Goal: Task Accomplishment & Management: Use online tool/utility

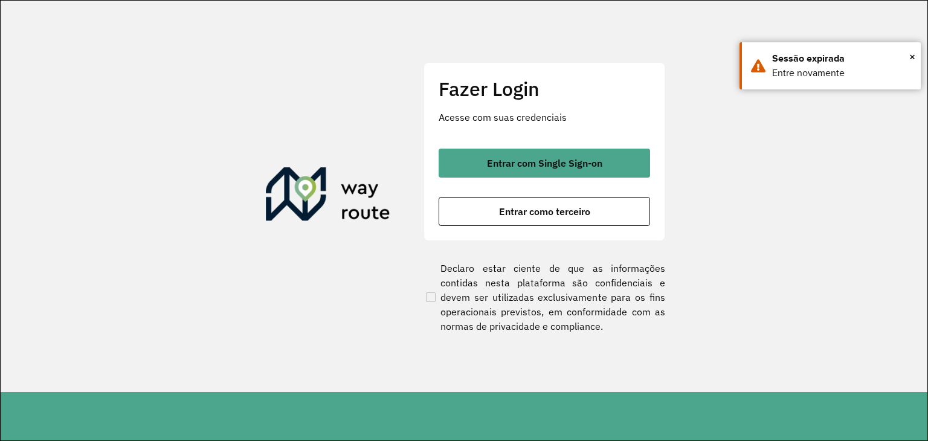
click at [80, 277] on section "Fazer Login Acesse com suas credenciais Entrar com Single Sign-on Entrar como t…" at bounding box center [464, 196] width 927 height 391
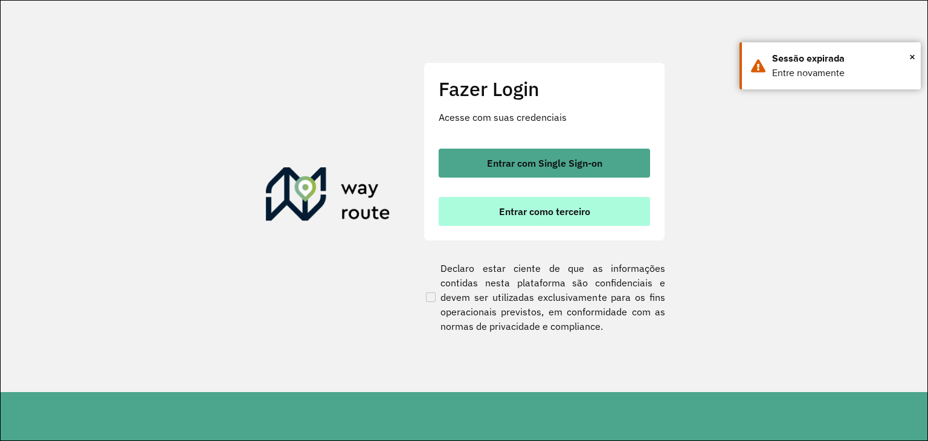
click at [562, 207] on span "Entrar como terceiro" at bounding box center [544, 212] width 91 height 10
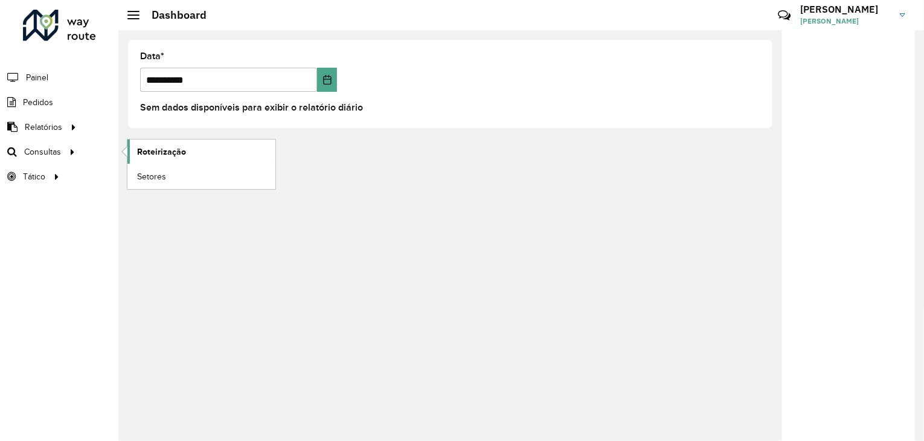
click at [162, 156] on span "Roteirização" at bounding box center [161, 152] width 49 height 13
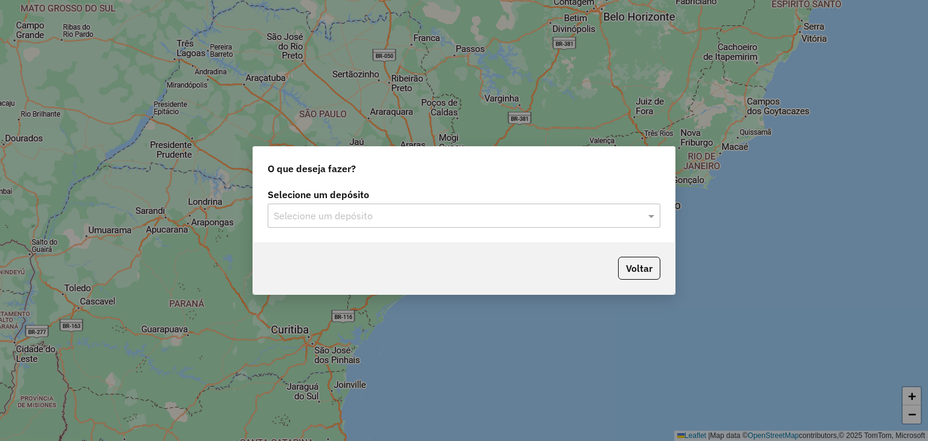
click at [438, 220] on input "text" at bounding box center [452, 216] width 356 height 14
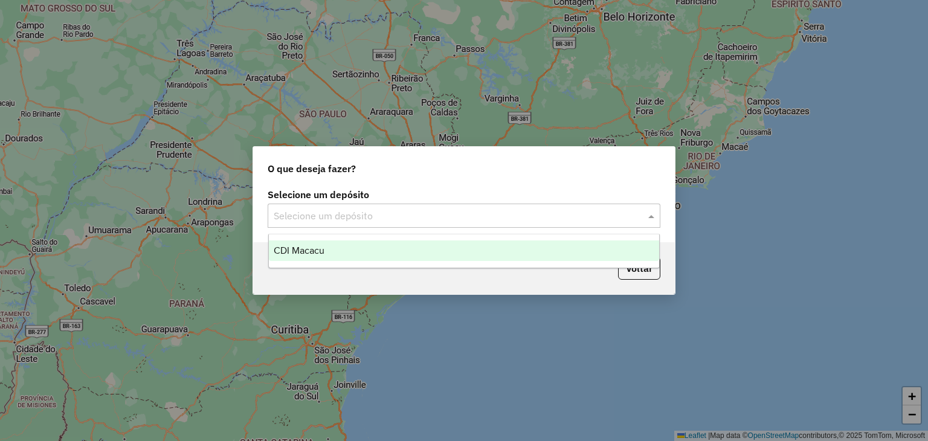
click at [404, 249] on div "CDI Macacu" at bounding box center [464, 250] width 391 height 21
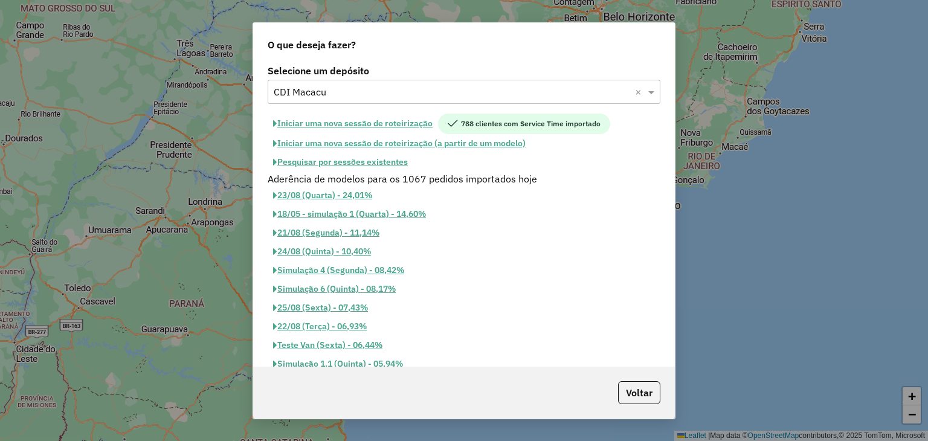
click at [365, 162] on button "Pesquisar por sessões existentes" at bounding box center [341, 162] width 146 height 19
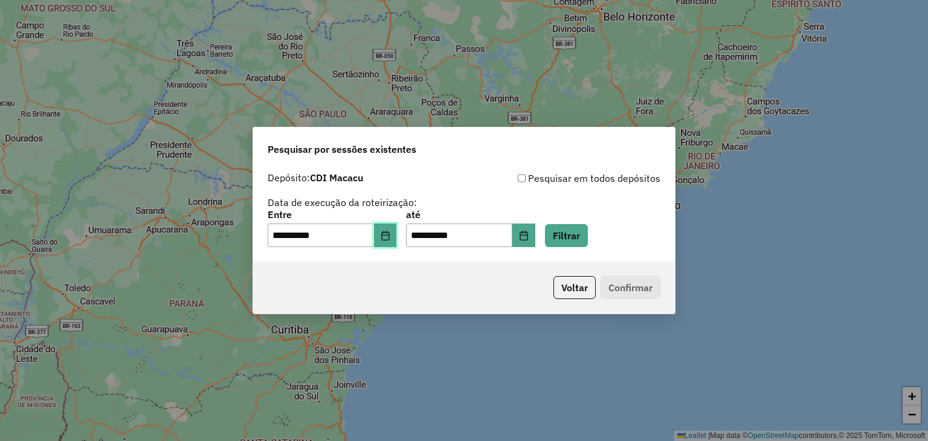
click at [389, 233] on icon "Choose Date" at bounding box center [385, 236] width 8 height 10
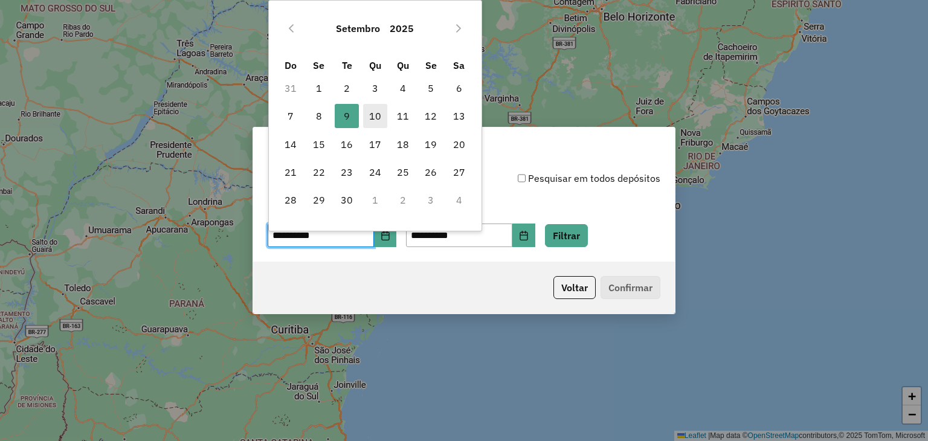
click at [376, 121] on span "10" at bounding box center [375, 116] width 24 height 24
type input "**********"
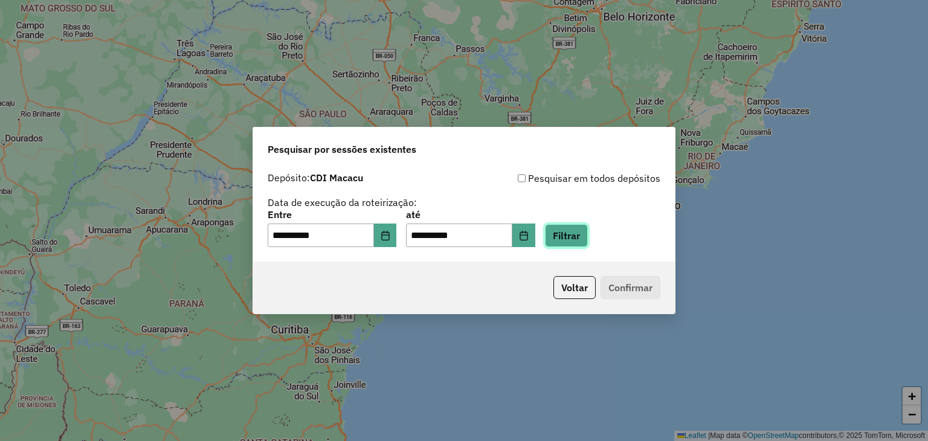
click at [588, 240] on button "Filtrar" at bounding box center [566, 235] width 43 height 23
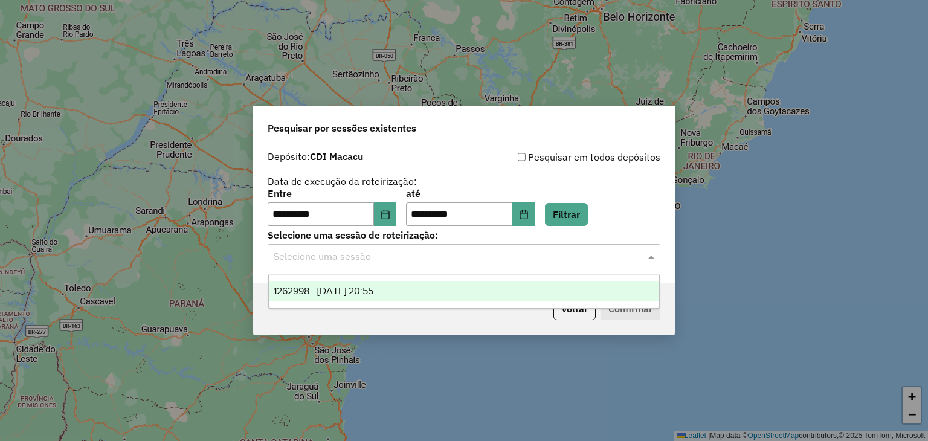
click at [367, 257] on input "text" at bounding box center [452, 256] width 356 height 14
click at [397, 286] on div "1262998 - 10/09/2025 20:55" at bounding box center [464, 291] width 391 height 21
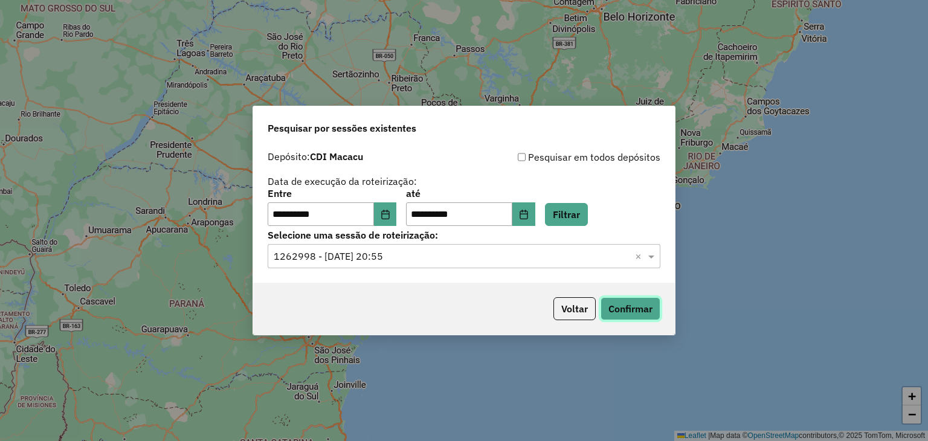
click at [652, 314] on button "Confirmar" at bounding box center [630, 308] width 60 height 23
click at [638, 310] on button "Confirmar" at bounding box center [630, 308] width 60 height 23
click at [633, 304] on button "Confirmar" at bounding box center [630, 308] width 60 height 23
click at [612, 309] on button "Confirmar" at bounding box center [630, 308] width 60 height 23
click at [661, 328] on div "Voltar Confirmar" at bounding box center [464, 309] width 422 height 52
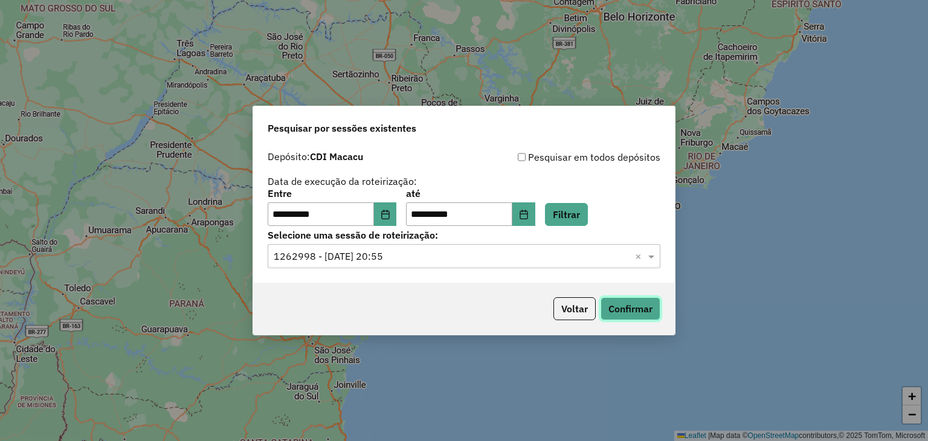
click at [645, 314] on button "Confirmar" at bounding box center [630, 308] width 60 height 23
click at [605, 301] on button "Confirmar" at bounding box center [630, 308] width 60 height 23
click at [634, 304] on button "Confirmar" at bounding box center [630, 308] width 60 height 23
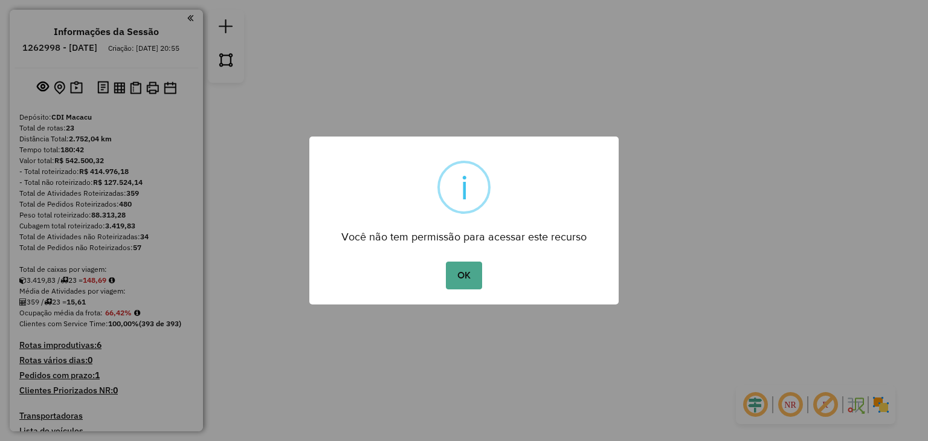
click at [440, 274] on div "OK No Cancel" at bounding box center [463, 276] width 309 height 34
click at [452, 274] on button "OK" at bounding box center [464, 276] width 36 height 28
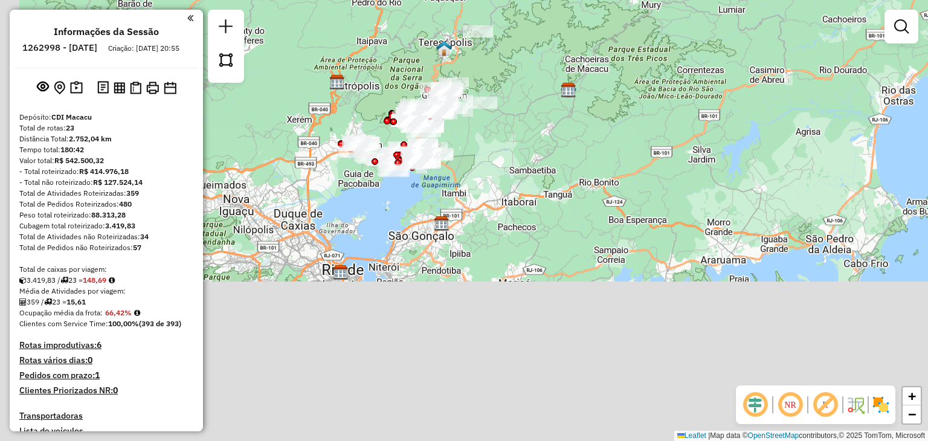
drag, startPoint x: 408, startPoint y: 205, endPoint x: 512, endPoint y: 297, distance: 138.7
click at [512, 297] on div "Janela de atendimento Grade de atendimento Capacidade Transportadoras Veículos …" at bounding box center [464, 220] width 928 height 441
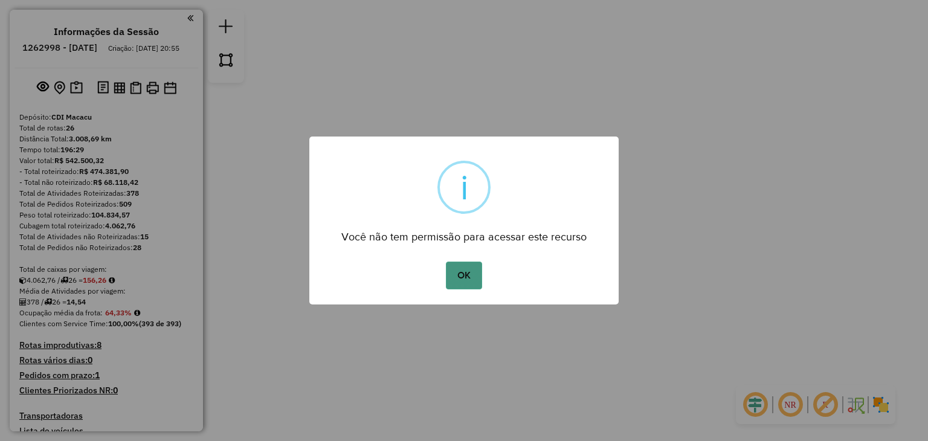
click at [451, 276] on button "OK" at bounding box center [464, 276] width 36 height 28
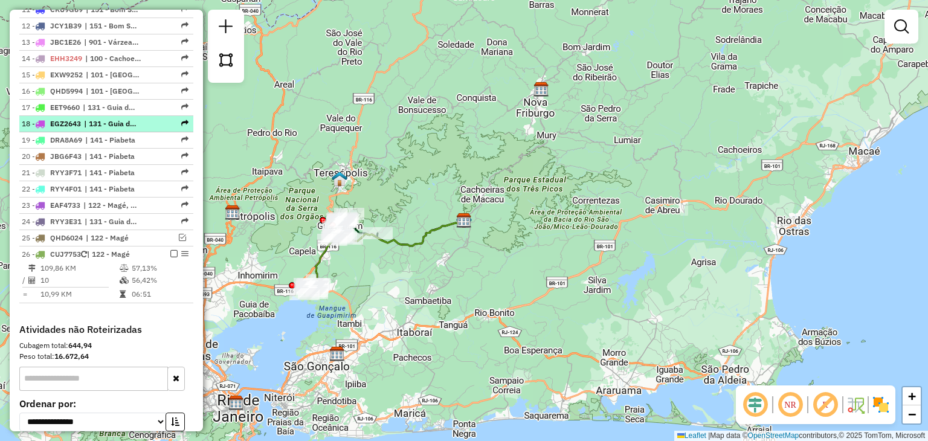
scroll to position [725, 0]
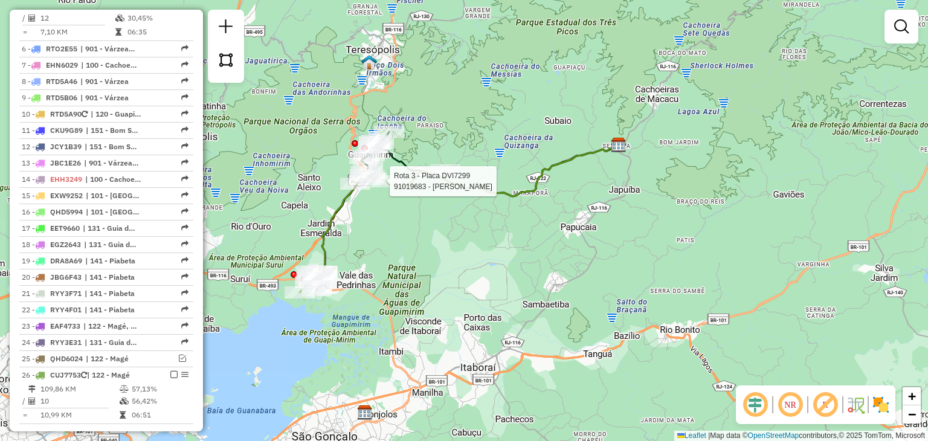
select select "**********"
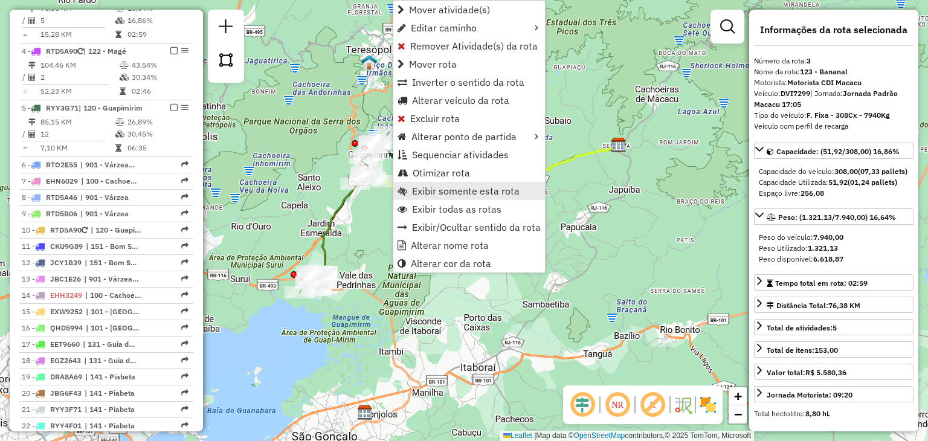
scroll to position [596, 0]
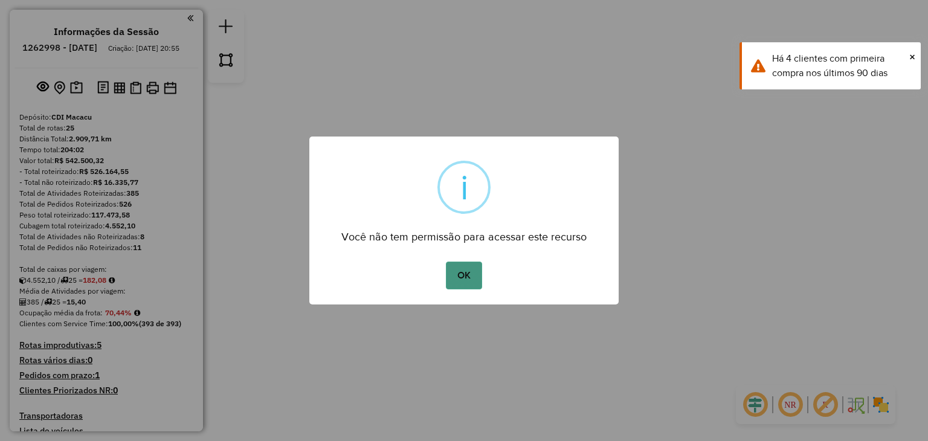
click at [470, 280] on button "OK" at bounding box center [464, 276] width 36 height 28
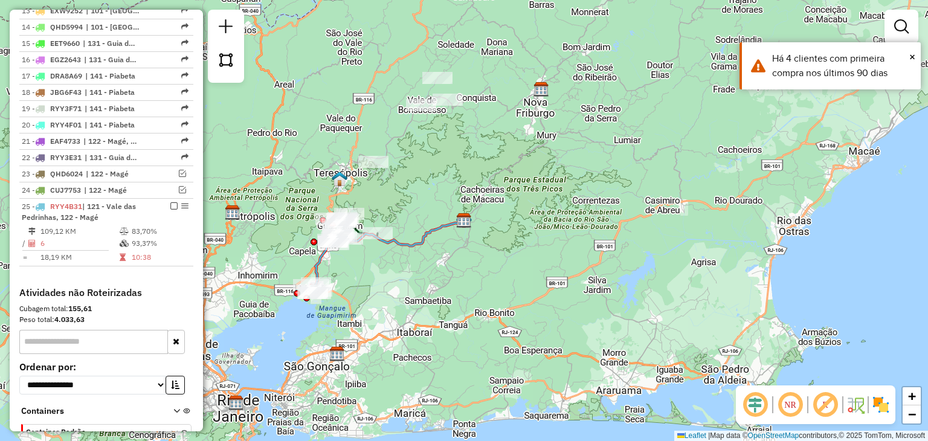
scroll to position [865, 0]
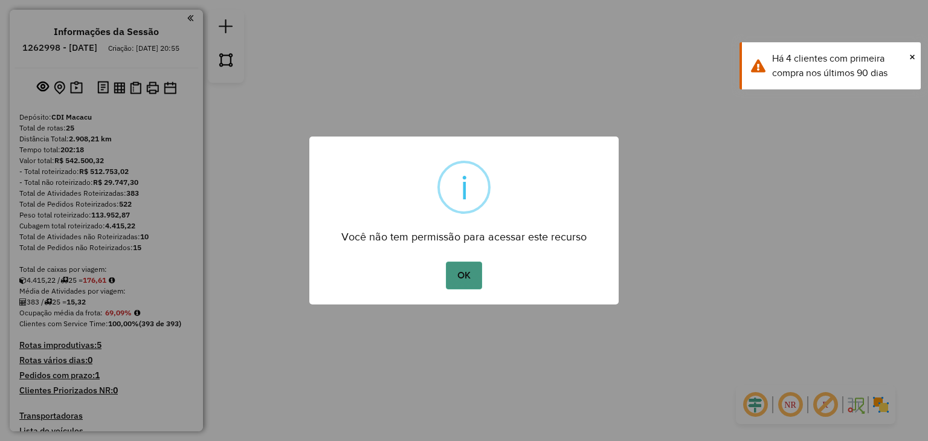
click at [470, 278] on button "OK" at bounding box center [464, 276] width 36 height 28
click at [447, 269] on button "OK" at bounding box center [464, 276] width 36 height 28
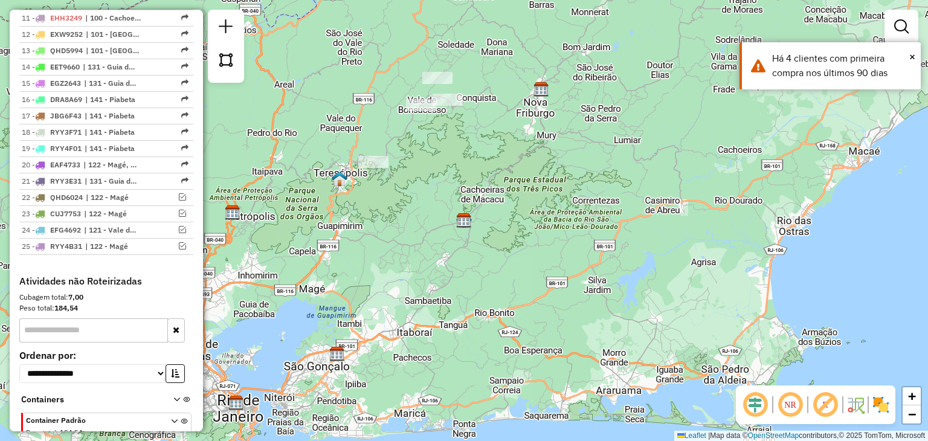
scroll to position [725, 0]
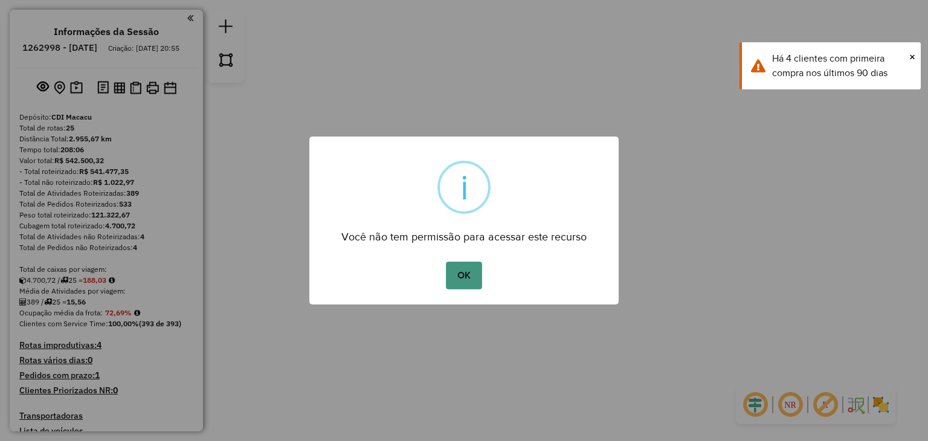
click at [454, 272] on button "OK" at bounding box center [464, 276] width 36 height 28
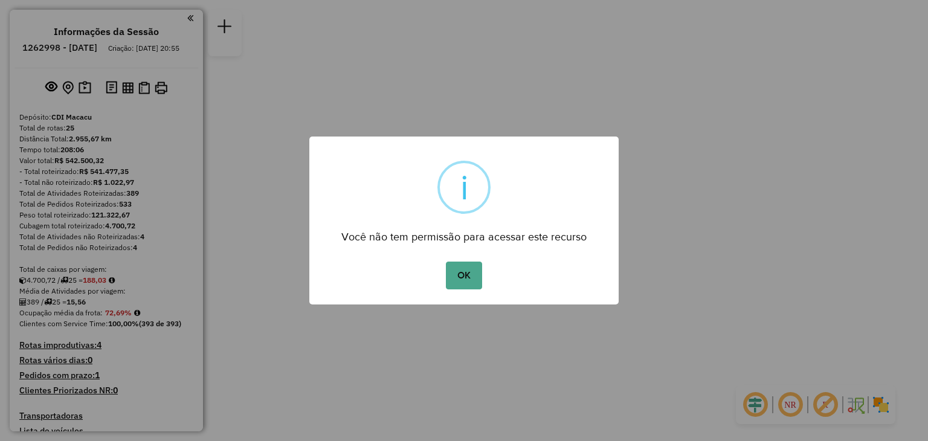
click at [488, 272] on div "OK No Cancel" at bounding box center [463, 276] width 309 height 34
click at [474, 272] on button "OK" at bounding box center [464, 276] width 36 height 28
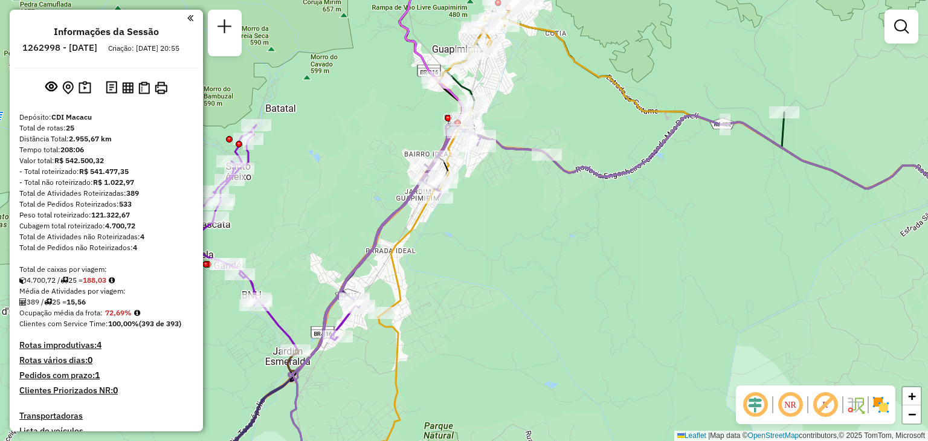
drag, startPoint x: 507, startPoint y: 77, endPoint x: 512, endPoint y: 216, distance: 138.4
click at [512, 216] on div "Janela de atendimento Grade de atendimento Capacidade Transportadoras Veículos …" at bounding box center [464, 220] width 928 height 441
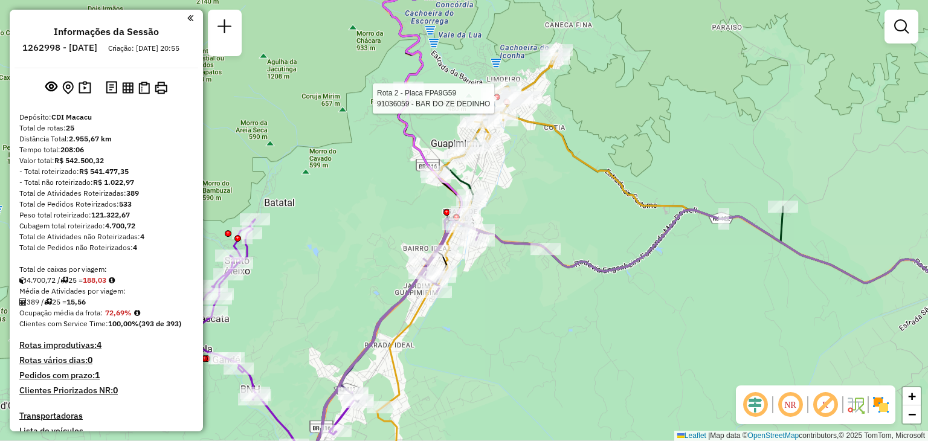
select select "**********"
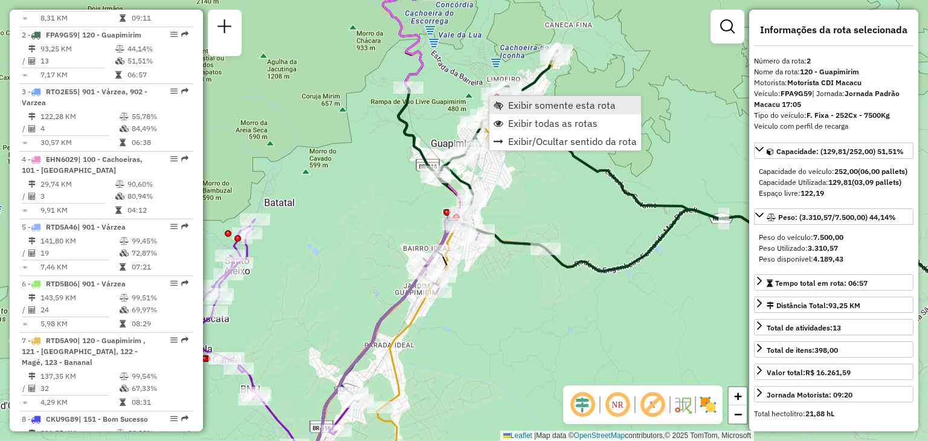
scroll to position [556, 0]
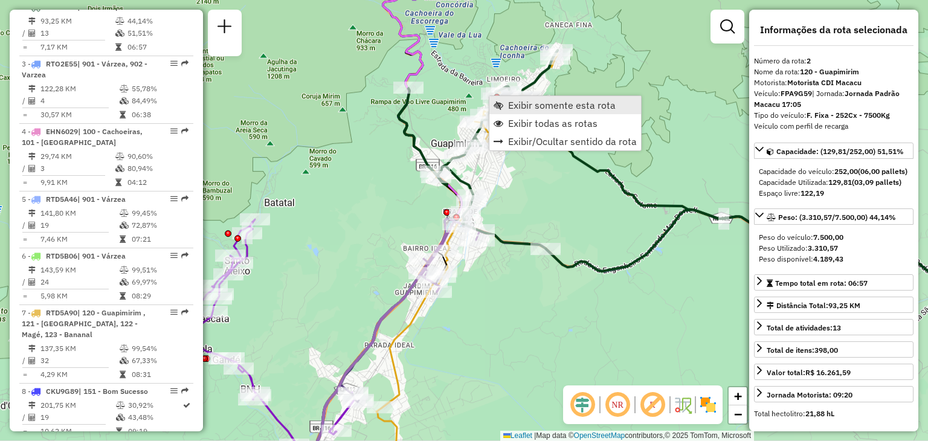
click at [508, 102] on span "Exibir somente esta rota" at bounding box center [562, 105] width 108 height 10
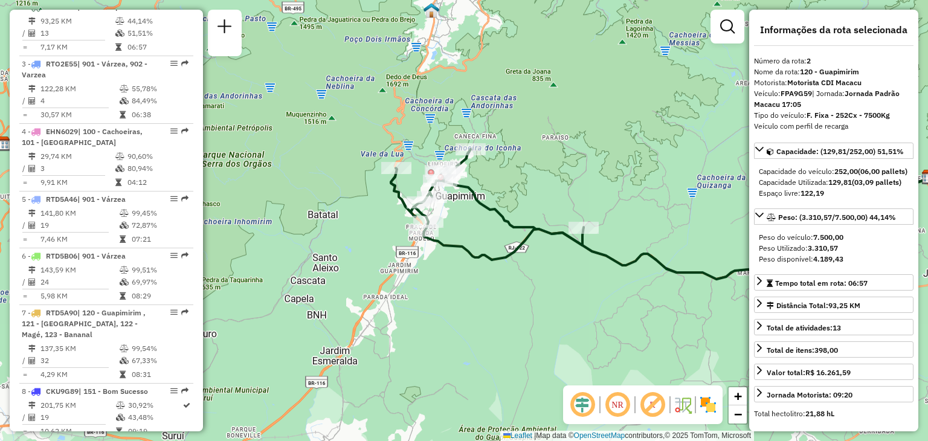
drag, startPoint x: 393, startPoint y: 249, endPoint x: 594, endPoint y: 242, distance: 201.3
click at [594, 242] on div "Janela de atendimento Grade de atendimento Capacidade Transportadoras Veículos …" at bounding box center [464, 220] width 928 height 441
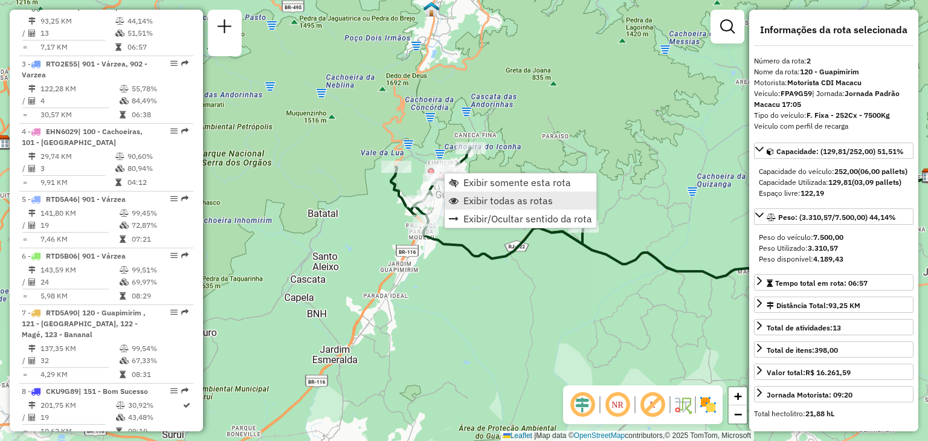
click at [469, 199] on span "Exibir todas as rotas" at bounding box center [507, 201] width 89 height 10
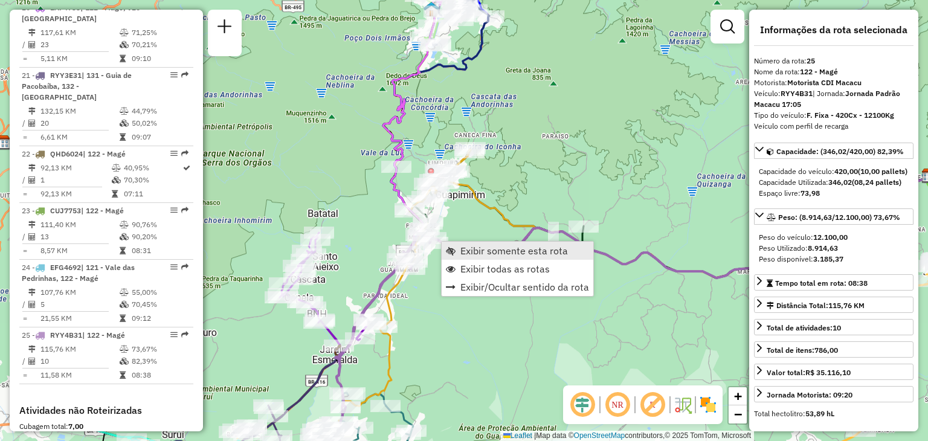
scroll to position [1868, 0]
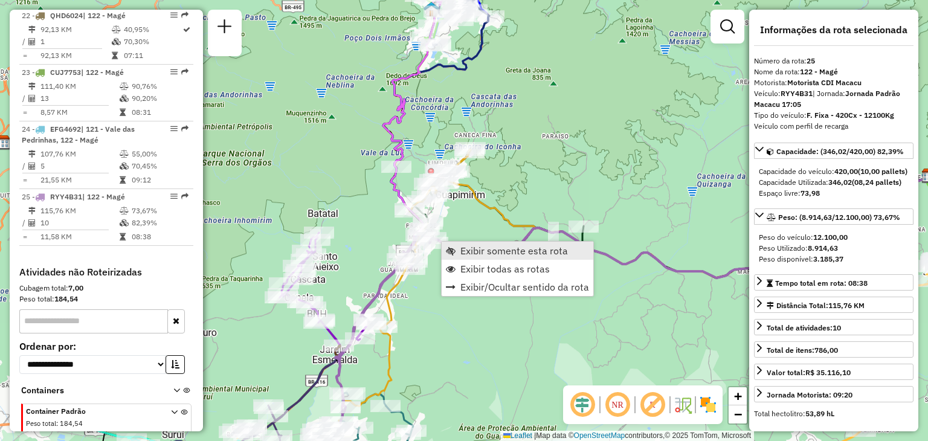
click at [455, 246] on span "Exibir somente esta rota" at bounding box center [451, 251] width 10 height 10
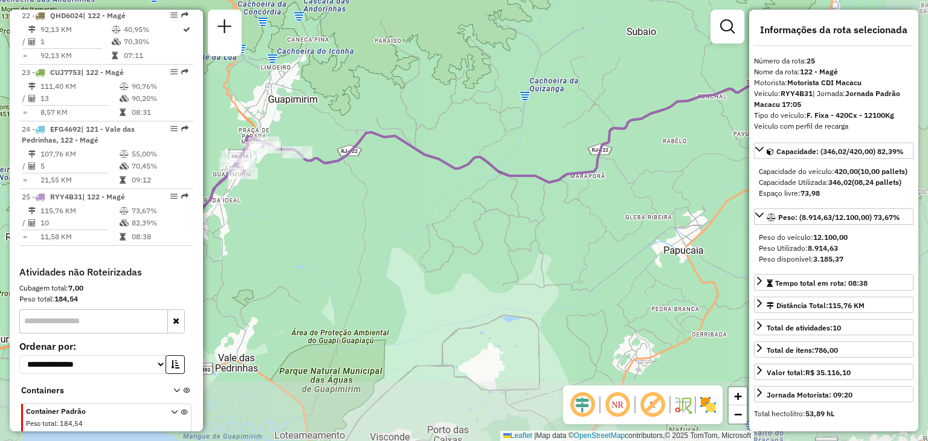
drag, startPoint x: 416, startPoint y: 343, endPoint x: 611, endPoint y: 317, distance: 196.8
click at [610, 317] on div "Janela de atendimento Grade de atendimento Capacidade Transportadoras Veículos …" at bounding box center [464, 220] width 928 height 441
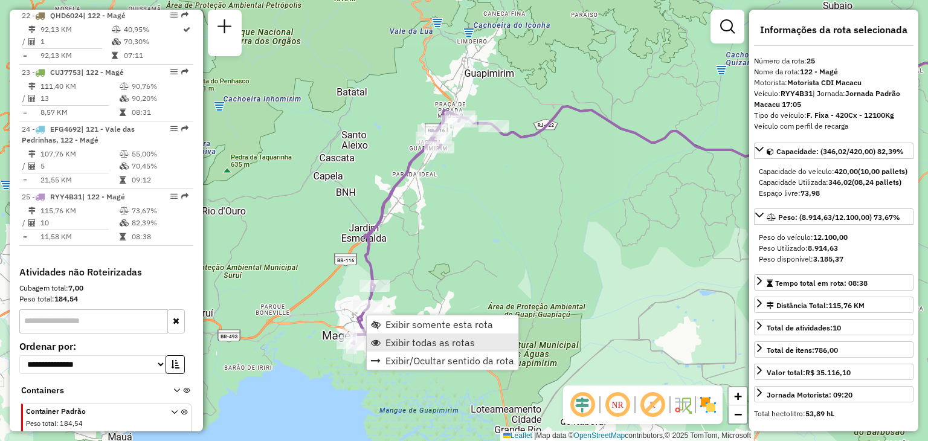
click at [411, 341] on span "Exibir todas as rotas" at bounding box center [429, 343] width 89 height 10
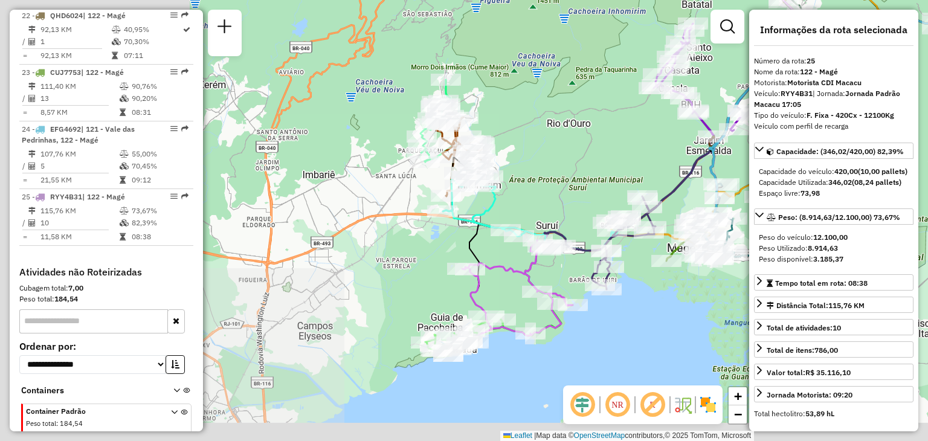
drag, startPoint x: 312, startPoint y: 382, endPoint x: 683, endPoint y: 291, distance: 382.1
click at [683, 291] on div "Janela de atendimento Grade de atendimento Capacidade Transportadoras Veículos …" at bounding box center [464, 220] width 928 height 441
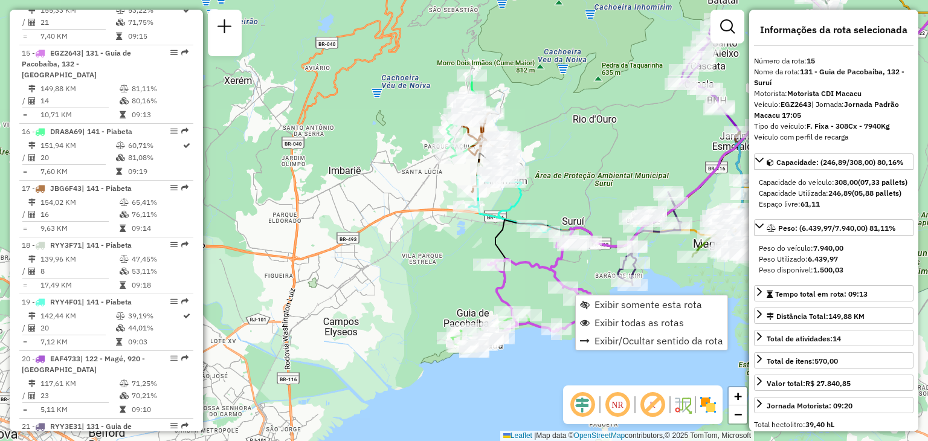
scroll to position [1412, 0]
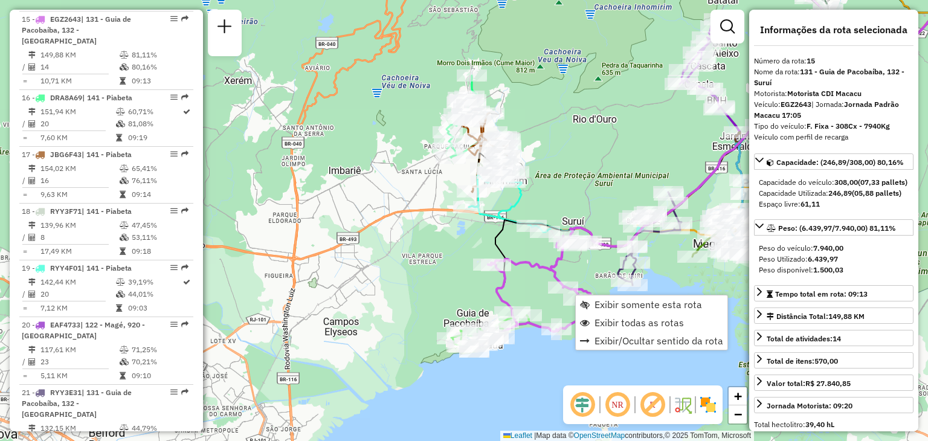
click at [576, 186] on div "Janela de atendimento Grade de atendimento Capacidade Transportadoras Veículos …" at bounding box center [464, 220] width 928 height 441
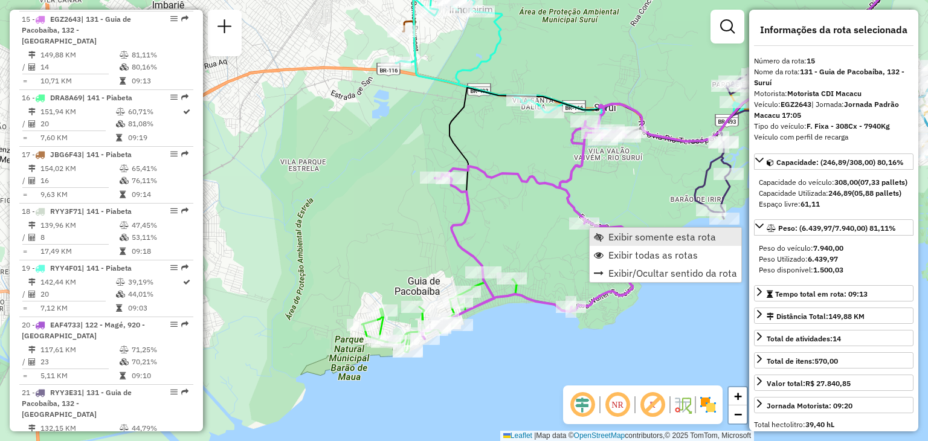
click at [606, 234] on link "Exibir somente esta rota" at bounding box center [666, 237] width 152 height 18
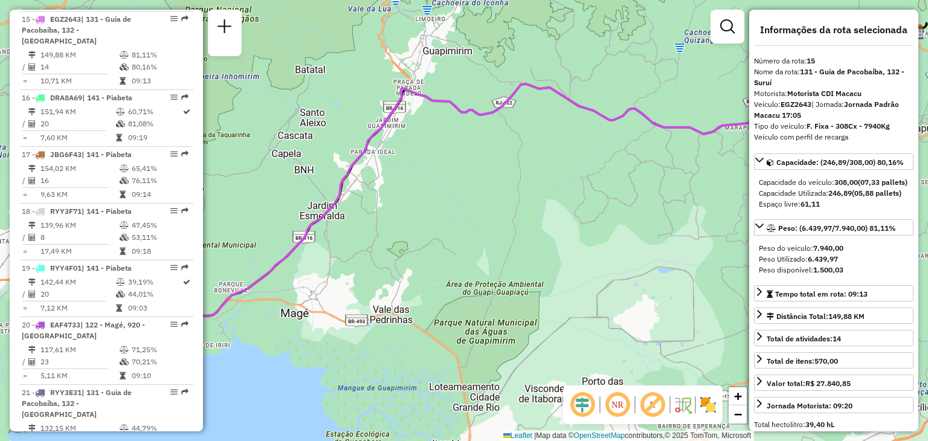
drag, startPoint x: 375, startPoint y: 306, endPoint x: 578, endPoint y: 281, distance: 204.6
click at [578, 281] on div "Janela de atendimento Grade de atendimento Capacidade Transportadoras Veículos …" at bounding box center [464, 220] width 928 height 441
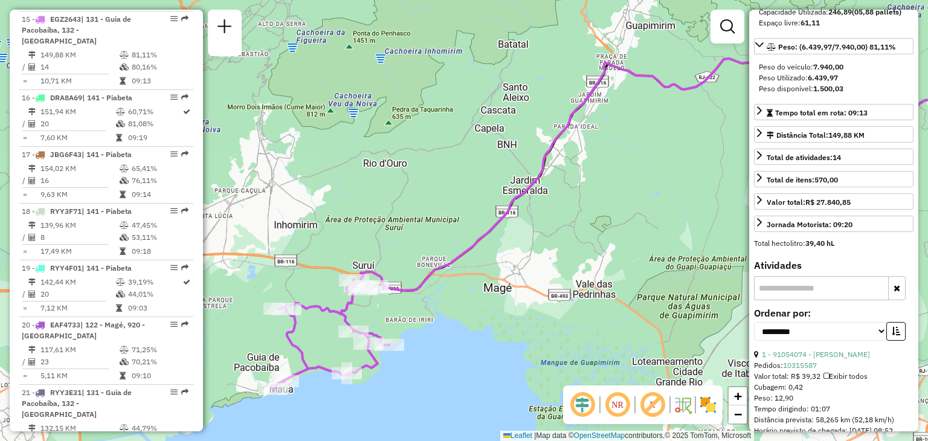
scroll to position [302, 0]
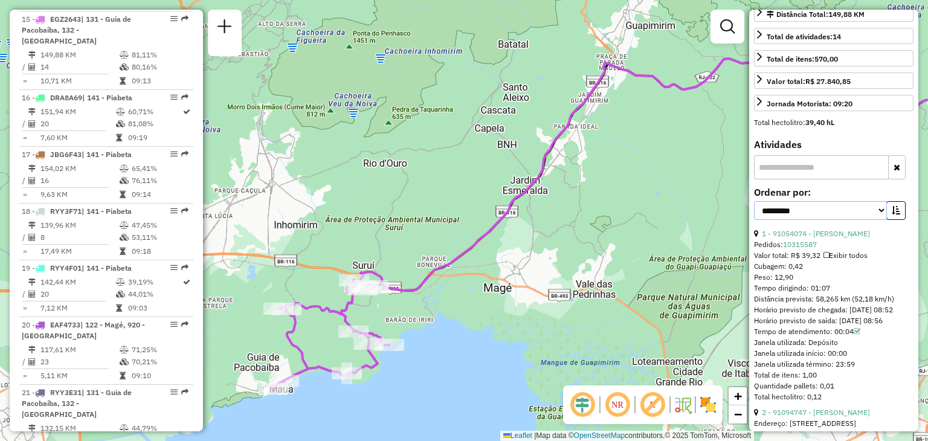
drag, startPoint x: 835, startPoint y: 231, endPoint x: 831, endPoint y: 240, distance: 9.2
click at [835, 220] on select "**********" at bounding box center [820, 210] width 133 height 19
select select "*********"
click at [754, 220] on select "**********" at bounding box center [820, 210] width 133 height 19
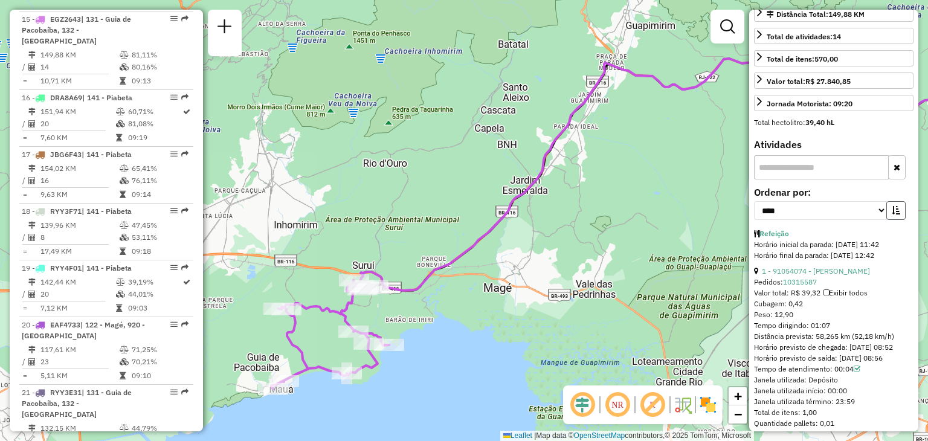
click at [892, 214] on icon "button" at bounding box center [896, 210] width 8 height 8
click at [842, 238] on link "5 - 91028912 - [PERSON_NAME]" at bounding box center [816, 233] width 108 height 9
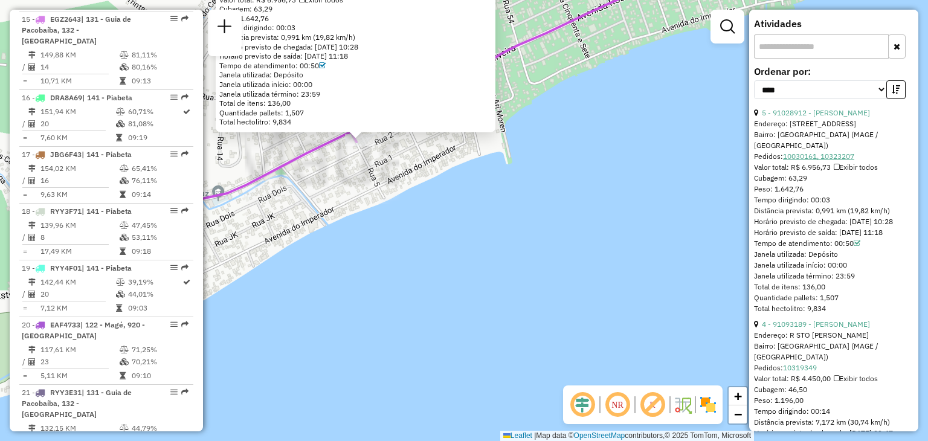
scroll to position [483, 0]
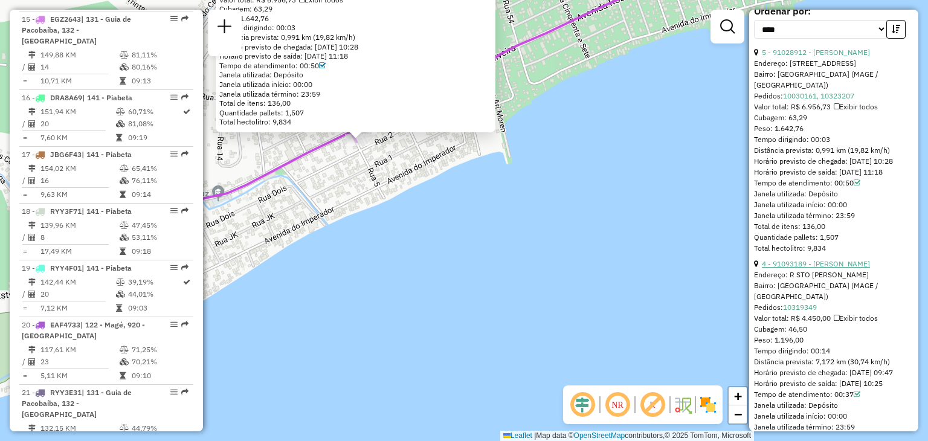
click at [838, 268] on link "4 - 91093189 - [PERSON_NAME]" at bounding box center [816, 263] width 108 height 9
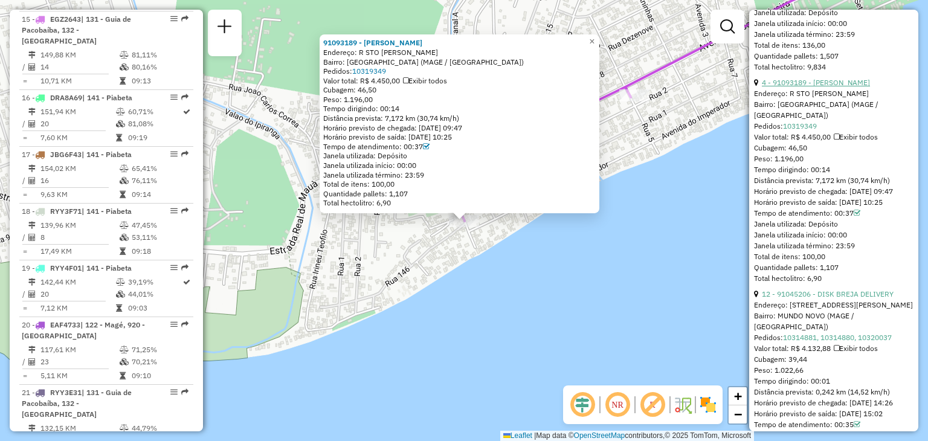
scroll to position [725, 0]
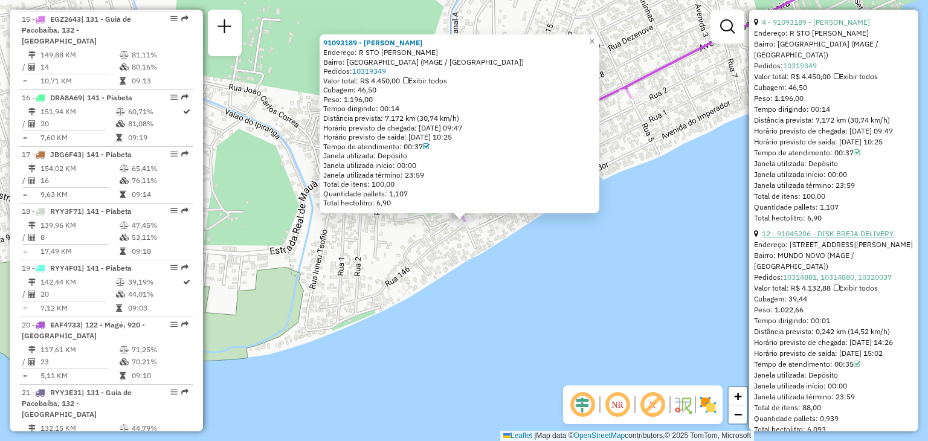
click at [845, 238] on link "12 - 91045206 - DISK BREJA DELIVERY" at bounding box center [828, 233] width 132 height 9
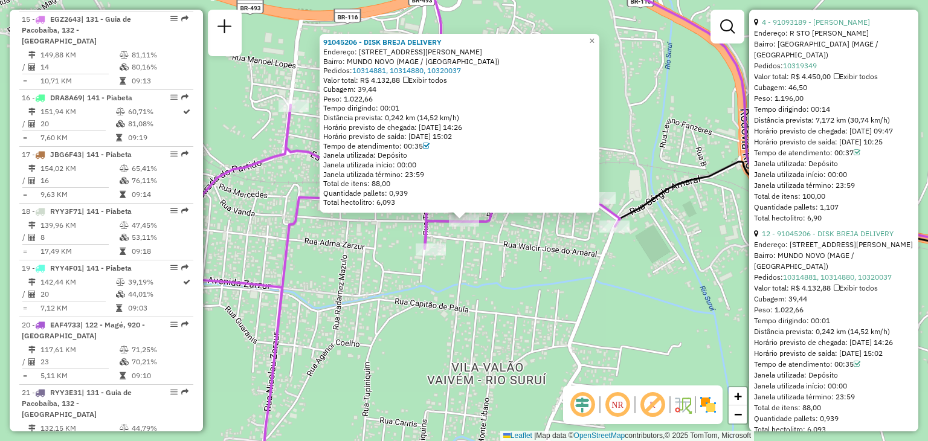
click at [593, 298] on div "91045206 - DISK BREJA DELIVERY Endereço: [STREET_ADDRESS][PERSON_NAME] Bairro: …" at bounding box center [464, 220] width 928 height 441
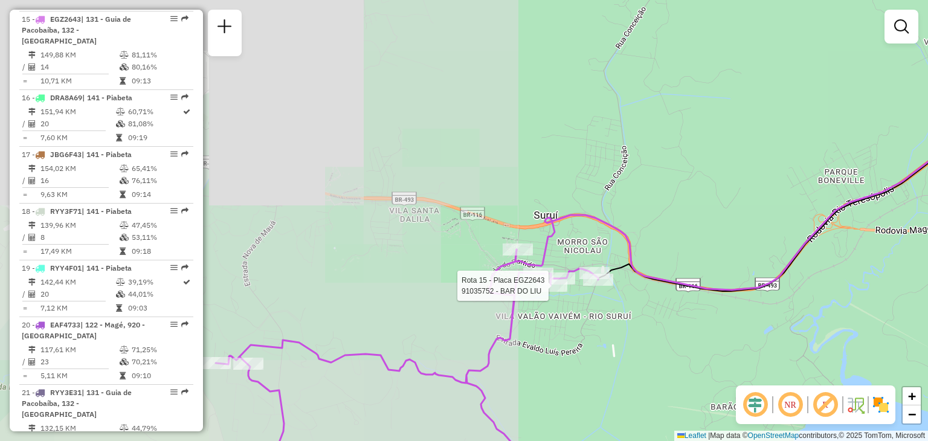
select select "*********"
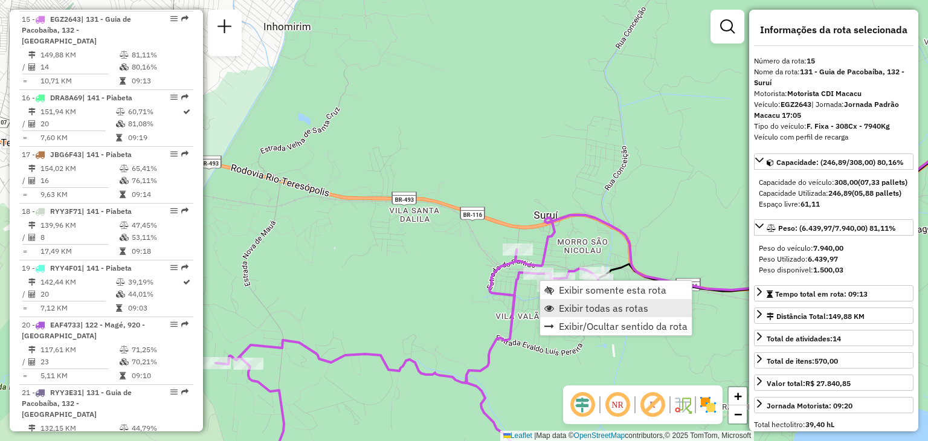
drag, startPoint x: 568, startPoint y: 297, endPoint x: 573, endPoint y: 307, distance: 11.4
click at [573, 307] on ul "Exibir somente esta rota Exibir todas as rotas Exibir/Ocultar sentido da rota" at bounding box center [616, 308] width 152 height 54
click at [566, 312] on span "Exibir todas as rotas" at bounding box center [603, 308] width 89 height 10
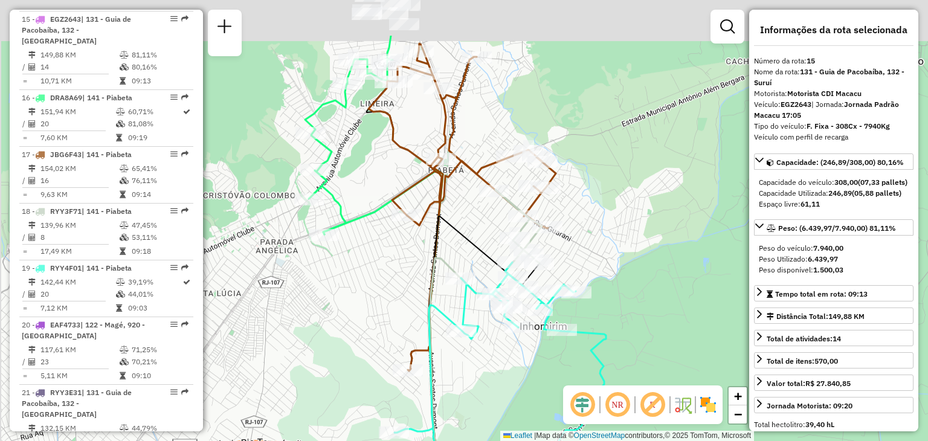
drag, startPoint x: 513, startPoint y: 162, endPoint x: 651, endPoint y: 279, distance: 180.8
click at [652, 283] on div "Janela de atendimento Grade de atendimento Capacidade Transportadoras Veículos …" at bounding box center [464, 220] width 928 height 441
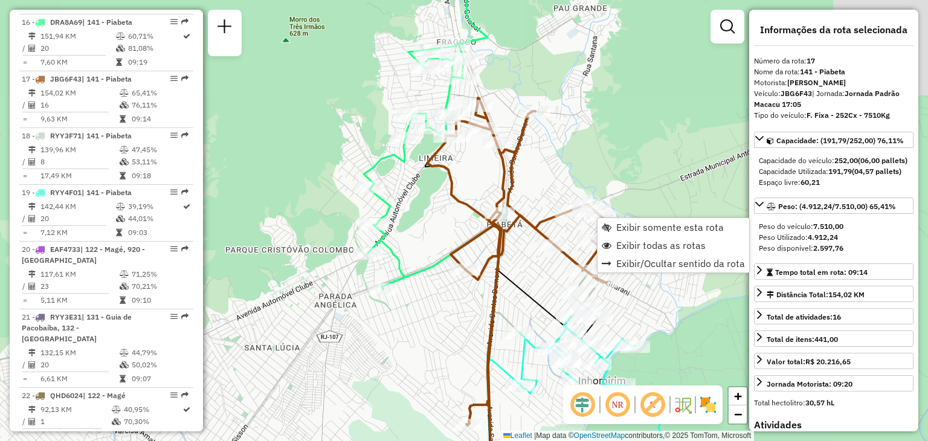
scroll to position [1536, 0]
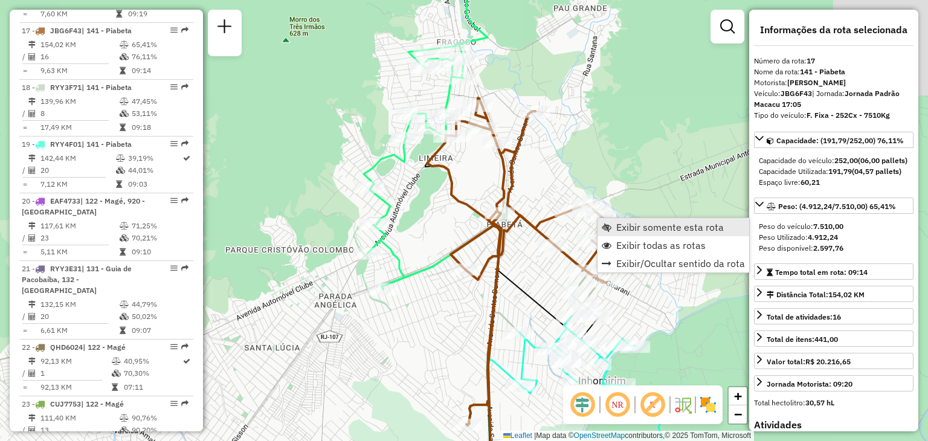
click at [623, 230] on span "Exibir somente esta rota" at bounding box center [670, 227] width 108 height 10
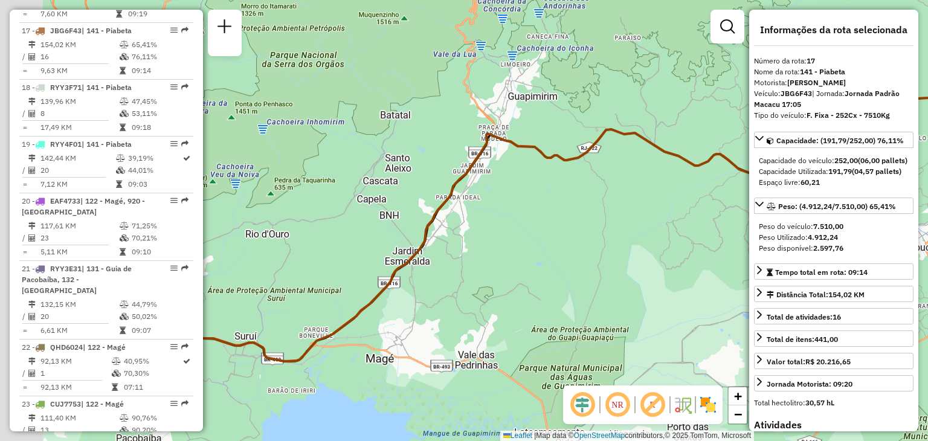
drag, startPoint x: 541, startPoint y: 262, endPoint x: 791, endPoint y: 253, distance: 249.7
click at [791, 253] on hb-router-mapa "Informações da Sessão 1262998 - [DATE] Criação: [DATE] 20:55 Depósito: CDI Maca…" at bounding box center [464, 220] width 928 height 441
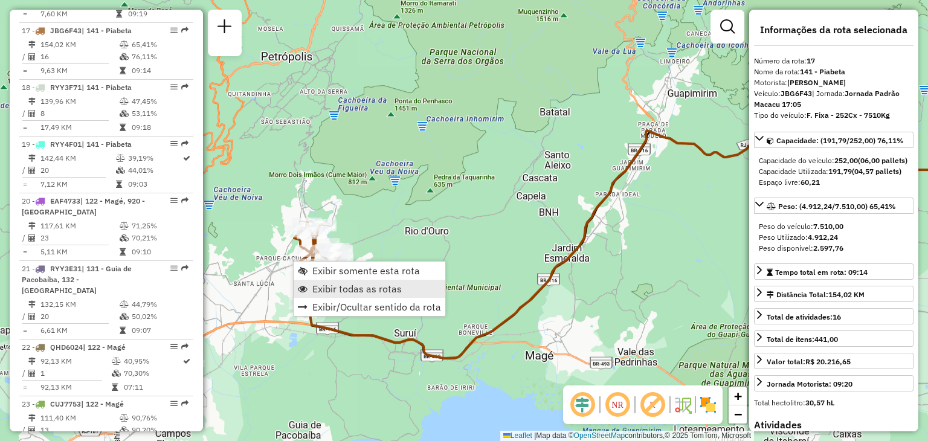
click at [378, 289] on span "Exibir todas as rotas" at bounding box center [356, 289] width 89 height 10
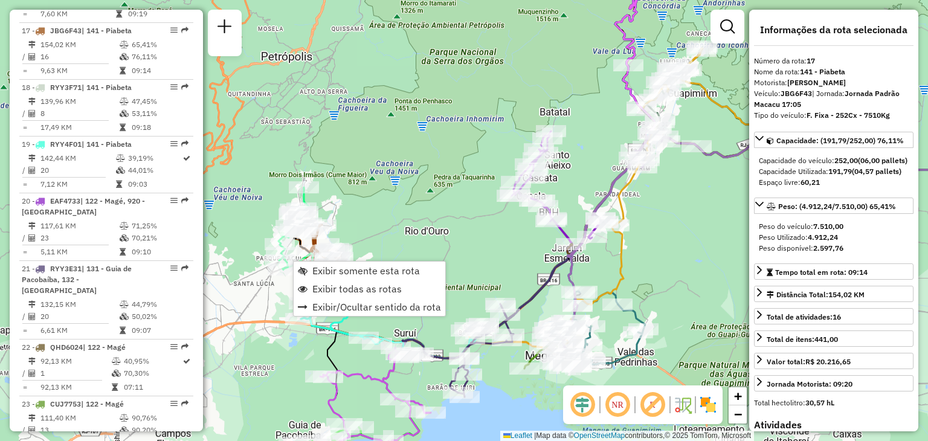
drag, startPoint x: 446, startPoint y: 187, endPoint x: 497, endPoint y: 183, distance: 50.3
click at [497, 183] on div "Janela de atendimento Grade de atendimento Capacidade Transportadoras Veículos …" at bounding box center [464, 220] width 928 height 441
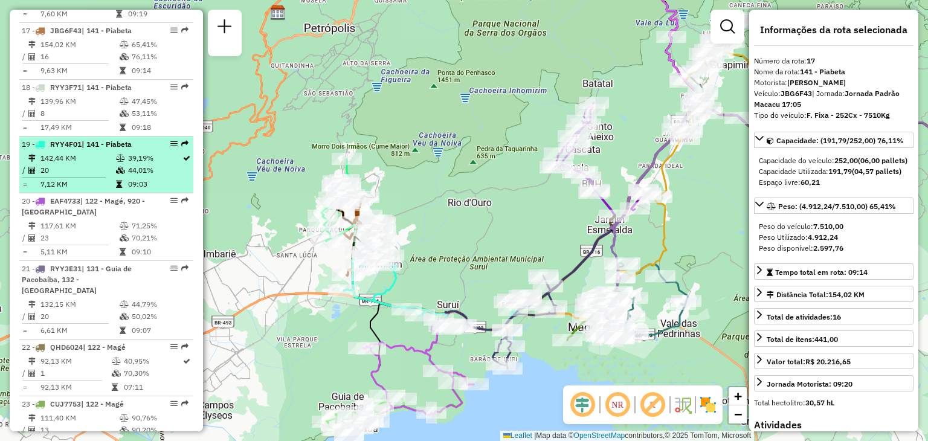
drag, startPoint x: 585, startPoint y: 281, endPoint x: 181, endPoint y: 134, distance: 429.4
click at [182, 134] on hb-router-mapa "Informações da Sessão 1262998 - [DATE] Criação: [DATE] 20:55 Depósito: CDI Maca…" at bounding box center [464, 220] width 928 height 441
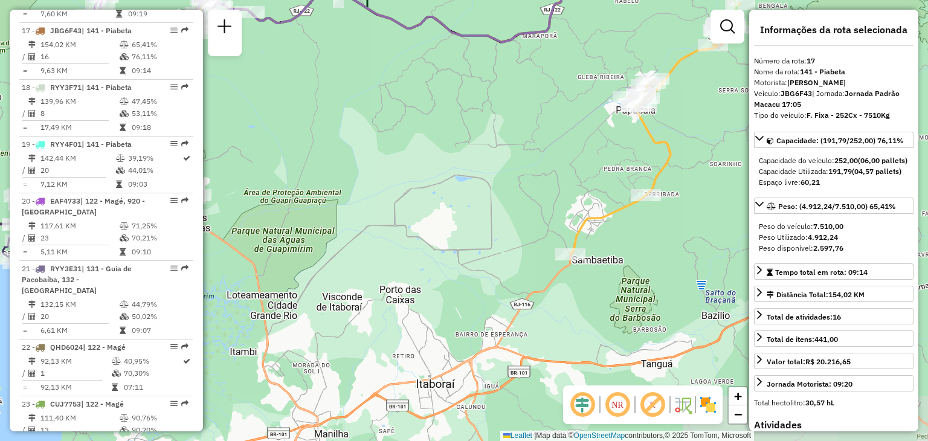
drag, startPoint x: 575, startPoint y: 143, endPoint x: 335, endPoint y: 317, distance: 295.9
click at [335, 316] on div "Rota 1 - Placa RYY3H41 91048475 - GARAGEM BAR Rota 1 - Placa RYY3H41 91026145 -…" at bounding box center [464, 220] width 928 height 441
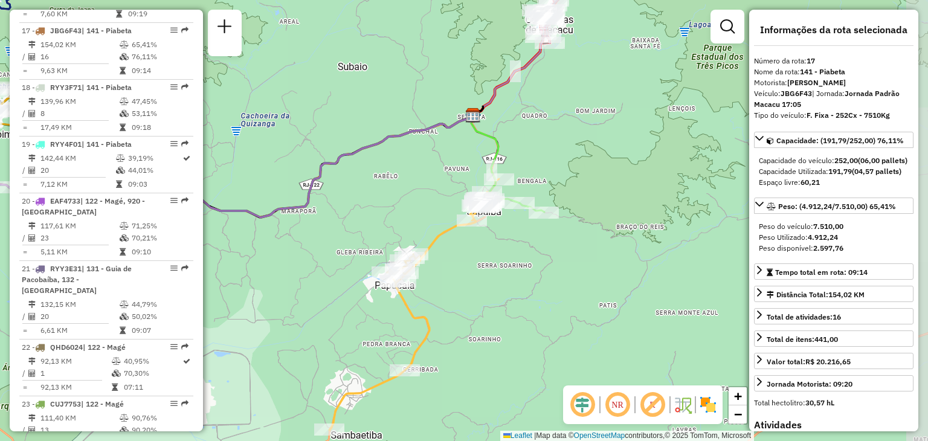
drag, startPoint x: 643, startPoint y: 117, endPoint x: 582, endPoint y: 259, distance: 154.8
click at [583, 259] on div "Rota 12 - Placa EXW9252 91047192 - [PERSON_NAME] de atendimento Grade de atendi…" at bounding box center [464, 220] width 928 height 441
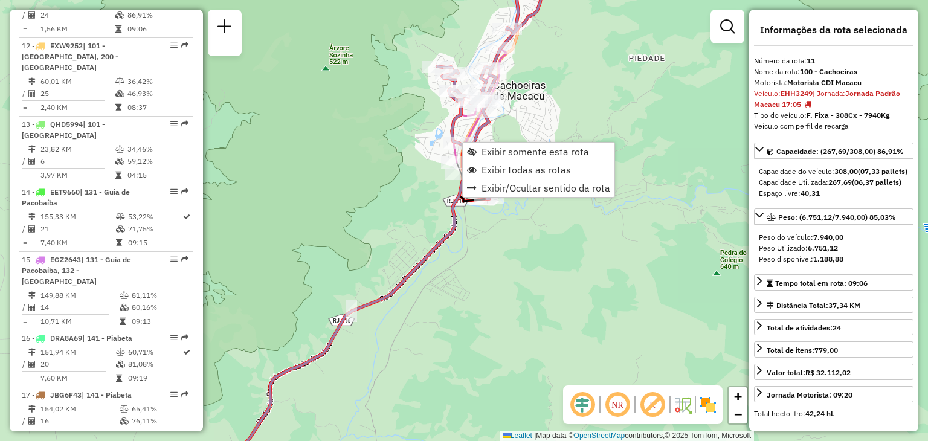
scroll to position [1153, 0]
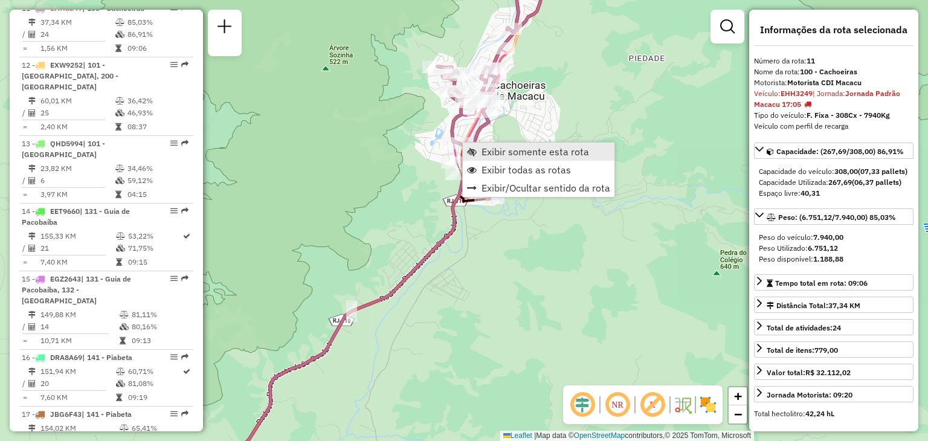
click at [481, 150] on link "Exibir somente esta rota" at bounding box center [539, 152] width 152 height 18
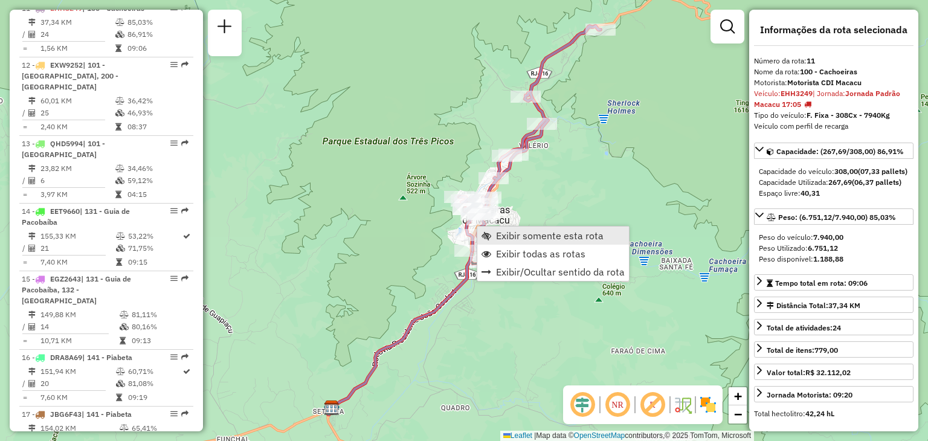
click at [492, 243] on link "Exibir somente esta rota" at bounding box center [553, 236] width 152 height 18
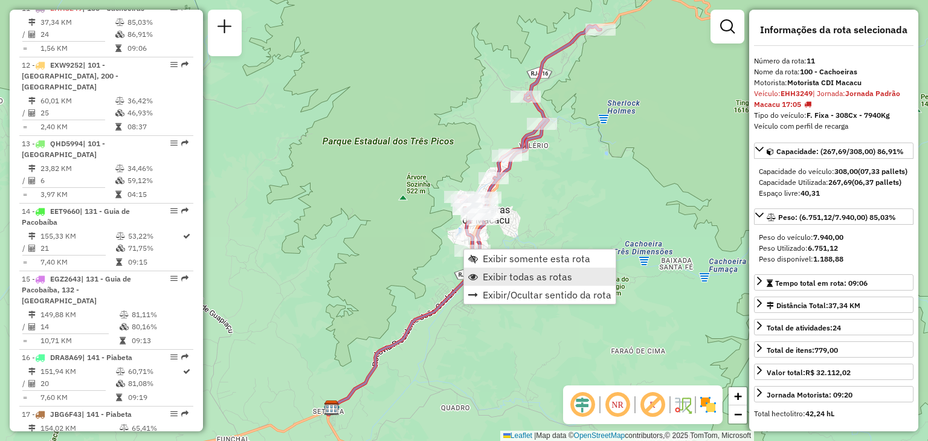
click at [479, 270] on link "Exibir todas as rotas" at bounding box center [540, 277] width 152 height 18
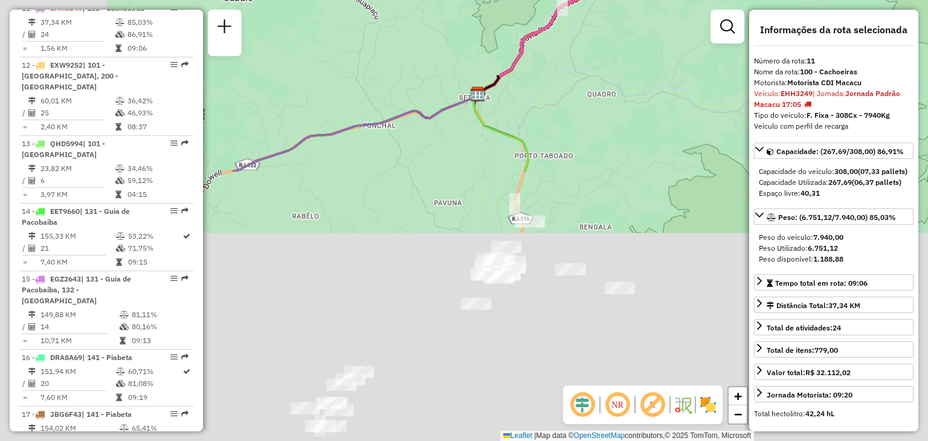
click at [499, 76] on icon at bounding box center [366, 123] width 266 height 95
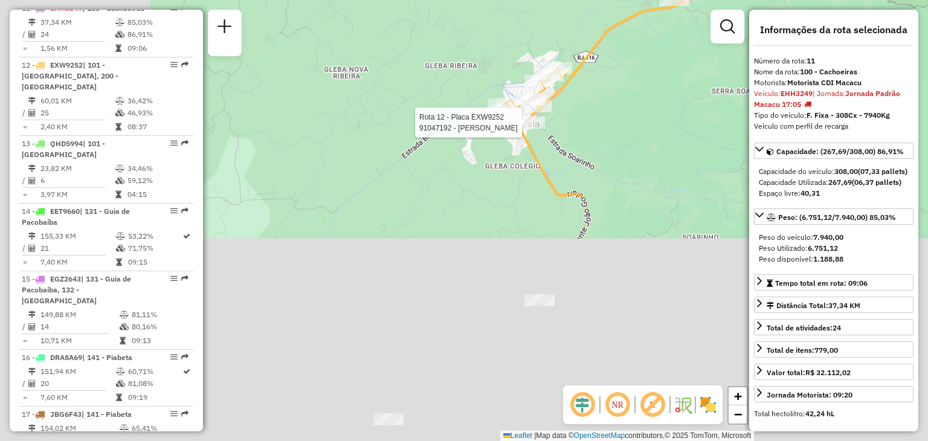
drag, startPoint x: 420, startPoint y: 313, endPoint x: 624, endPoint y: 134, distance: 271.4
click at [545, 129] on div at bounding box center [527, 123] width 36 height 12
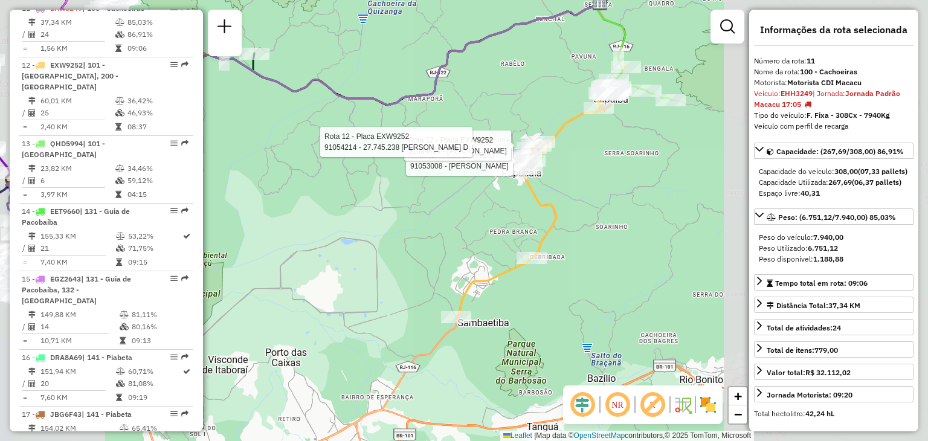
drag, startPoint x: 338, startPoint y: 355, endPoint x: 308, endPoint y: 346, distance: 31.5
click at [347, 350] on div "Rota 12 - Placa EXW9252 91053008 - [PERSON_NAME] Rota 12 - Placa EXW9252 910944…" at bounding box center [464, 220] width 928 height 441
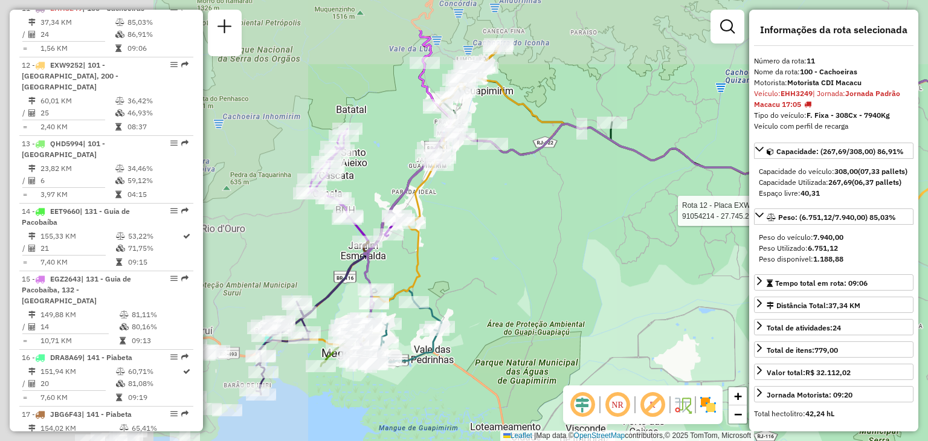
drag, startPoint x: 379, startPoint y: 351, endPoint x: 527, endPoint y: 384, distance: 152.1
click at [649, 413] on hb-router-mapa "Informações da Sessão 1262998 - [DATE] Criação: [DATE] 20:55 Depósito: CDI Maca…" at bounding box center [464, 220] width 928 height 441
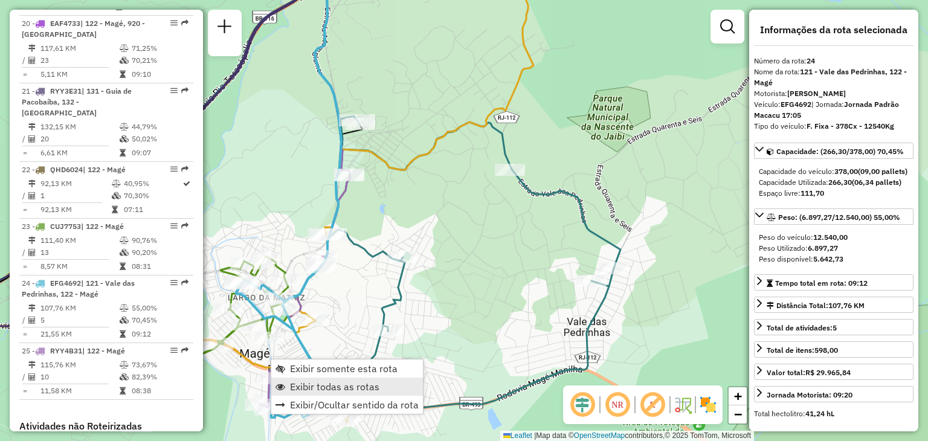
scroll to position [1868, 0]
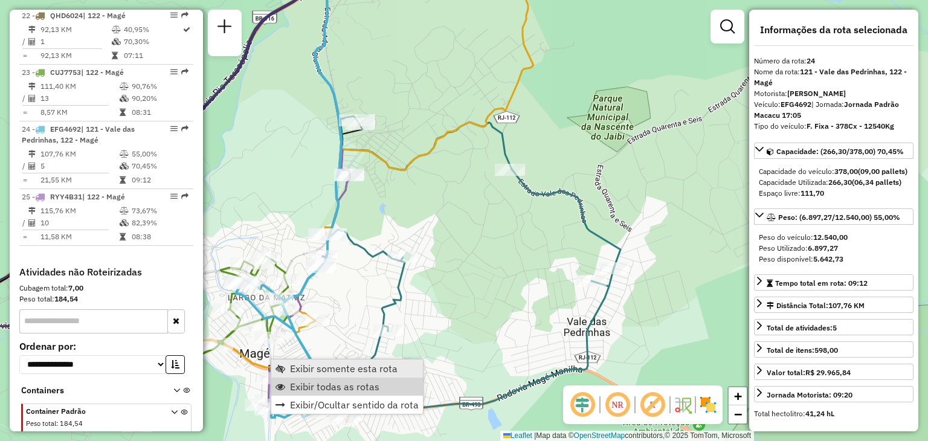
click at [304, 367] on span "Exibir somente esta rota" at bounding box center [344, 369] width 108 height 10
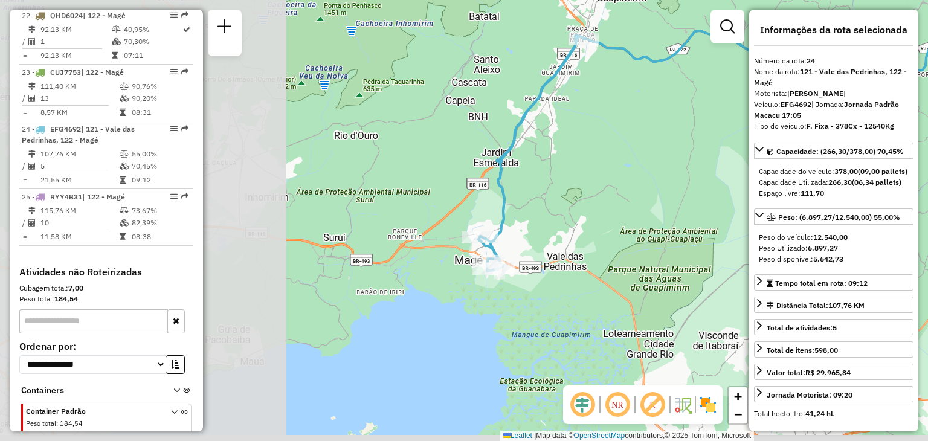
drag, startPoint x: 486, startPoint y: 329, endPoint x: 634, endPoint y: 269, distance: 159.6
click at [634, 269] on div "Janela de atendimento Grade de atendimento Capacidade Transportadoras Veículos …" at bounding box center [464, 220] width 928 height 441
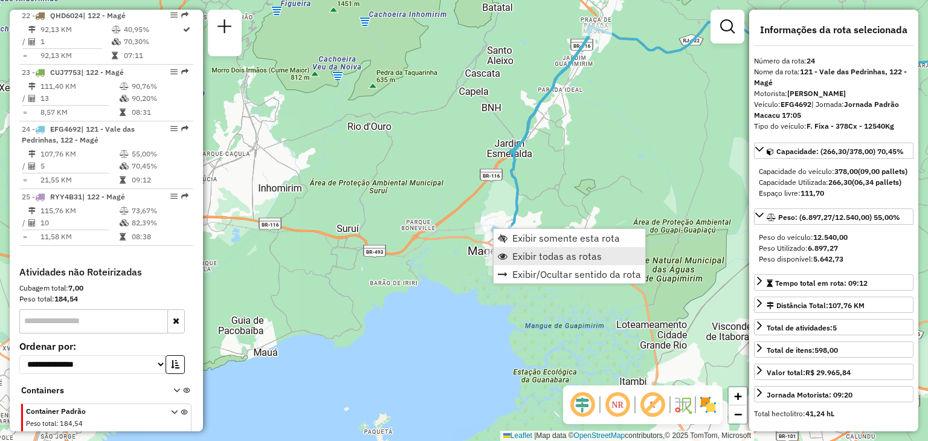
click at [528, 256] on span "Exibir todas as rotas" at bounding box center [556, 256] width 89 height 10
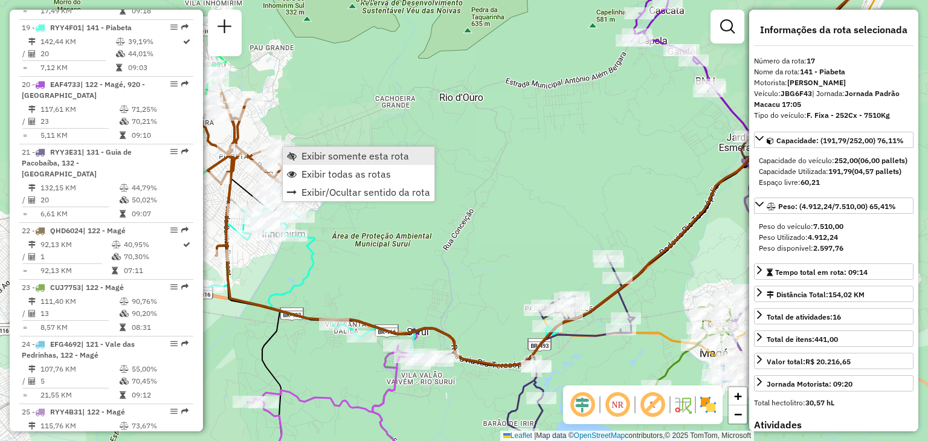
scroll to position [1536, 0]
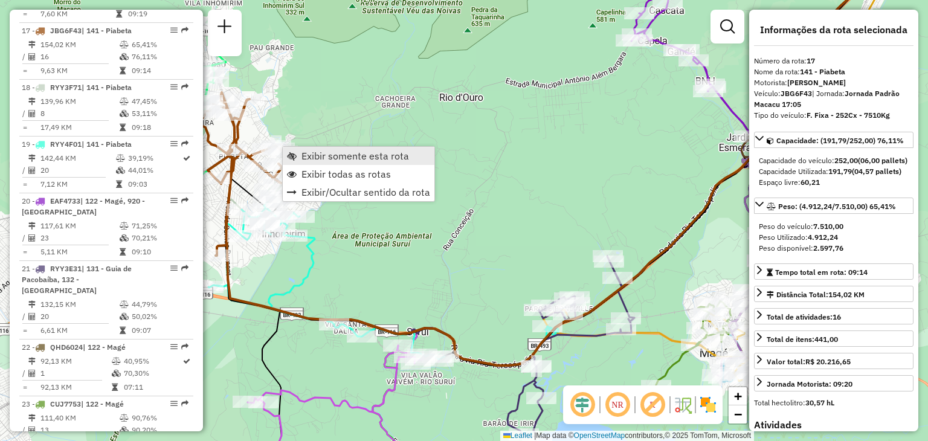
click at [313, 158] on span "Exibir somente esta rota" at bounding box center [355, 156] width 108 height 10
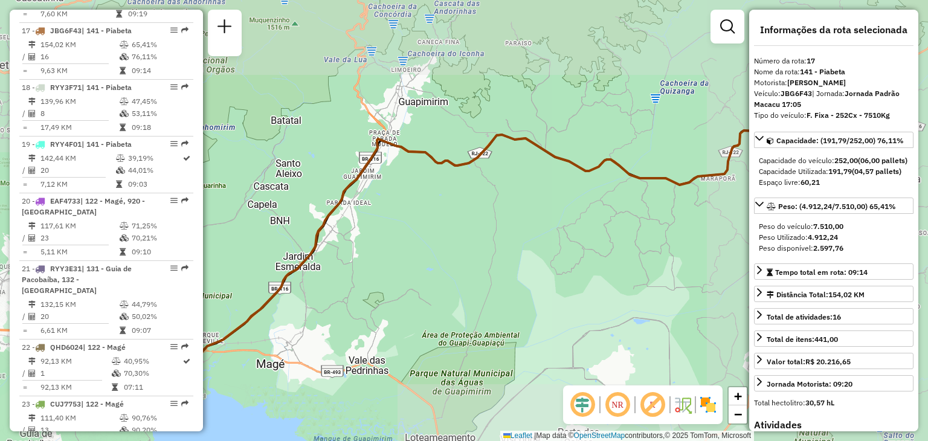
drag, startPoint x: 488, startPoint y: 278, endPoint x: 655, endPoint y: 295, distance: 167.5
click at [655, 295] on div "Janela de atendimento Grade de atendimento Capacidade Transportadoras Veículos …" at bounding box center [464, 220] width 928 height 441
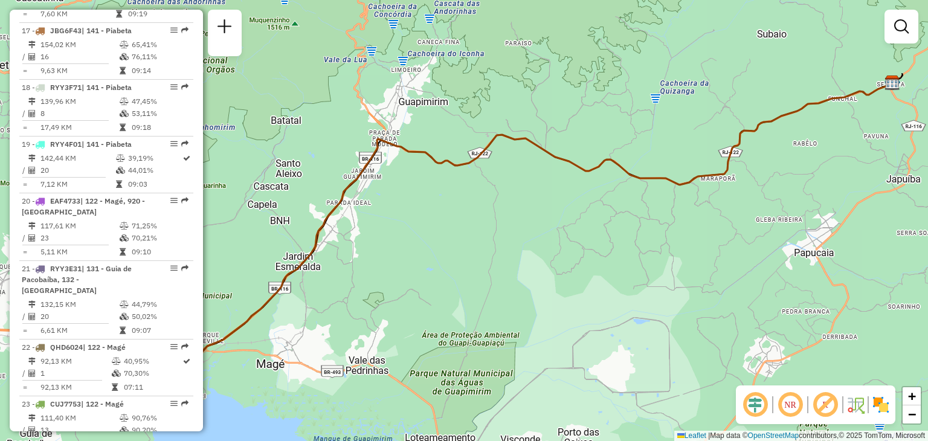
drag, startPoint x: 448, startPoint y: 256, endPoint x: 707, endPoint y: 265, distance: 259.9
click at [707, 265] on div "Janela de atendimento Grade de atendimento Capacidade Transportadoras Veículos …" at bounding box center [464, 220] width 928 height 441
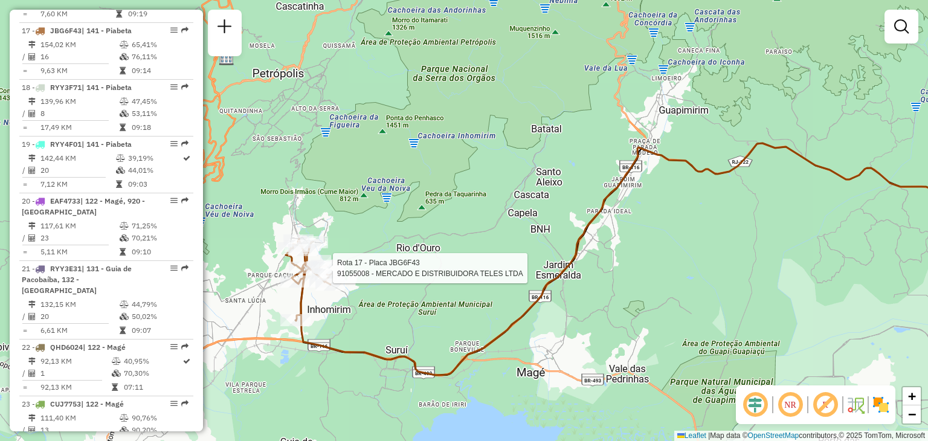
select select "*********"
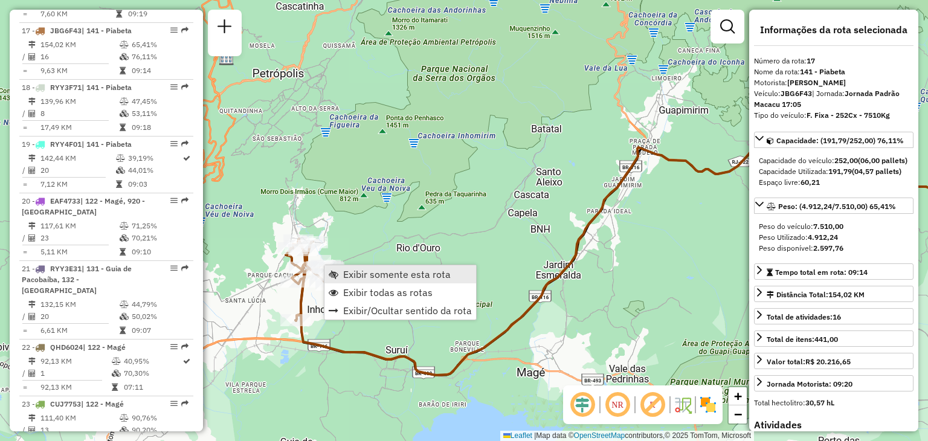
click at [372, 294] on span "Exibir todas as rotas" at bounding box center [387, 293] width 89 height 10
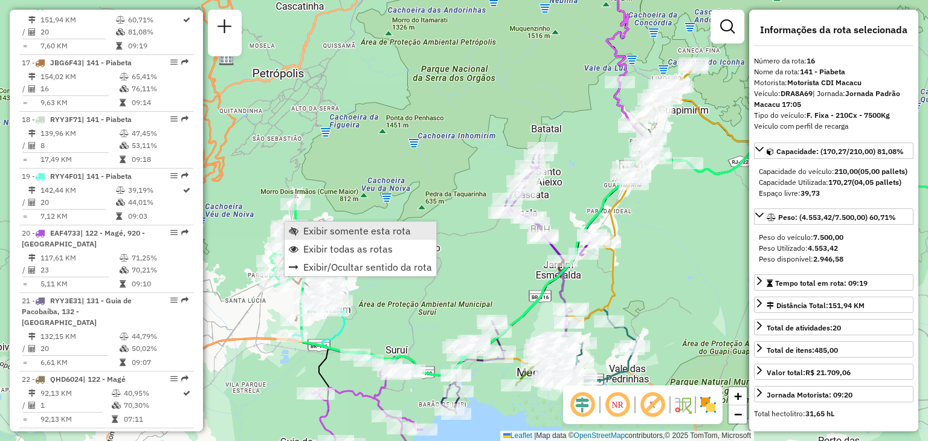
scroll to position [1479, 0]
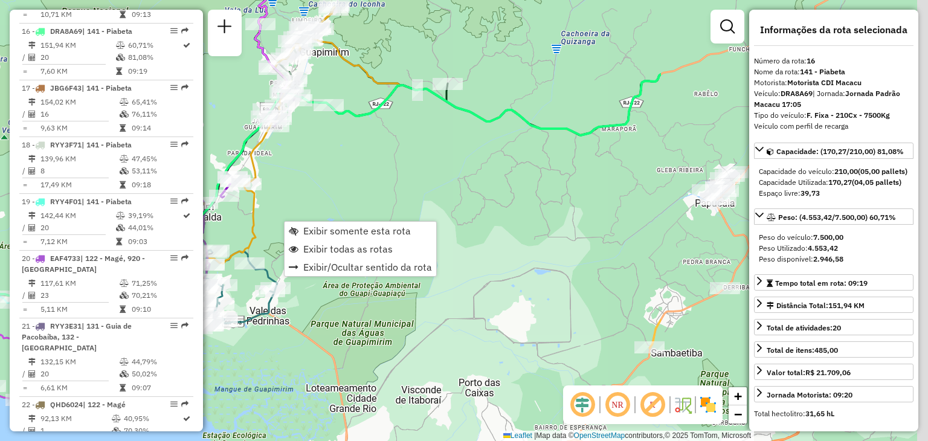
drag, startPoint x: 569, startPoint y: 266, endPoint x: 275, endPoint y: 208, distance: 299.7
click at [275, 208] on div "Janela de atendimento Grade de atendimento Capacidade Transportadoras Veículos …" at bounding box center [464, 220] width 928 height 441
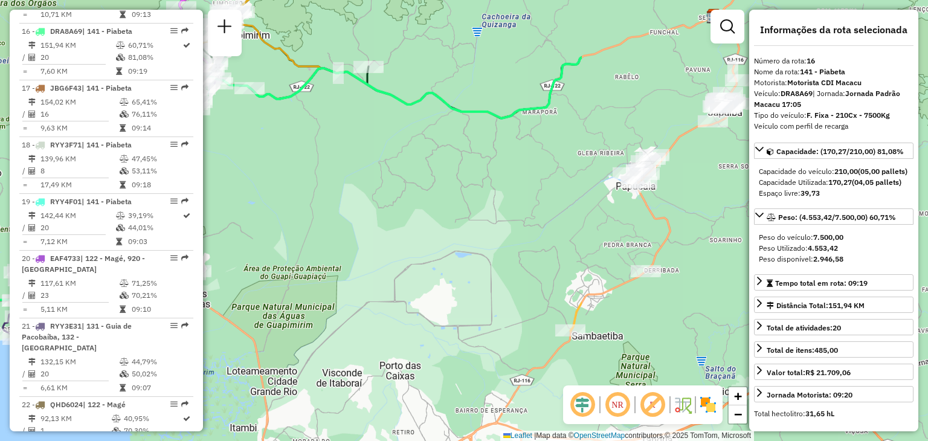
drag, startPoint x: 586, startPoint y: 213, endPoint x: 434, endPoint y: 249, distance: 156.5
click at [436, 247] on div "Janela de atendimento Grade de atendimento Capacidade Transportadoras Veículos …" at bounding box center [464, 220] width 928 height 441
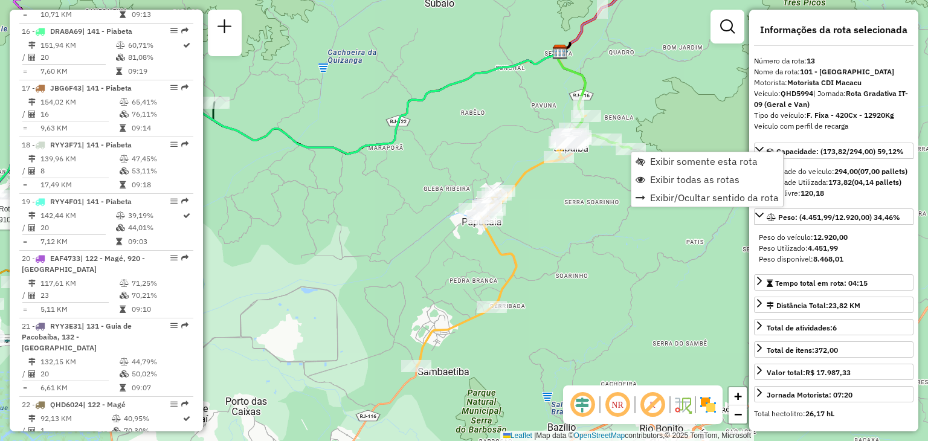
scroll to position [1288, 0]
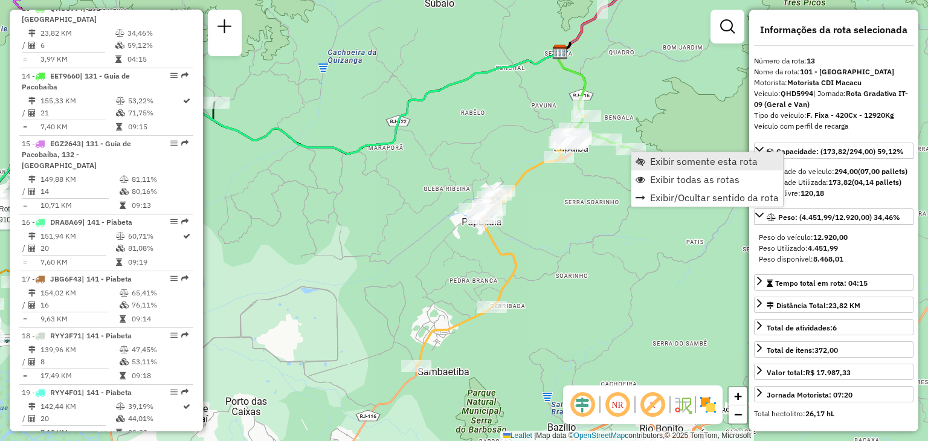
click at [647, 162] on link "Exibir somente esta rota" at bounding box center [707, 161] width 152 height 18
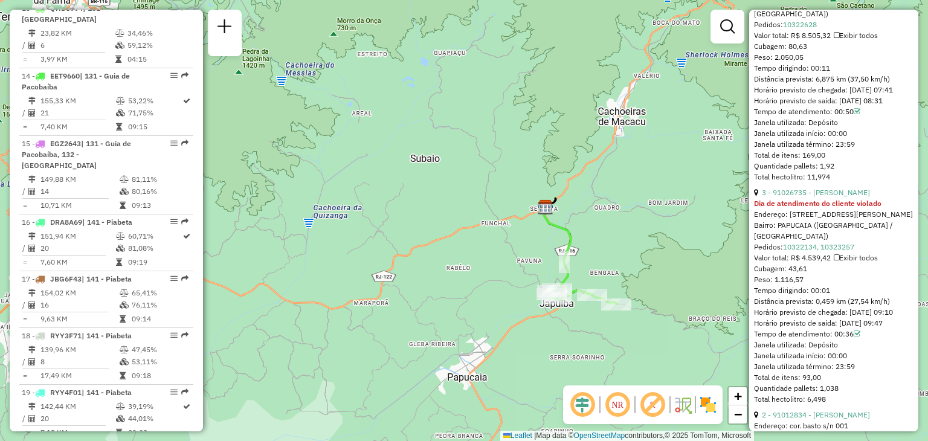
scroll to position [665, 0]
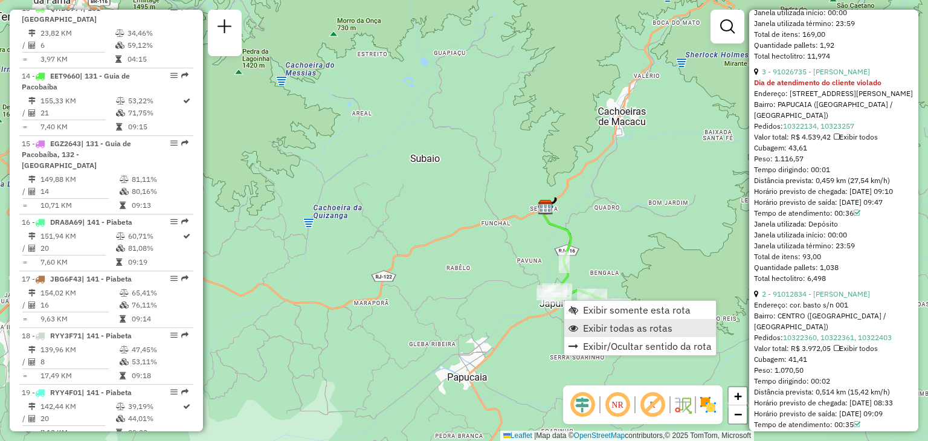
click at [582, 321] on link "Exibir todas as rotas" at bounding box center [640, 328] width 152 height 18
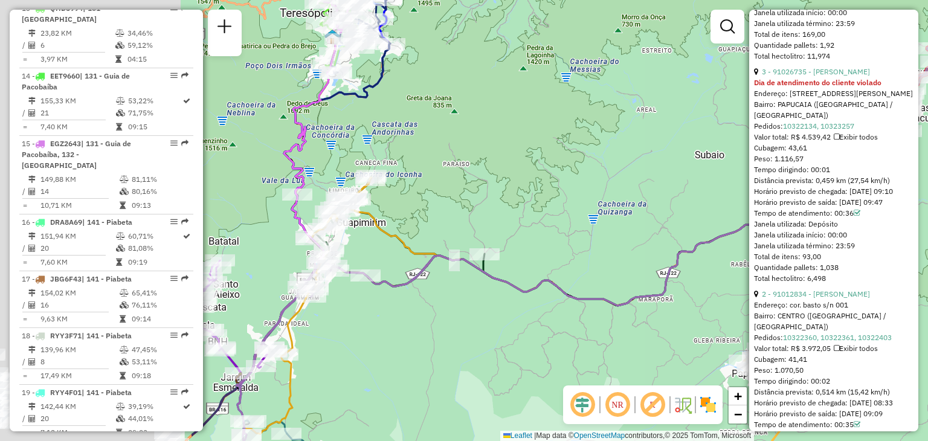
drag, startPoint x: 336, startPoint y: 253, endPoint x: 602, endPoint y: 185, distance: 274.3
click at [602, 185] on div "Janela de atendimento Grade de atendimento Capacidade Transportadoras Veículos …" at bounding box center [464, 220] width 928 height 441
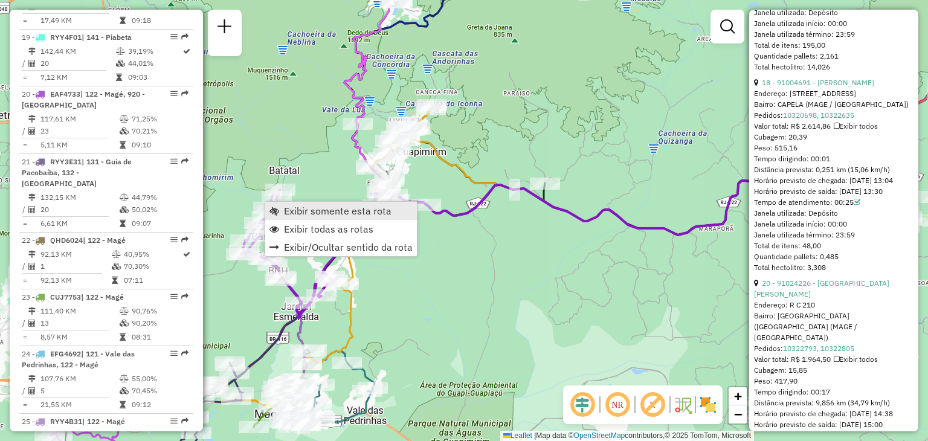
scroll to position [1706, 0]
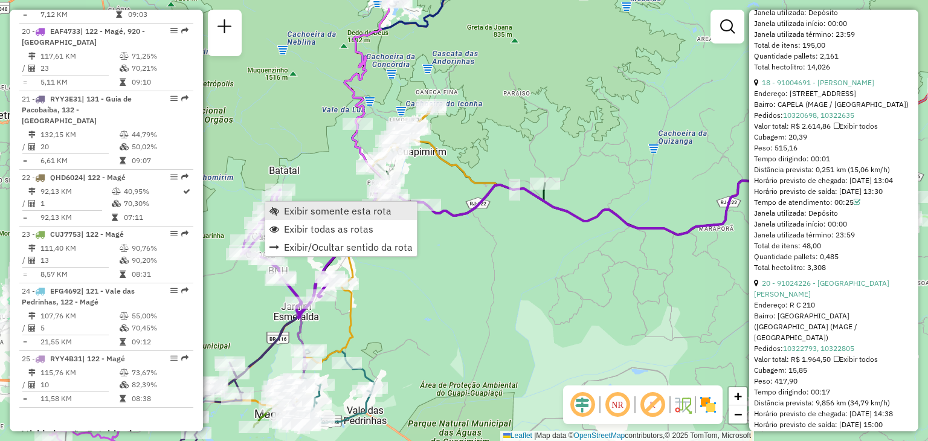
click at [311, 208] on span "Exibir somente esta rota" at bounding box center [338, 211] width 108 height 10
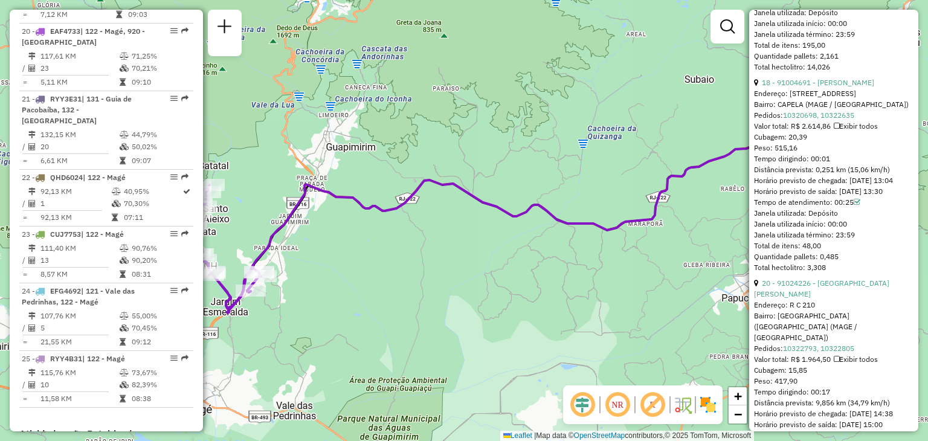
drag, startPoint x: 406, startPoint y: 317, endPoint x: 613, endPoint y: 319, distance: 206.6
click at [613, 319] on div "Janela de atendimento Grade de atendimento Capacidade Transportadoras Veículos …" at bounding box center [464, 220] width 928 height 441
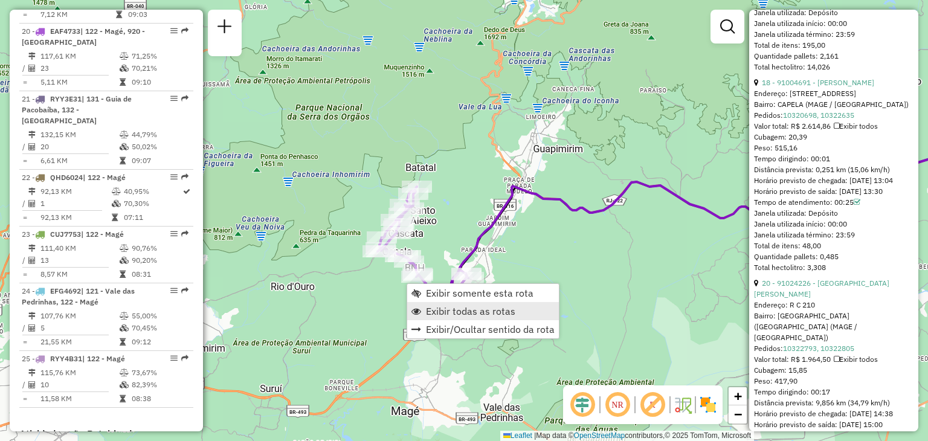
click at [453, 314] on span "Exibir todas as rotas" at bounding box center [470, 311] width 89 height 10
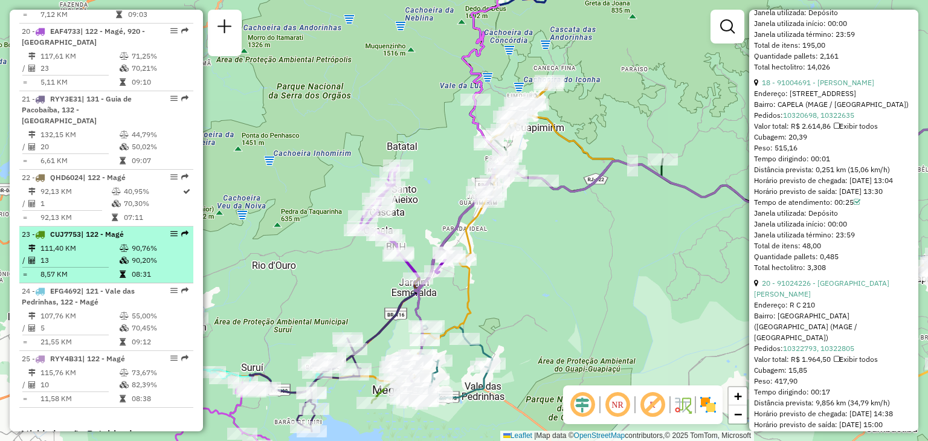
scroll to position [1646, 0]
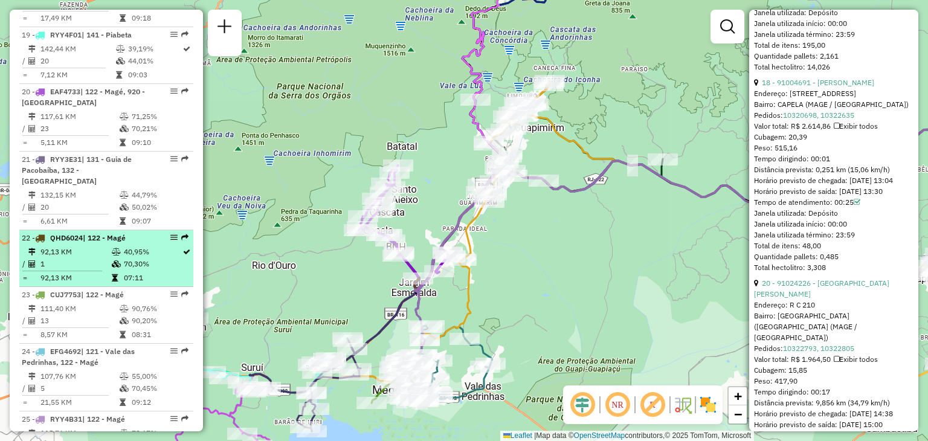
drag, startPoint x: 165, startPoint y: 213, endPoint x: 143, endPoint y: 214, distance: 21.8
click at [143, 233] on div "22 - QHD6024 | 122 - Magé" at bounding box center [86, 238] width 128 height 11
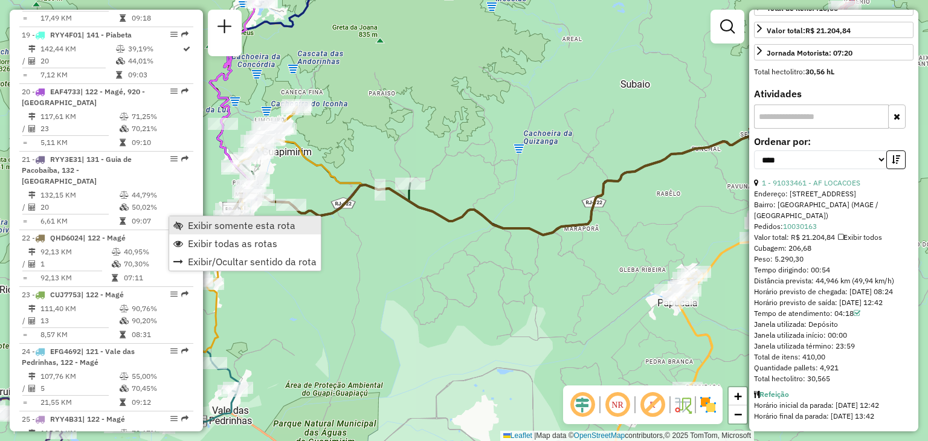
click at [188, 221] on span "Exibir somente esta rota" at bounding box center [242, 225] width 108 height 10
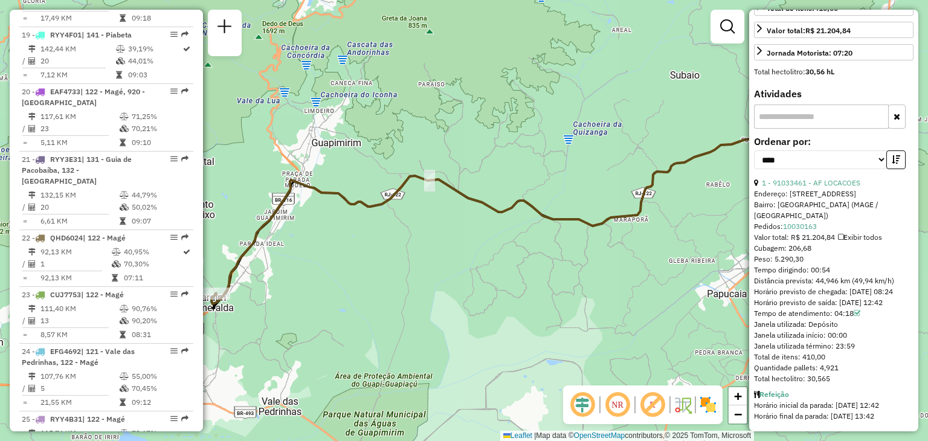
drag, startPoint x: 348, startPoint y: 327, endPoint x: 512, endPoint y: 240, distance: 185.9
click at [512, 240] on div "Janela de atendimento Grade de atendimento Capacidade Transportadoras Veículos …" at bounding box center [464, 220] width 928 height 441
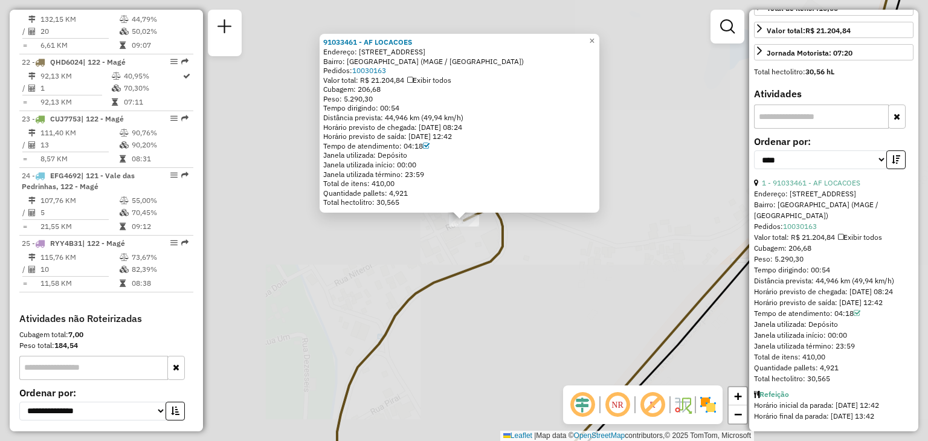
scroll to position [1841, 0]
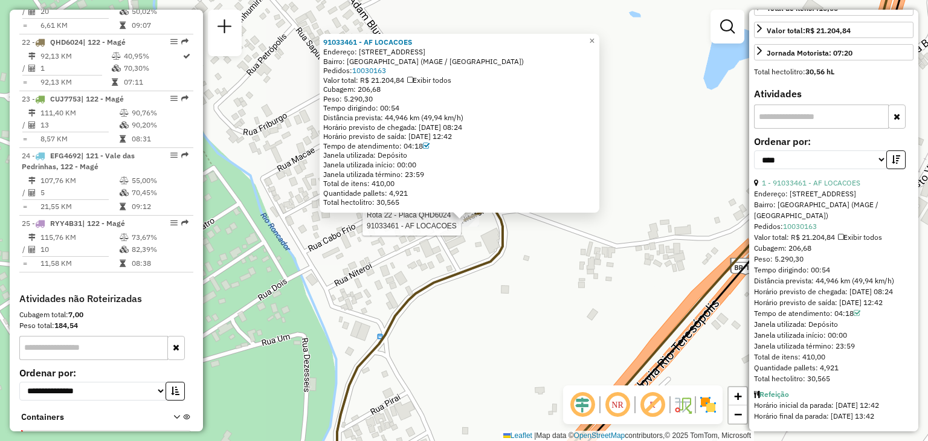
click at [476, 308] on div "Rota 22 - Placa QHD6024 91033461 - AF LOCACOES 91033461 - AF LOCACOES Endereço:…" at bounding box center [464, 220] width 928 height 441
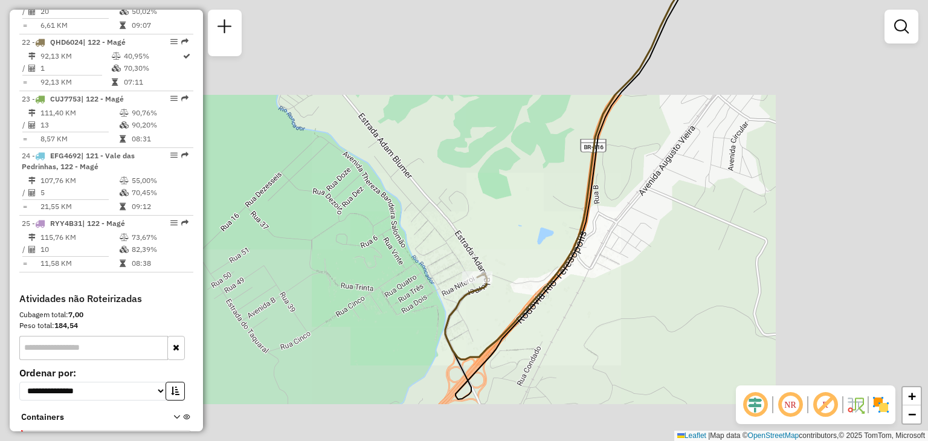
drag, startPoint x: 498, startPoint y: 394, endPoint x: 471, endPoint y: 186, distance: 210.2
click at [471, 188] on div "Janela de atendimento Grade de atendimento Capacidade Transportadoras Veículos …" at bounding box center [464, 220] width 928 height 441
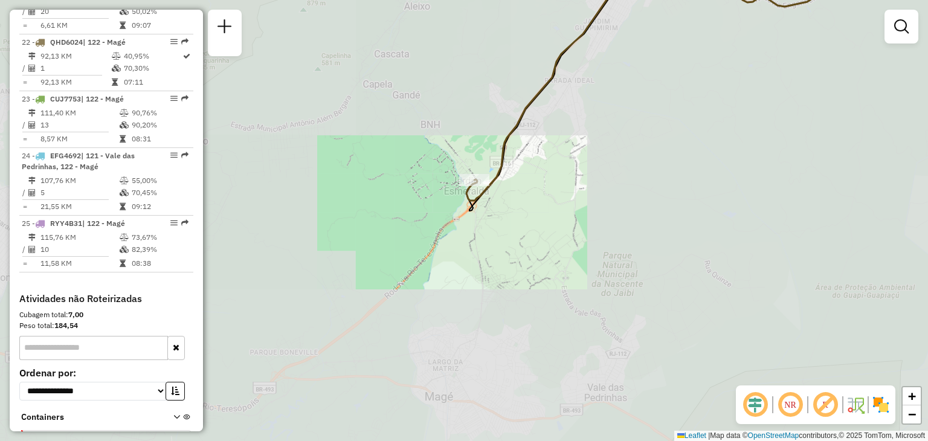
select select "*********"
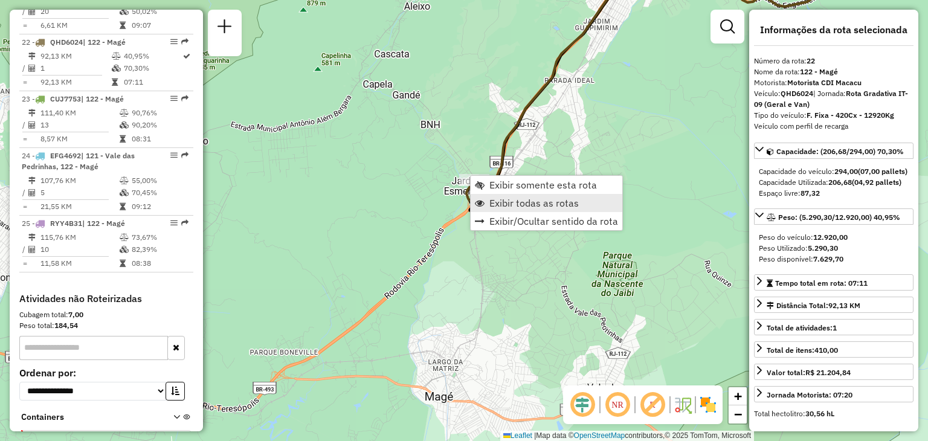
click at [493, 206] on span "Exibir todas as rotas" at bounding box center [533, 203] width 89 height 10
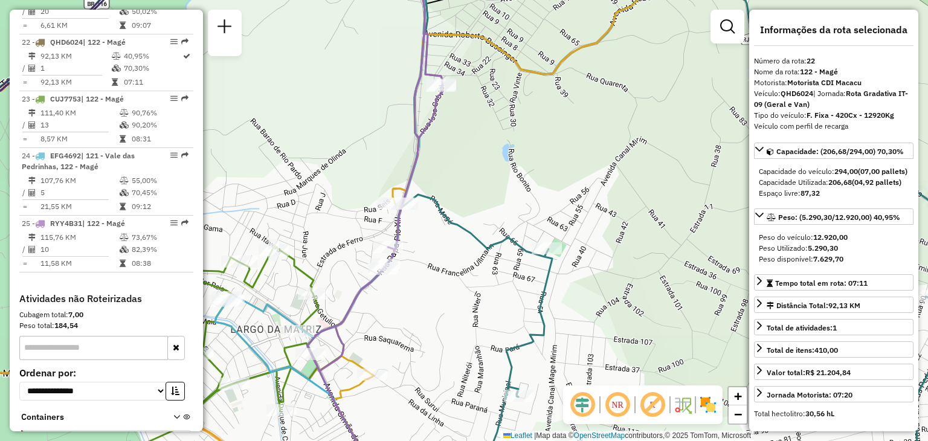
drag, startPoint x: 454, startPoint y: 392, endPoint x: 500, endPoint y: 298, distance: 105.1
click at [500, 298] on div "Janela de atendimento Grade de atendimento Capacidade Transportadoras Veículos …" at bounding box center [464, 220] width 928 height 441
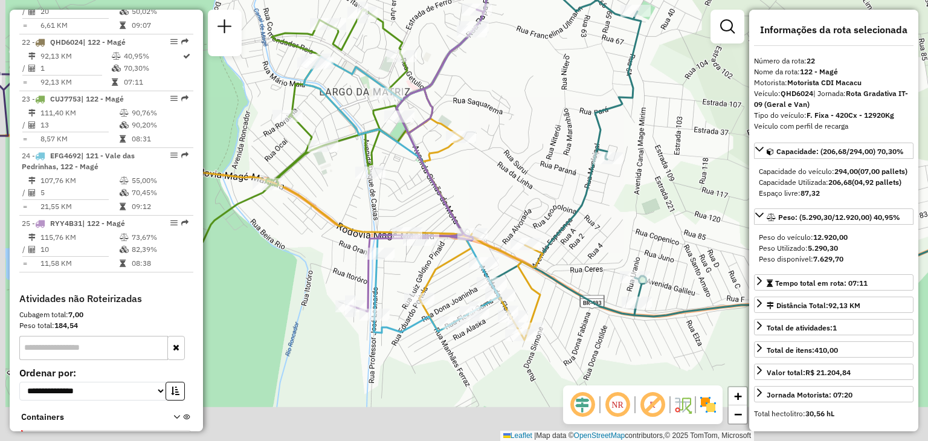
drag, startPoint x: 457, startPoint y: 300, endPoint x: 495, endPoint y: 166, distance: 140.2
click at [495, 166] on div "Janela de atendimento Grade de atendimento Capacidade Transportadoras Veículos …" at bounding box center [464, 220] width 928 height 441
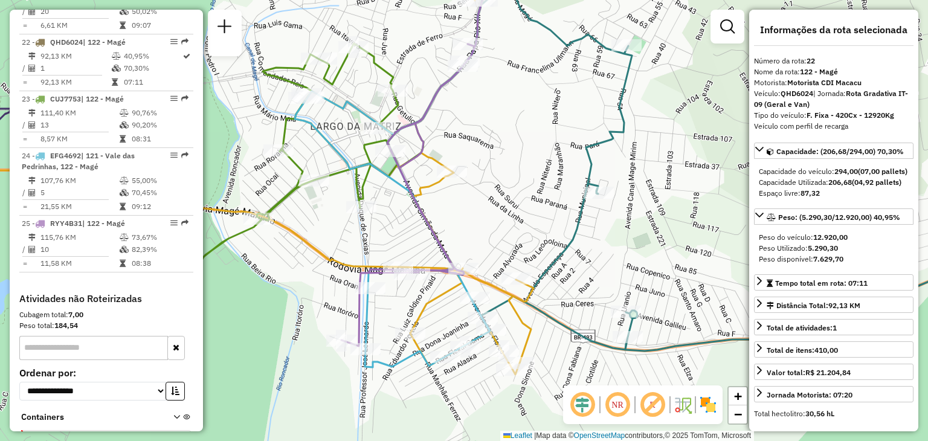
drag, startPoint x: 552, startPoint y: 155, endPoint x: 511, endPoint y: 225, distance: 80.4
click at [511, 225] on div "Janela de atendimento Grade de atendimento Capacidade Transportadoras Veículos …" at bounding box center [464, 220] width 928 height 441
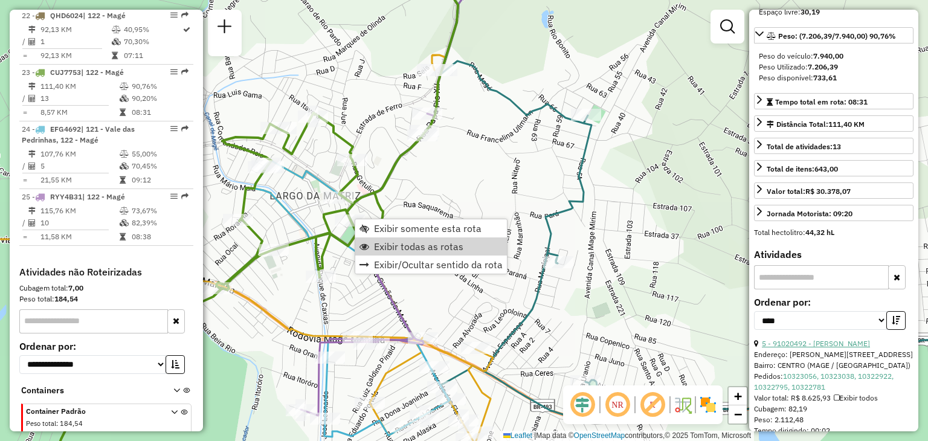
scroll to position [242, 0]
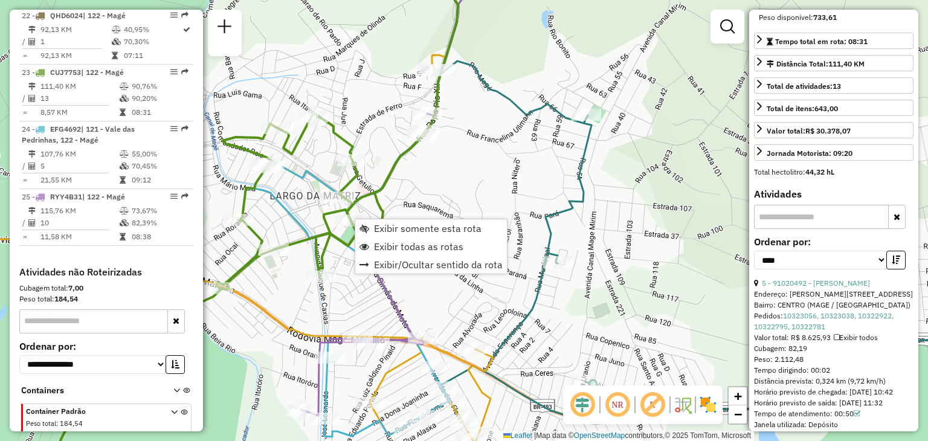
click at [603, 219] on div "Janela de atendimento Grade de atendimento Capacidade Transportadoras Veículos …" at bounding box center [464, 220] width 928 height 441
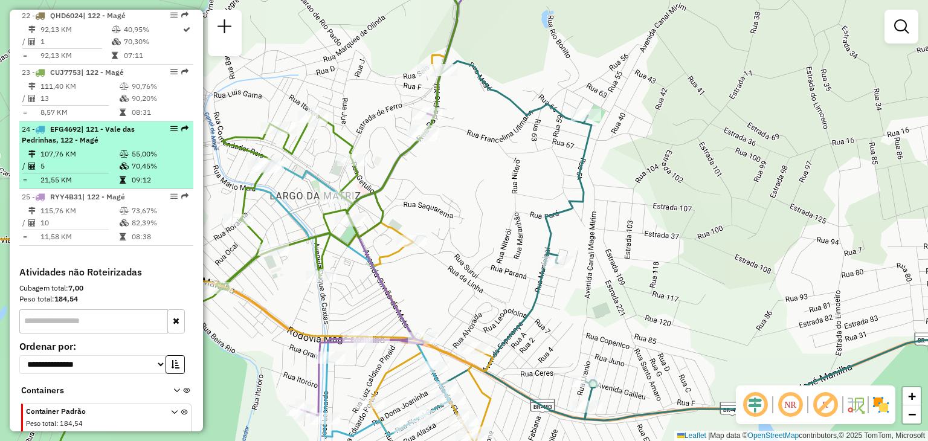
select select "*********"
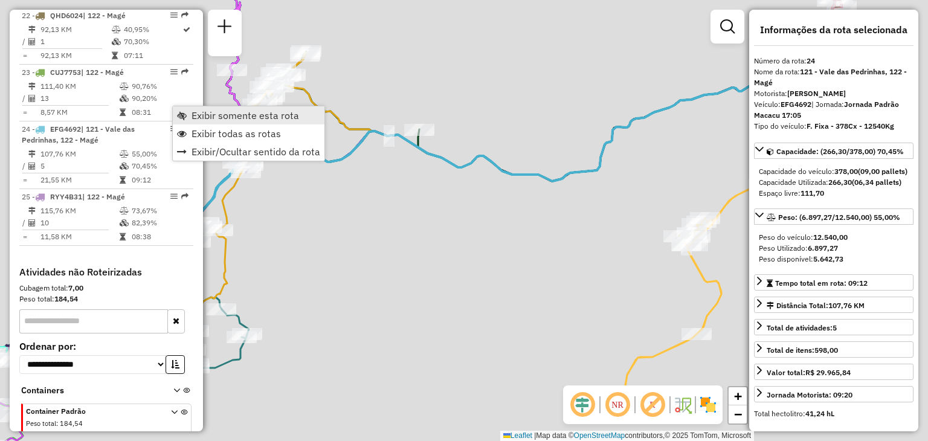
click at [222, 117] on span "Exibir somente esta rota" at bounding box center [246, 116] width 108 height 10
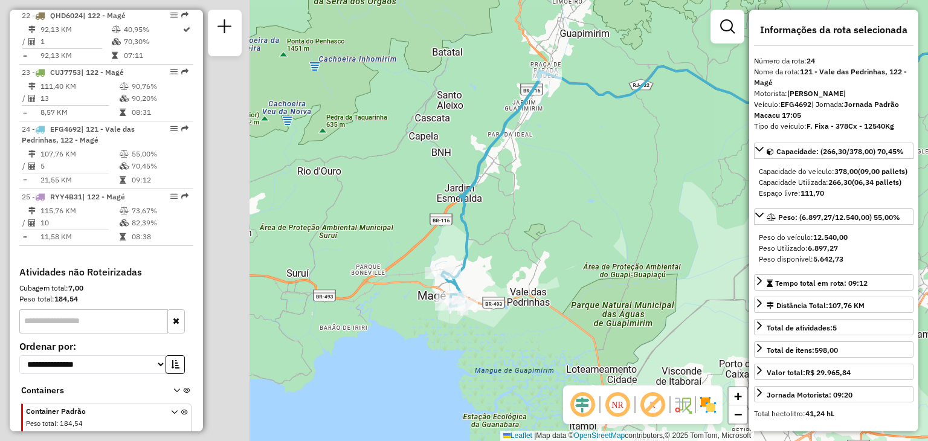
drag, startPoint x: 338, startPoint y: 241, endPoint x: 626, endPoint y: 176, distance: 295.5
click at [626, 176] on div "Janela de atendimento Grade de atendimento Capacidade Transportadoras Veículos …" at bounding box center [464, 220] width 928 height 441
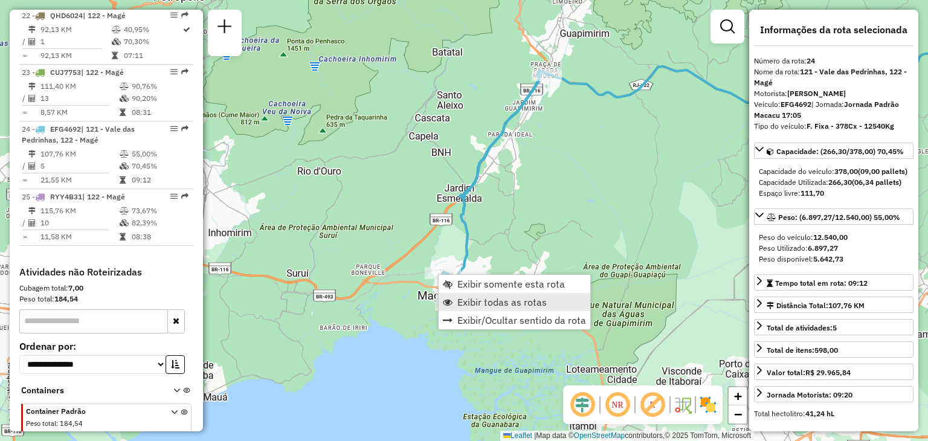
click at [471, 297] on span "Exibir todas as rotas" at bounding box center [501, 302] width 89 height 10
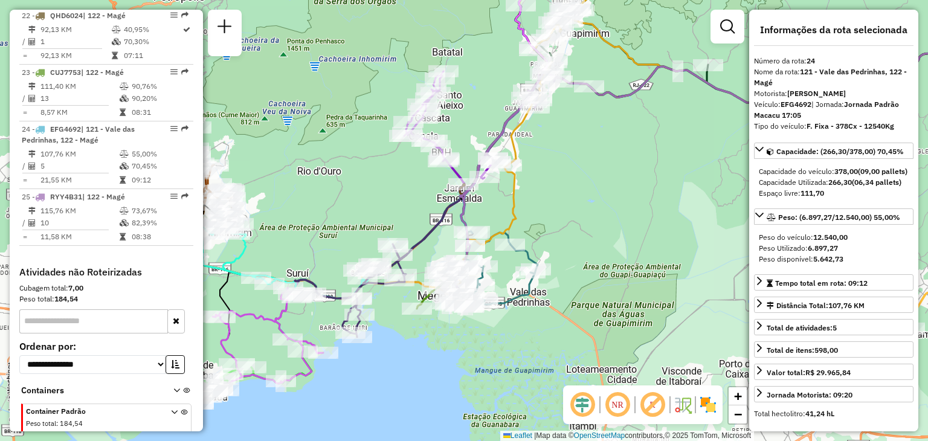
drag, startPoint x: 675, startPoint y: 156, endPoint x: 664, endPoint y: 155, distance: 10.9
click at [672, 156] on div "Janela de atendimento Grade de atendimento Capacidade Transportadoras Veículos …" at bounding box center [464, 220] width 928 height 441
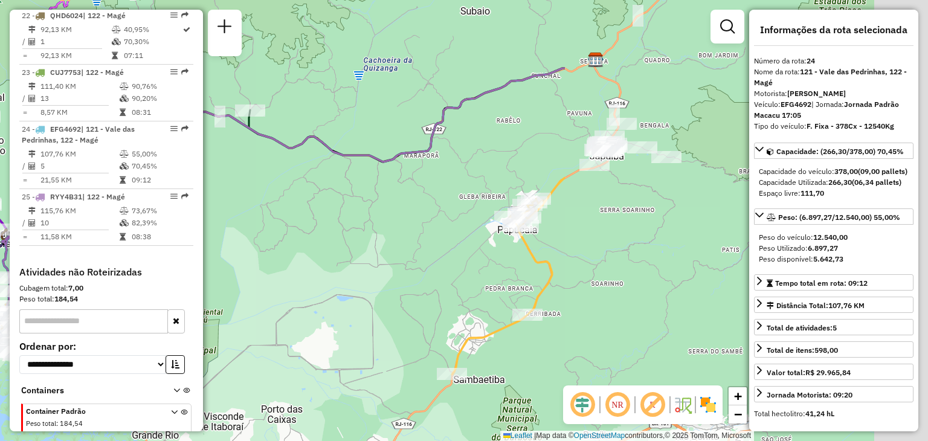
drag, startPoint x: 639, startPoint y: 198, endPoint x: 152, endPoint y: 248, distance: 489.5
click at [149, 247] on hb-router-mapa "Informações da Sessão 1262998 - [DATE] Criação: [DATE] 20:55 Depósito: CDI Maca…" at bounding box center [464, 220] width 928 height 441
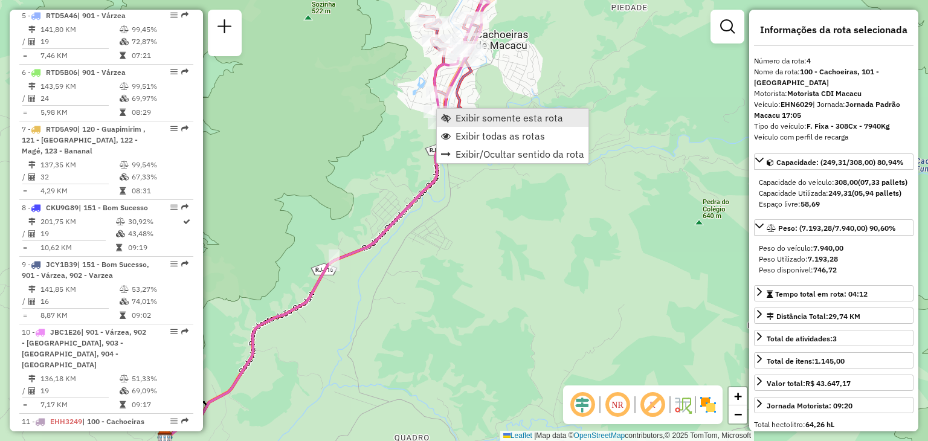
scroll to position [680, 0]
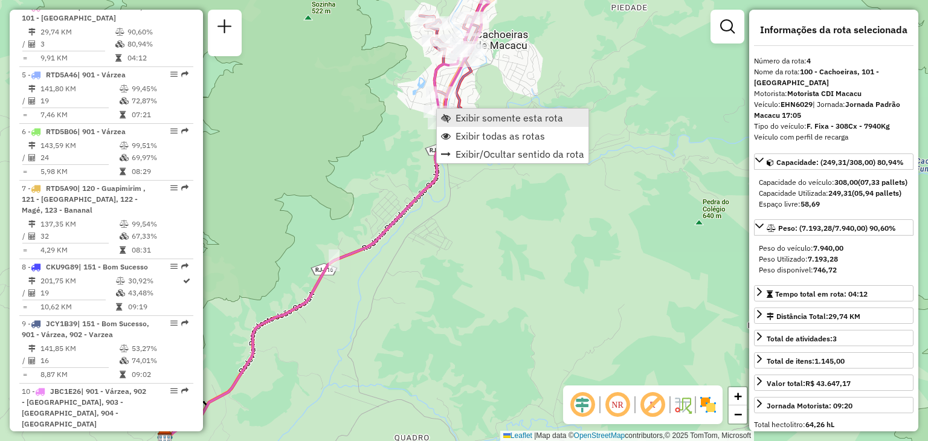
click at [474, 114] on span "Exibir somente esta rota" at bounding box center [509, 118] width 108 height 10
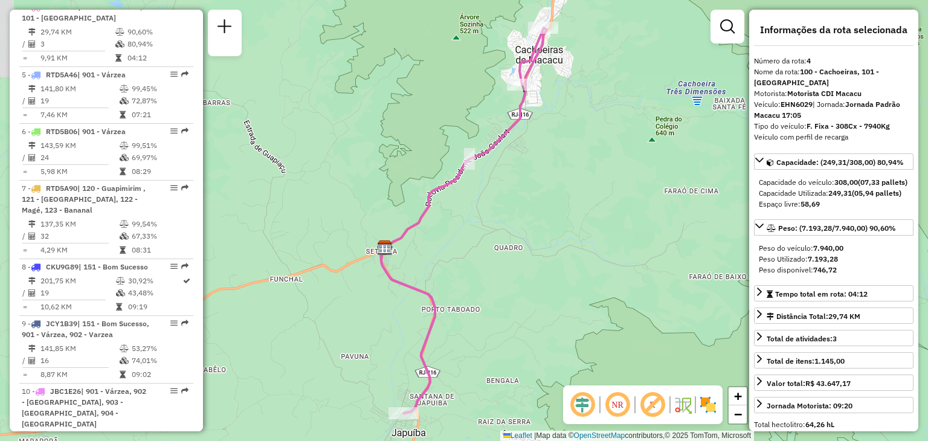
click at [546, 94] on div "Janela de atendimento Grade de atendimento Capacidade Transportadoras Veículos …" at bounding box center [464, 220] width 928 height 441
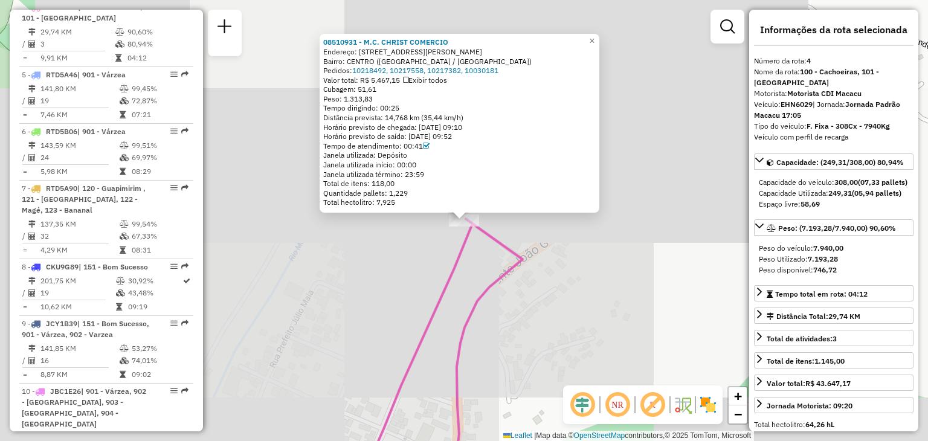
click at [507, 271] on icon at bounding box center [441, 352] width 164 height 266
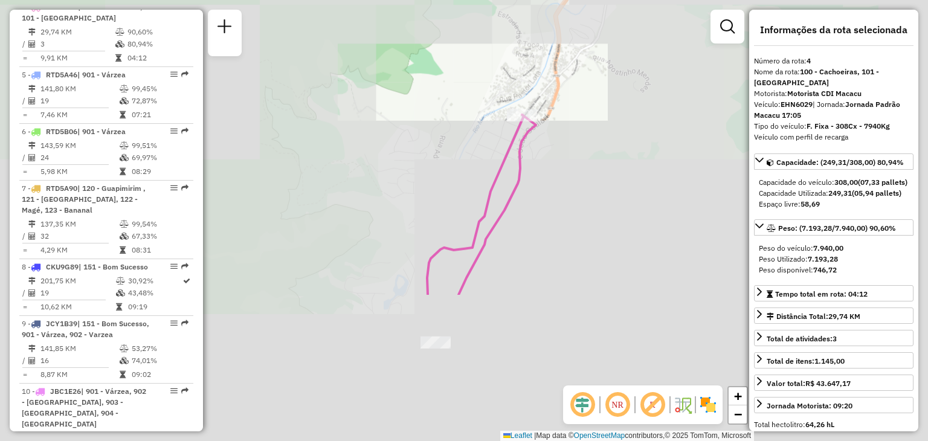
drag, startPoint x: 547, startPoint y: 372, endPoint x: 567, endPoint y: 156, distance: 217.2
click at [567, 160] on div "Janela de atendimento Grade de atendimento Capacidade Transportadoras Veículos …" at bounding box center [464, 220] width 928 height 441
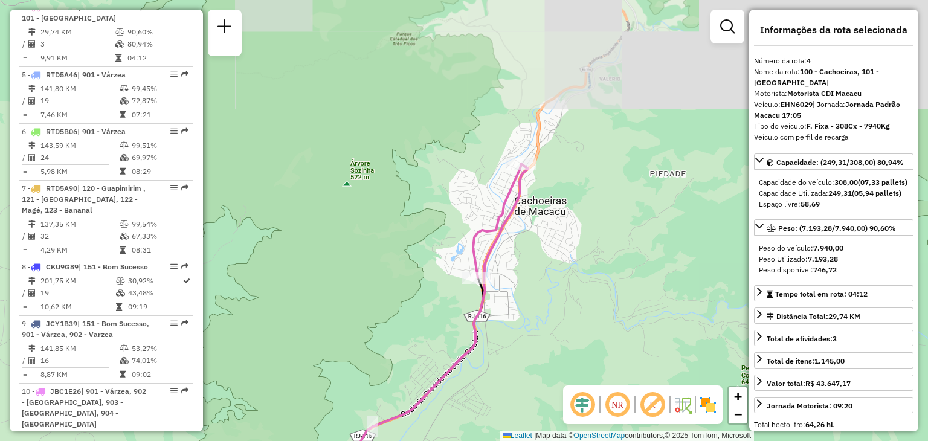
drag, startPoint x: 495, startPoint y: 353, endPoint x: 565, endPoint y: 63, distance: 297.6
click at [565, 66] on div "Janela de atendimento Grade de atendimento Capacidade Transportadoras Veículos …" at bounding box center [464, 220] width 928 height 441
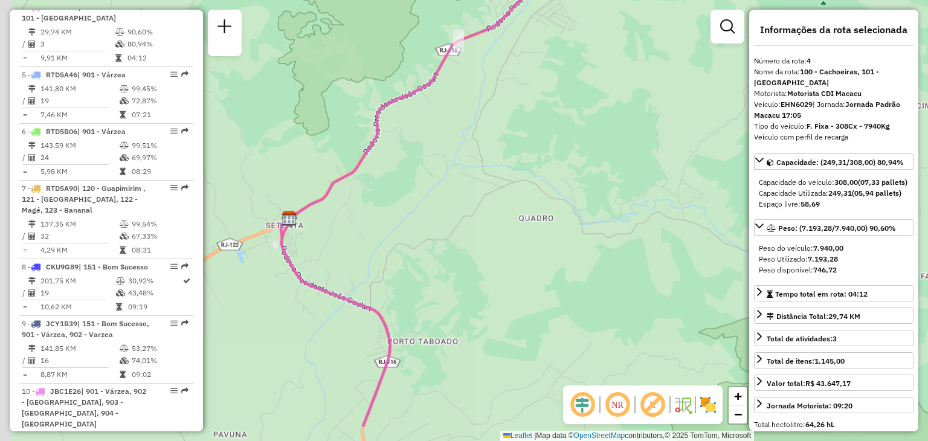
drag, startPoint x: 550, startPoint y: 311, endPoint x: 712, endPoint y: 120, distance: 250.3
click at [710, 121] on div "Janela de atendimento Grade de atendimento Capacidade Transportadoras Veículos …" at bounding box center [464, 220] width 928 height 441
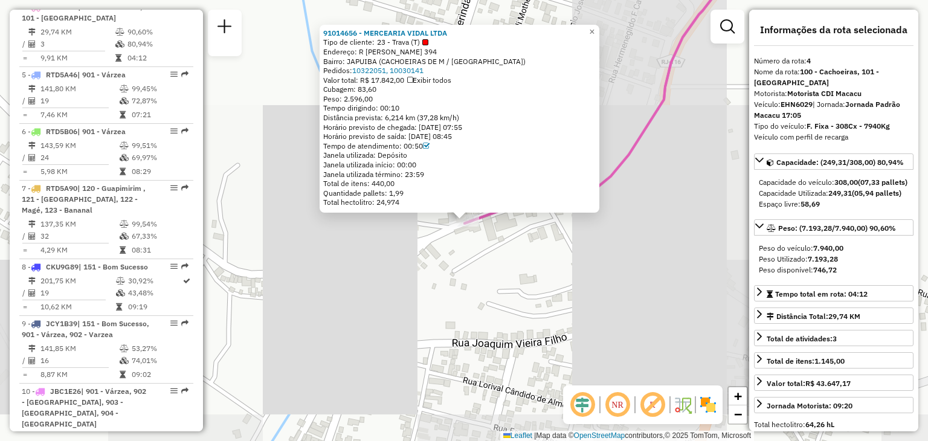
click at [546, 296] on div "91014656 - MERCEARIA VIDAL LTDA Tipo de cliente: 23 - Trava (T) Endereço: R [PE…" at bounding box center [464, 220] width 928 height 441
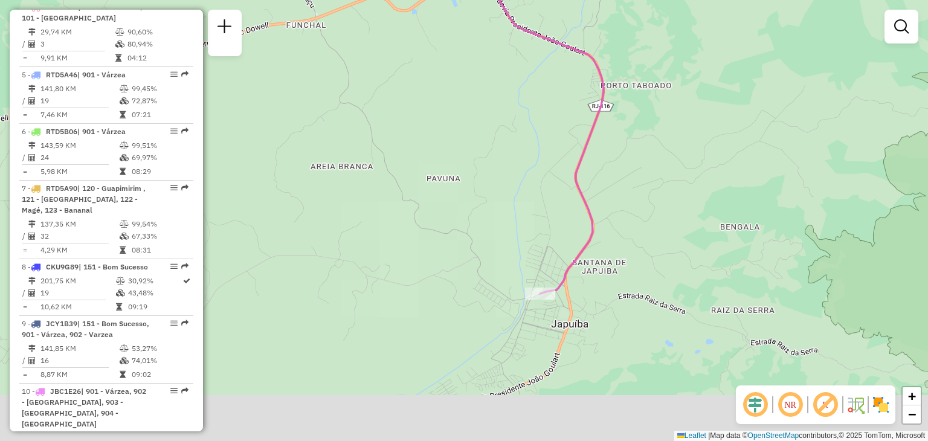
drag, startPoint x: 683, startPoint y: 251, endPoint x: 566, endPoint y: 392, distance: 183.6
click at [640, 283] on div "Janela de atendimento Grade de atendimento Capacidade Transportadoras Veículos …" at bounding box center [464, 220] width 928 height 441
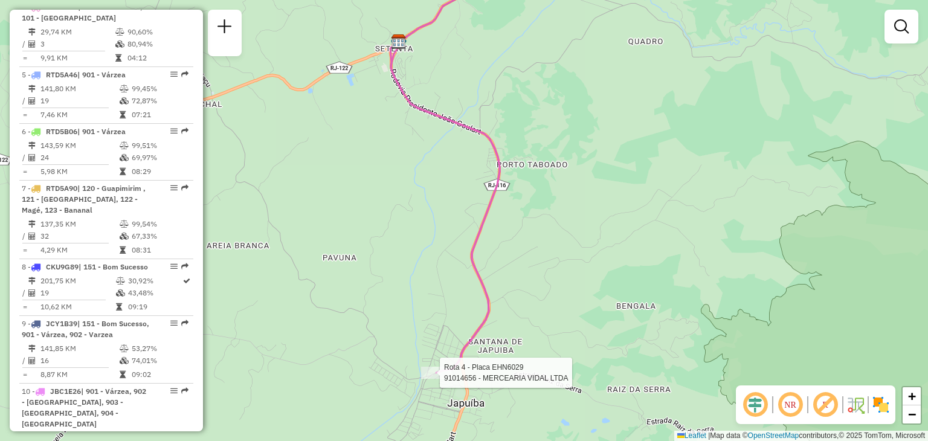
select select "*********"
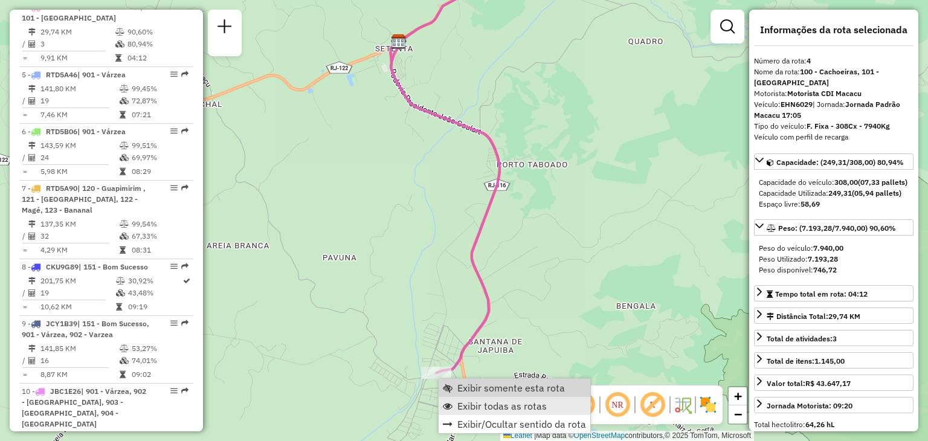
click at [491, 397] on link "Exibir todas as rotas" at bounding box center [515, 406] width 152 height 18
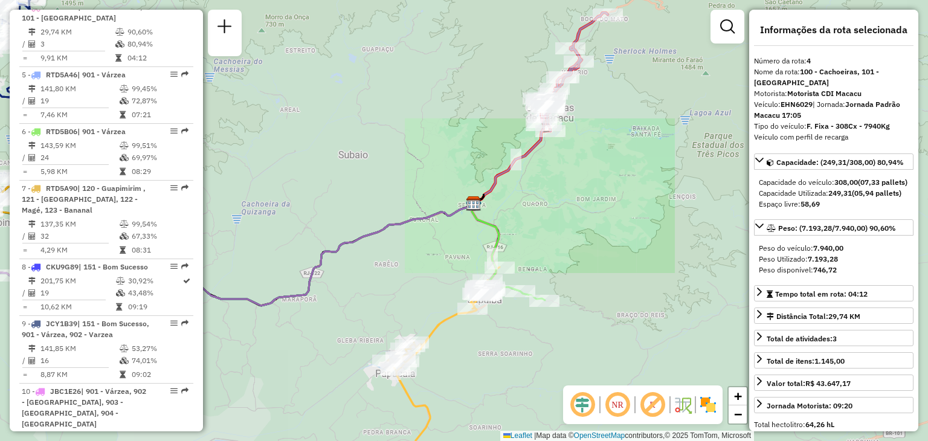
drag, startPoint x: 347, startPoint y: 336, endPoint x: 684, endPoint y: 105, distance: 409.2
click at [669, 117] on div "Janela de atendimento Grade de atendimento Capacidade Transportadoras Veículos …" at bounding box center [464, 220] width 928 height 441
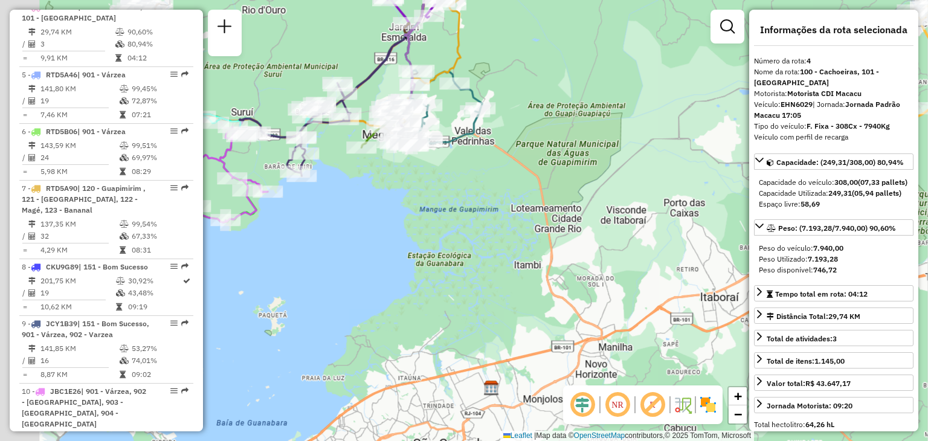
drag, startPoint x: 549, startPoint y: 262, endPoint x: 735, endPoint y: 289, distance: 188.1
click at [735, 289] on div "Janela de atendimento Grade de atendimento Capacidade Transportadoras Veículos …" at bounding box center [464, 220] width 928 height 441
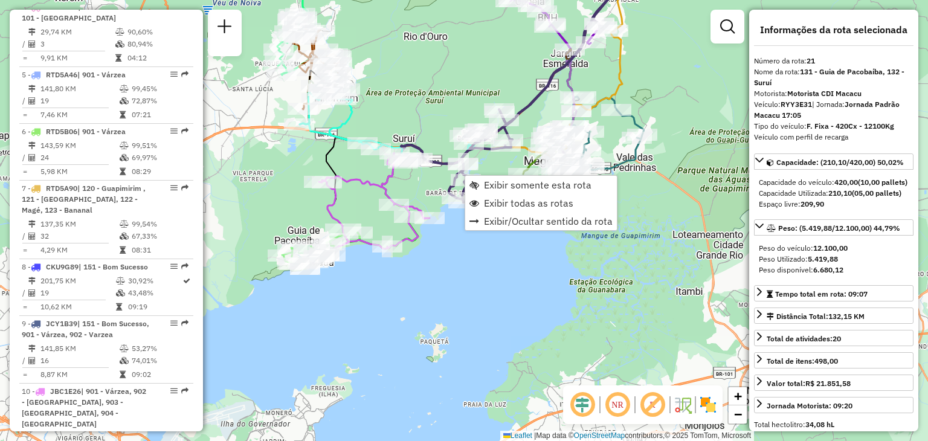
scroll to position [1774, 0]
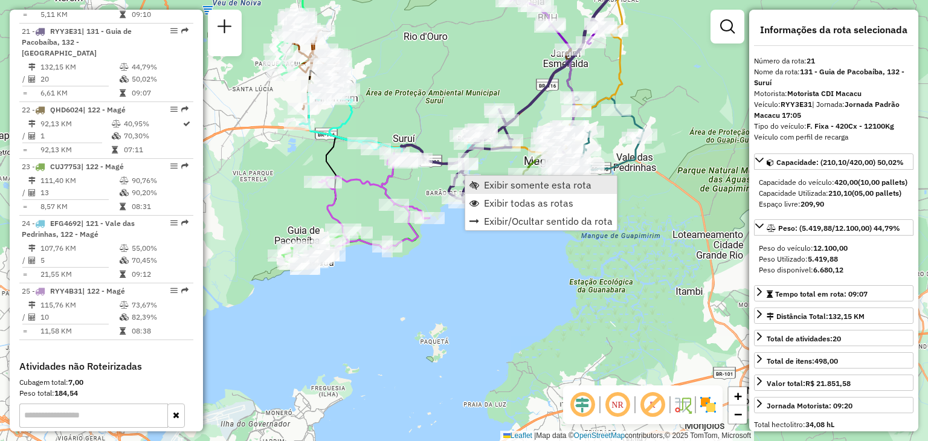
click at [478, 180] on link "Exibir somente esta rota" at bounding box center [541, 185] width 152 height 18
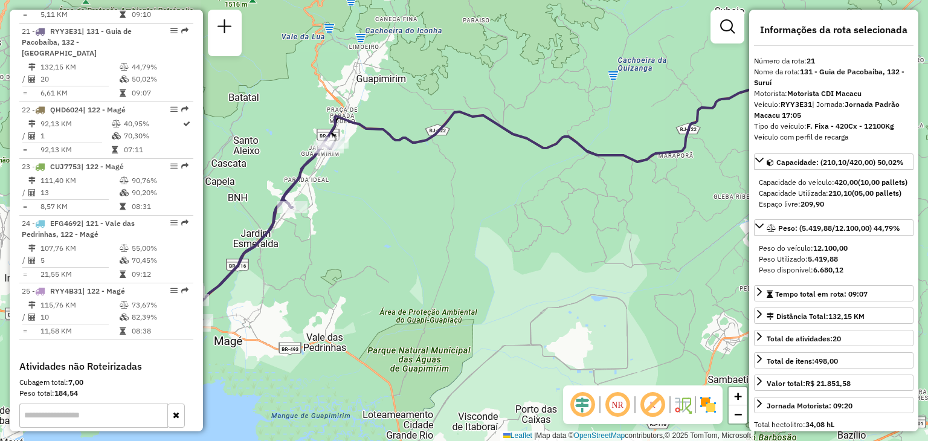
drag, startPoint x: 426, startPoint y: 252, endPoint x: 701, endPoint y: 153, distance: 292.2
click at [701, 153] on div "Janela de atendimento Grade de atendimento Capacidade Transportadoras Veículos …" at bounding box center [464, 220] width 928 height 441
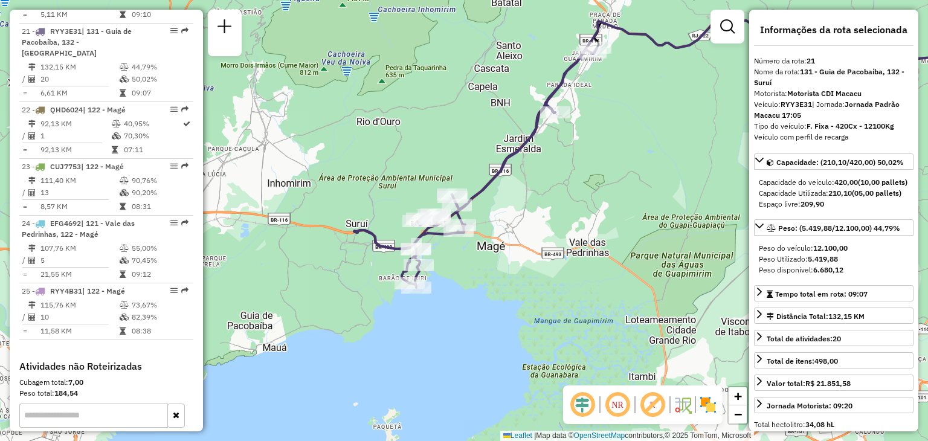
scroll to position [1389, 0]
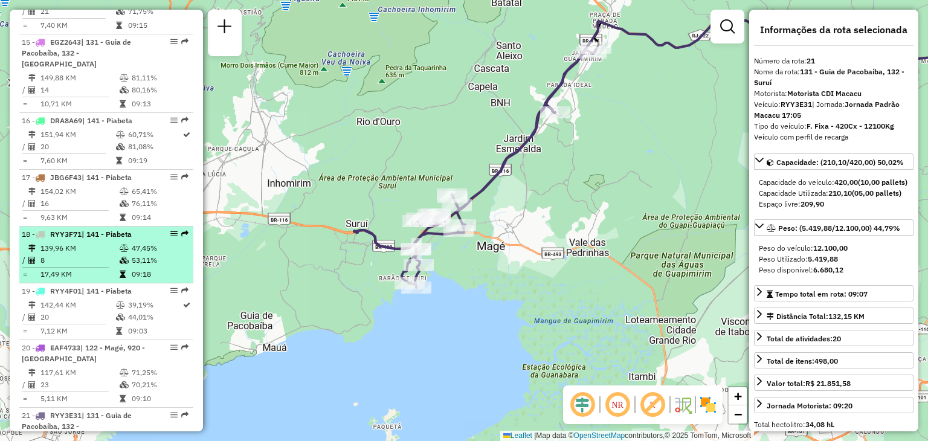
drag, startPoint x: 166, startPoint y: 223, endPoint x: 146, endPoint y: 229, distance: 20.8
click at [143, 242] on td "47,45%" at bounding box center [159, 248] width 57 height 12
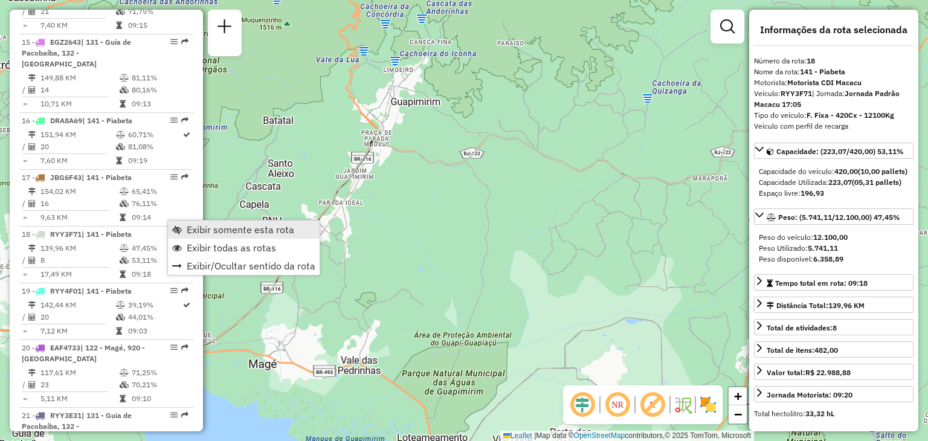
click at [233, 234] on span "Exibir somente esta rota" at bounding box center [241, 230] width 108 height 10
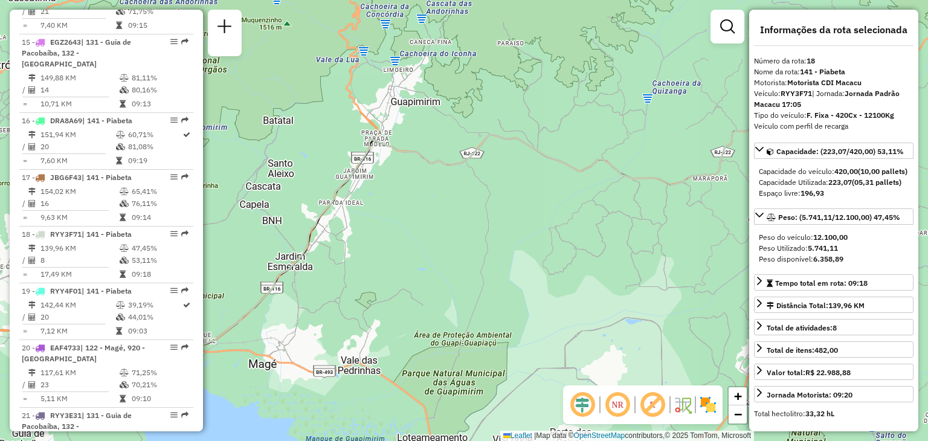
drag, startPoint x: 348, startPoint y: 252, endPoint x: 627, endPoint y: 209, distance: 282.4
click at [625, 210] on div "Janela de atendimento Grade de atendimento Capacidade Transportadoras Veículos …" at bounding box center [464, 220] width 928 height 441
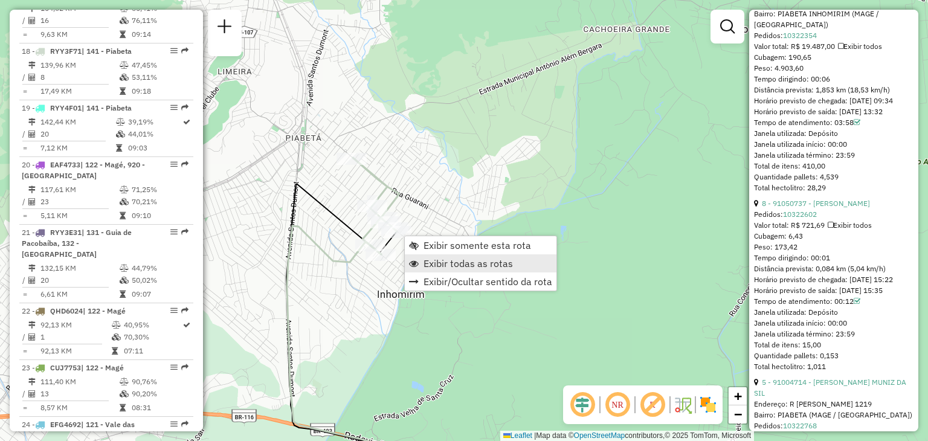
scroll to position [1592, 0]
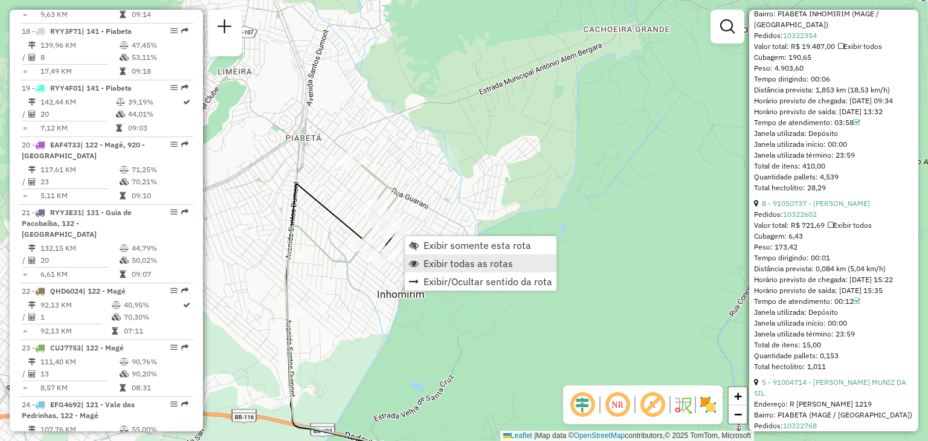
click at [454, 266] on span "Exibir todas as rotas" at bounding box center [467, 264] width 89 height 10
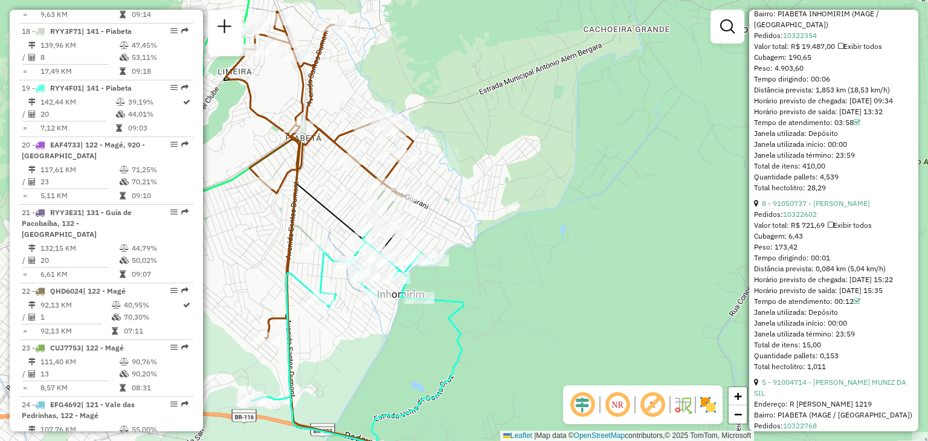
click at [600, 160] on div "Janela de atendimento Grade de atendimento Capacidade Transportadoras Veículos …" at bounding box center [464, 220] width 928 height 441
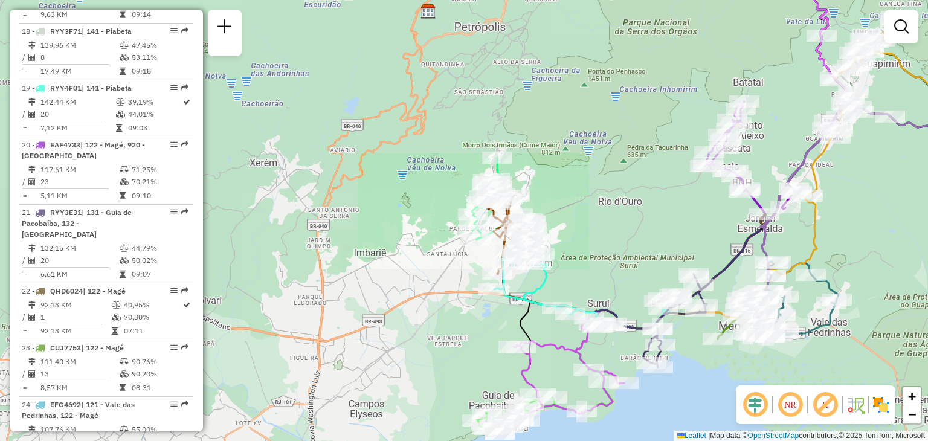
drag, startPoint x: 744, startPoint y: 307, endPoint x: 558, endPoint y: 188, distance: 220.4
click at [558, 188] on div "Janela de atendimento Grade de atendimento Capacidade Transportadoras Veículos …" at bounding box center [464, 220] width 928 height 441
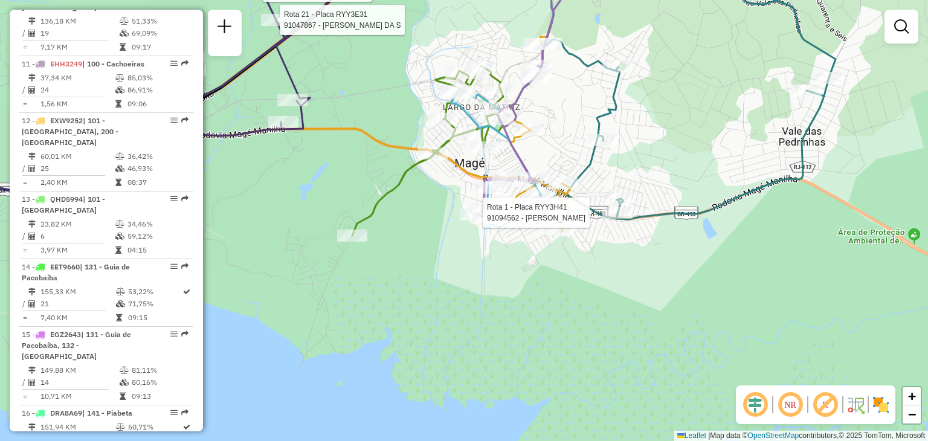
select select "*********"
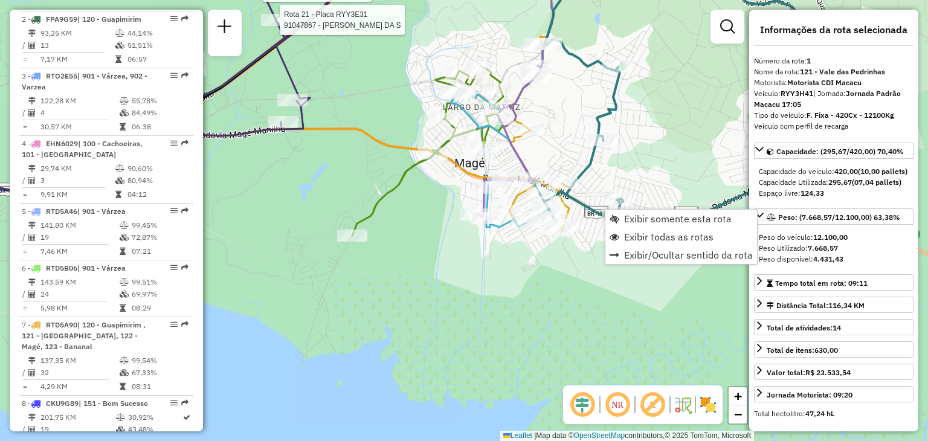
scroll to position [488, 0]
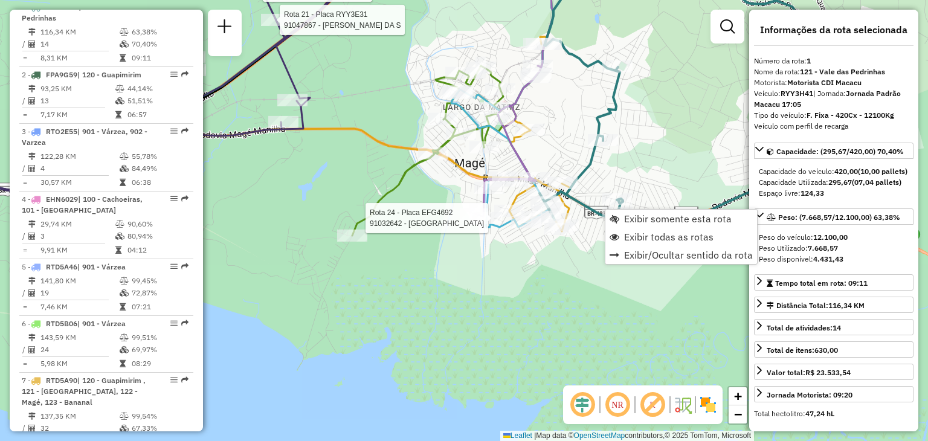
click at [484, 256] on div "Rota 21 - Placa RYY3E31 91047867 - [PERSON_NAME] DA S Rota 21 - Placa RYY3E31 9…" at bounding box center [464, 220] width 928 height 441
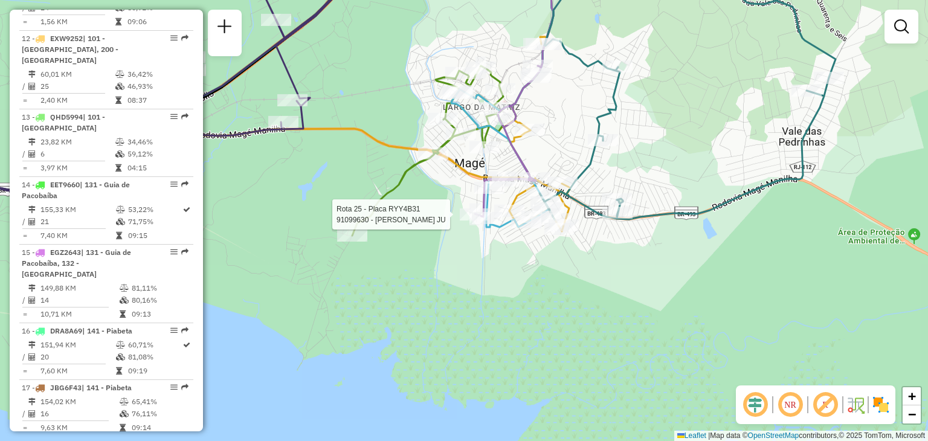
select select "*********"
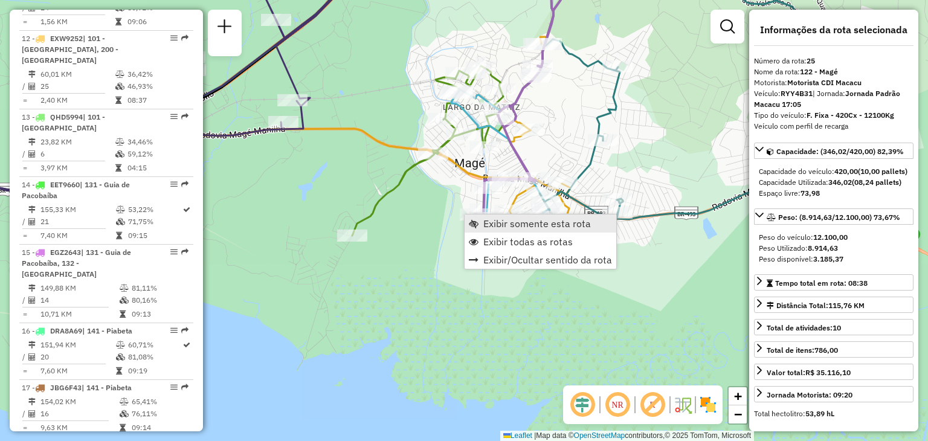
scroll to position [1868, 0]
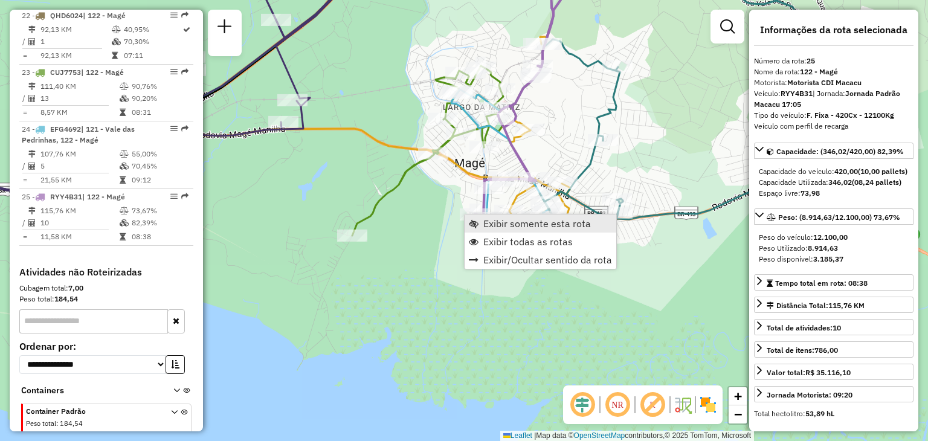
click at [481, 221] on link "Exibir somente esta rota" at bounding box center [541, 223] width 152 height 18
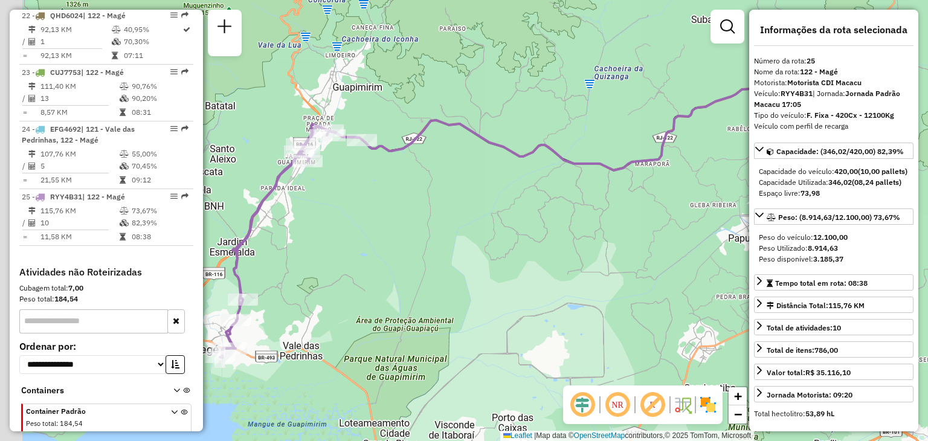
drag, startPoint x: 346, startPoint y: 286, endPoint x: 597, endPoint y: 222, distance: 259.9
click at [597, 222] on div "Janela de atendimento Grade de atendimento Capacidade Transportadoras Veículos …" at bounding box center [464, 220] width 928 height 441
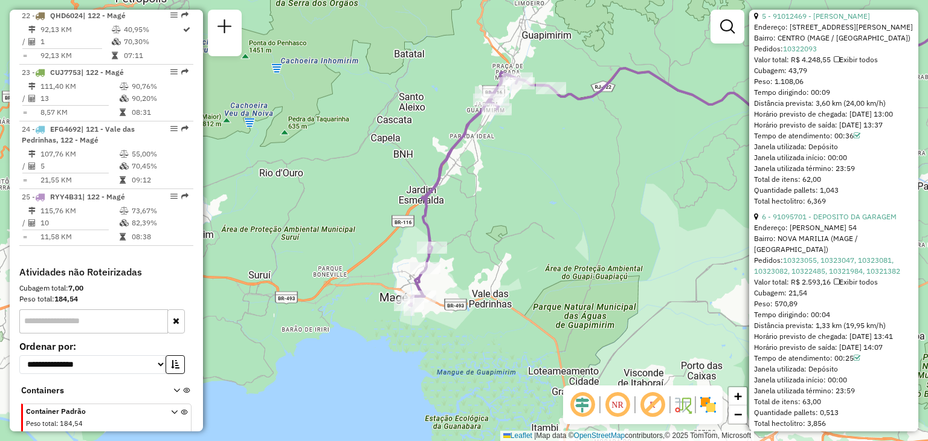
scroll to position [1329, 0]
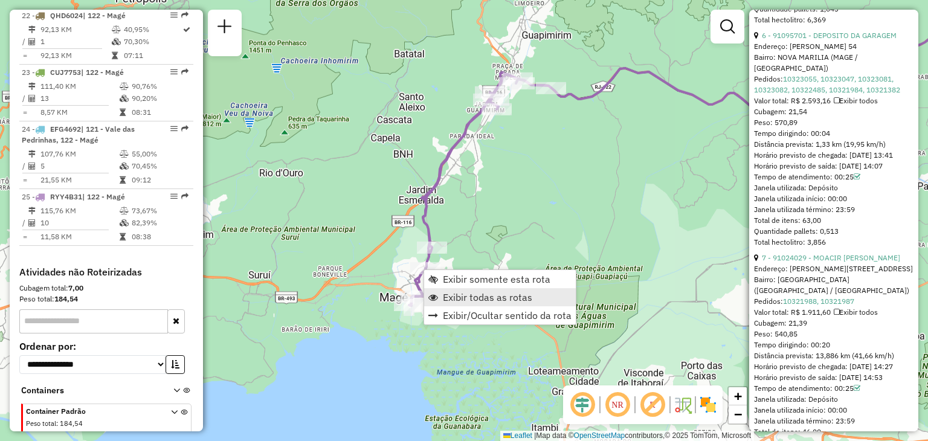
click at [461, 298] on span "Exibir todas as rotas" at bounding box center [487, 297] width 89 height 10
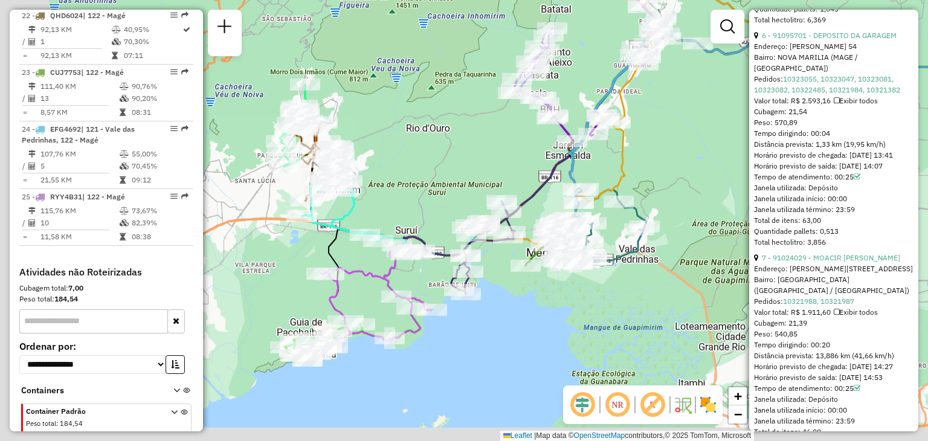
drag, startPoint x: 265, startPoint y: 210, endPoint x: 413, endPoint y: 178, distance: 151.4
click at [418, 167] on div "Janela de atendimento Grade de atendimento Capacidade Transportadoras Veículos …" at bounding box center [464, 220] width 928 height 441
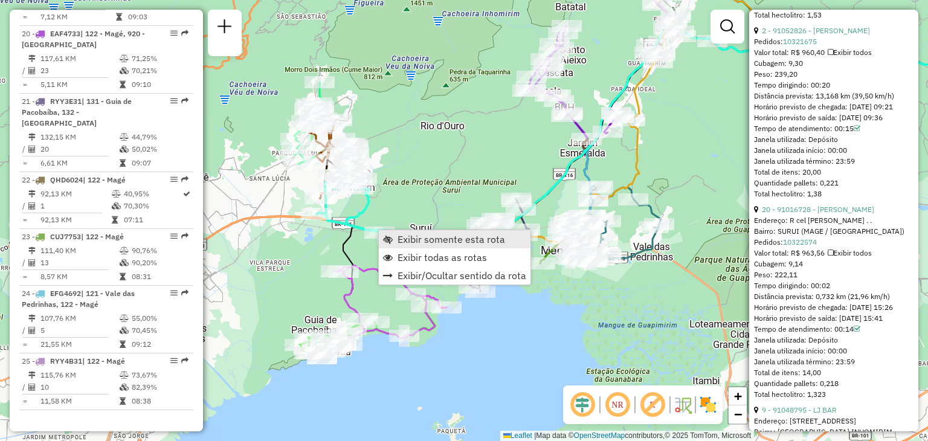
scroll to position [1650, 0]
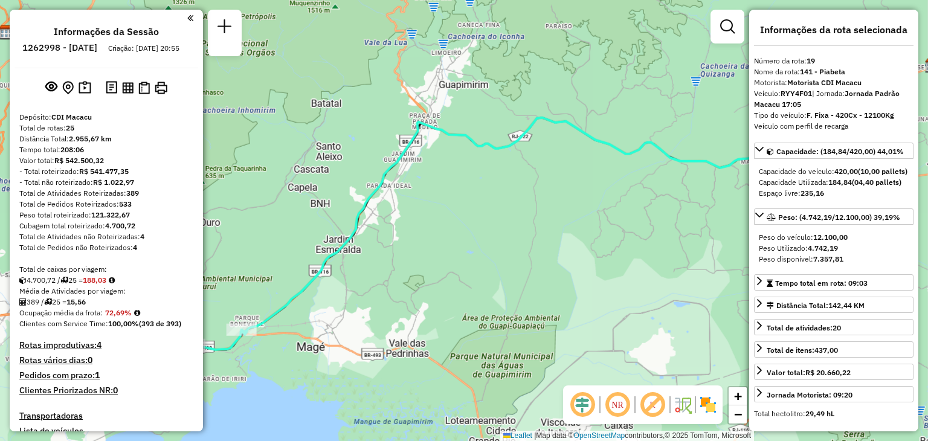
select select "*********"
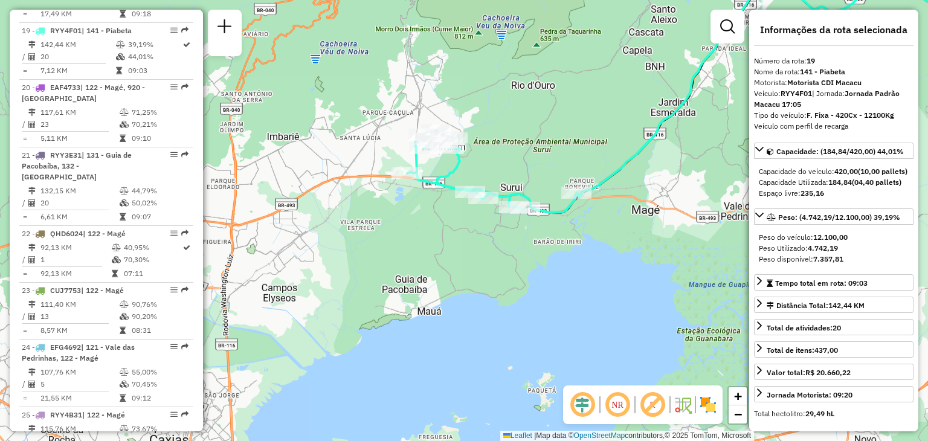
drag, startPoint x: 454, startPoint y: 288, endPoint x: 712, endPoint y: 179, distance: 280.2
click at [823, 141] on hb-router-mapa "Informações da Sessão 1262998 - [DATE] Criação: [DATE] 20:55 Depósito: CDI Maca…" at bounding box center [464, 220] width 928 height 441
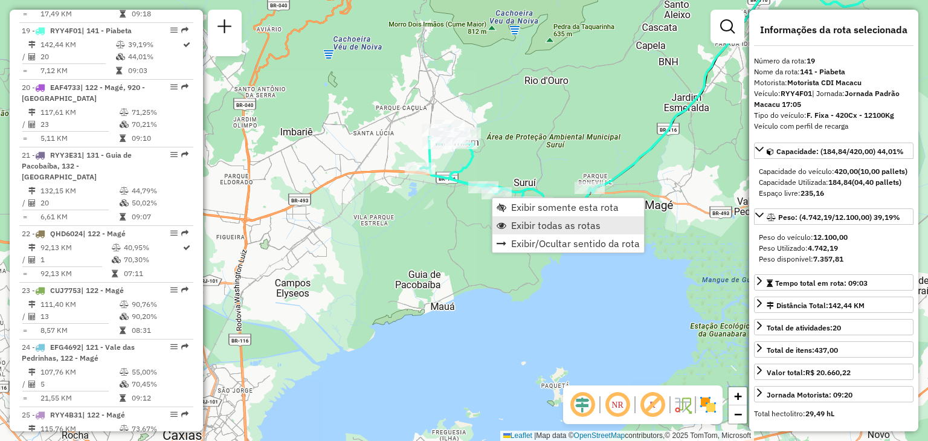
click at [524, 230] on span "Exibir todas as rotas" at bounding box center [555, 225] width 89 height 10
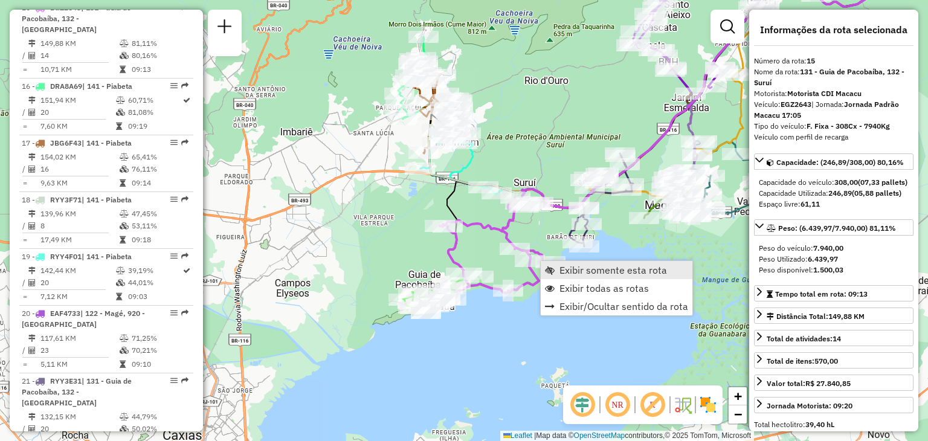
scroll to position [1412, 0]
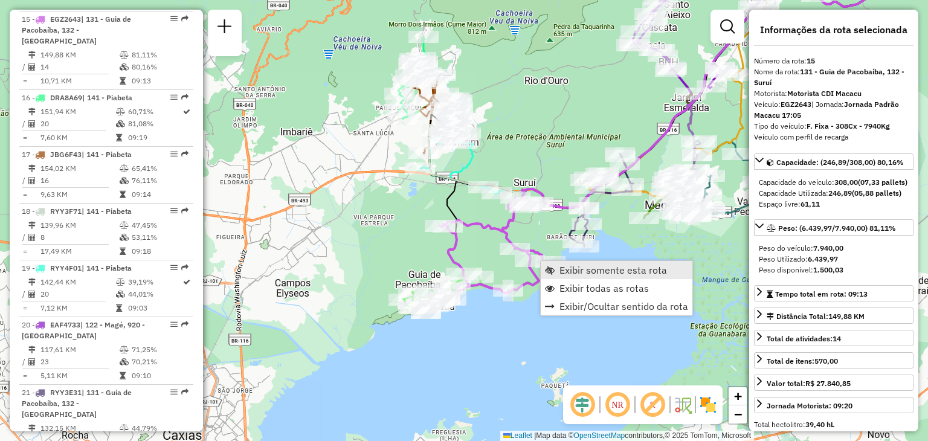
click at [561, 269] on span "Exibir somente esta rota" at bounding box center [613, 270] width 108 height 10
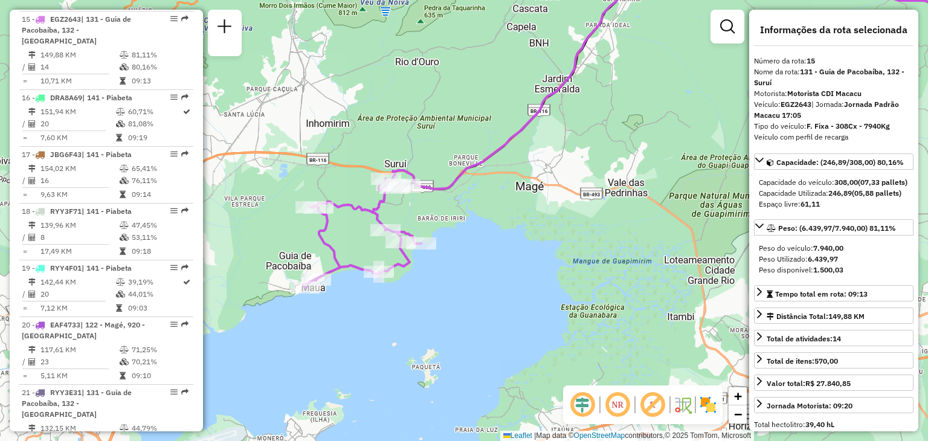
drag, startPoint x: 446, startPoint y: 318, endPoint x: 716, endPoint y: 188, distance: 299.6
click at [716, 188] on div "Janela de atendimento Grade de atendimento Capacidade Transportadoras Veículos …" at bounding box center [464, 220] width 928 height 441
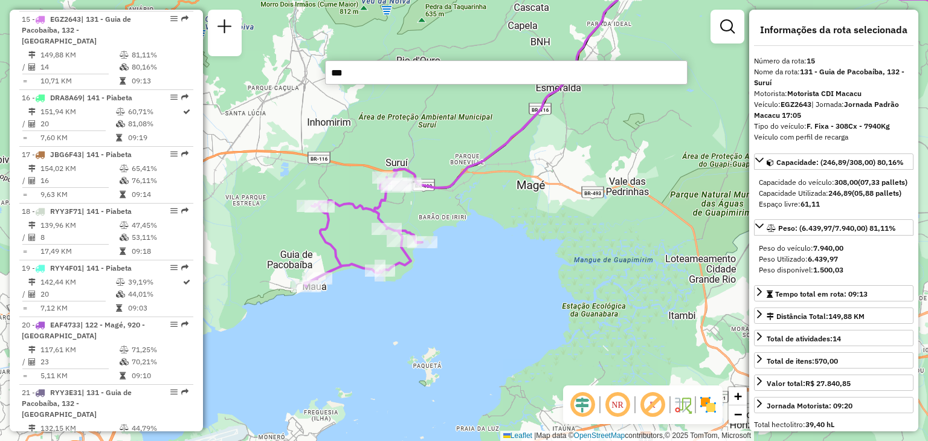
type input "***"
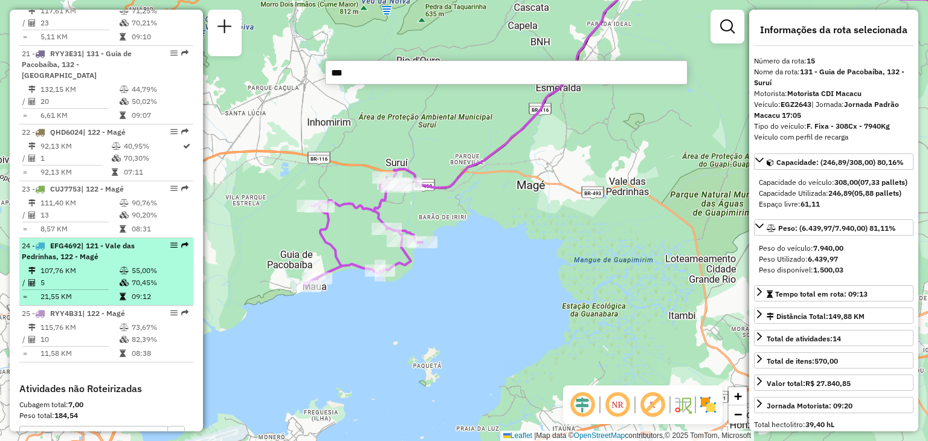
drag, startPoint x: 169, startPoint y: 224, endPoint x: 126, endPoint y: 219, distance: 43.8
click at [126, 241] on span "| 121 - Vale das Pedrinhas, 122 - Magé" at bounding box center [78, 251] width 113 height 20
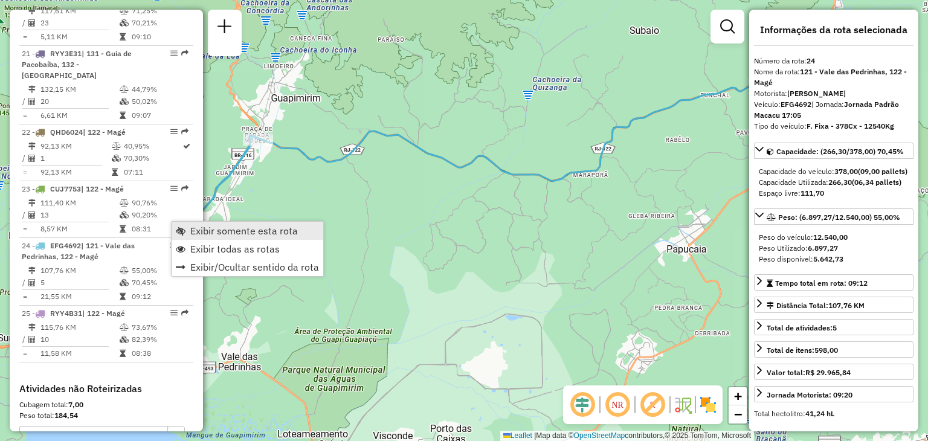
click at [213, 227] on span "Exibir somente esta rota" at bounding box center [244, 231] width 108 height 10
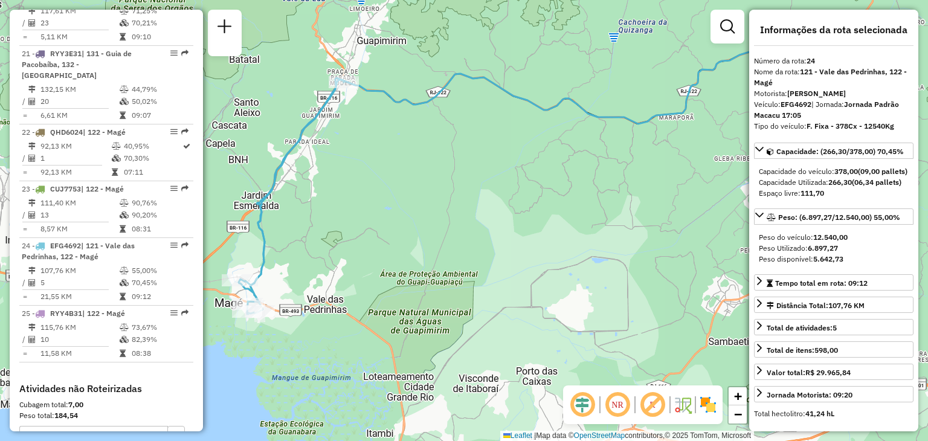
drag, startPoint x: 355, startPoint y: 281, endPoint x: 504, endPoint y: 218, distance: 161.3
click at [553, 137] on div "Janela de atendimento Grade de atendimento Capacidade Transportadoras Veículos …" at bounding box center [464, 220] width 928 height 441
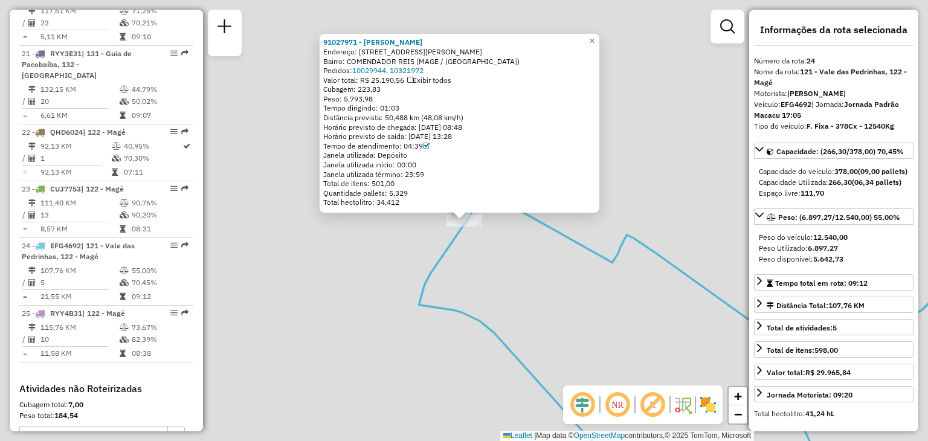
scroll to position [1868, 0]
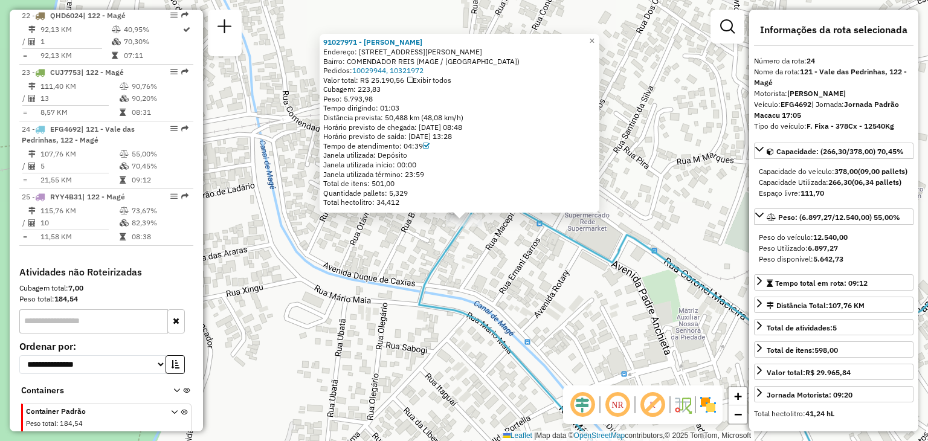
click at [379, 292] on div "91027971 - ITAMAR FERNANDES DOS Endereço: R RUA RAIMUNDO VIEIRA DA SILVA 72 Bai…" at bounding box center [464, 220] width 928 height 441
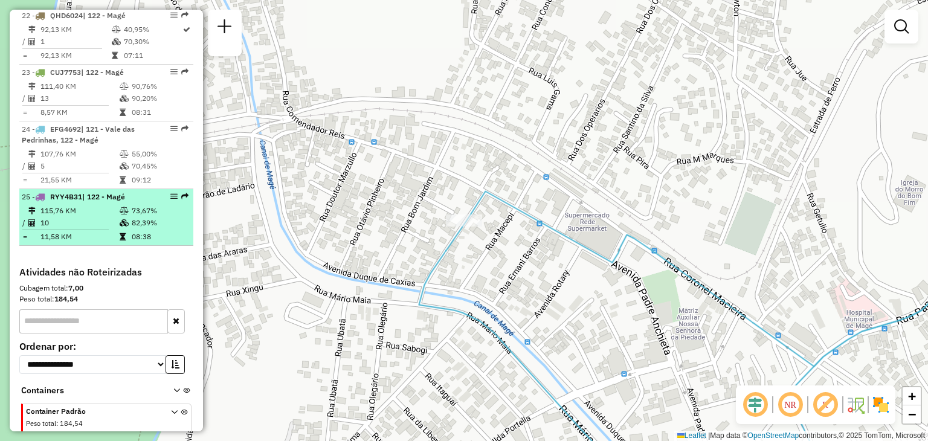
scroll to position [1626, 0]
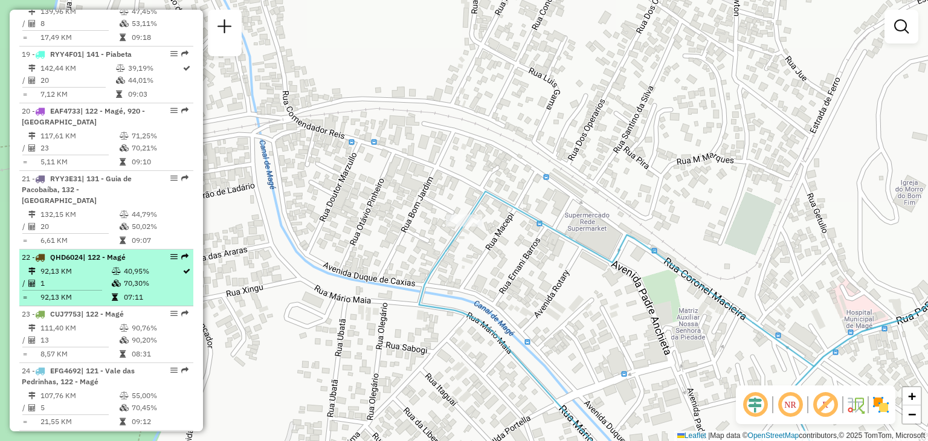
select select "*********"
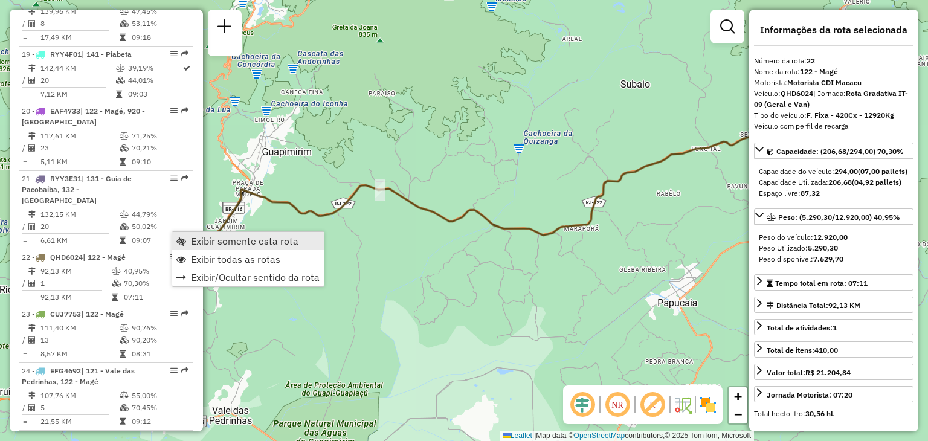
click at [193, 244] on span "Exibir somente esta rota" at bounding box center [245, 241] width 108 height 10
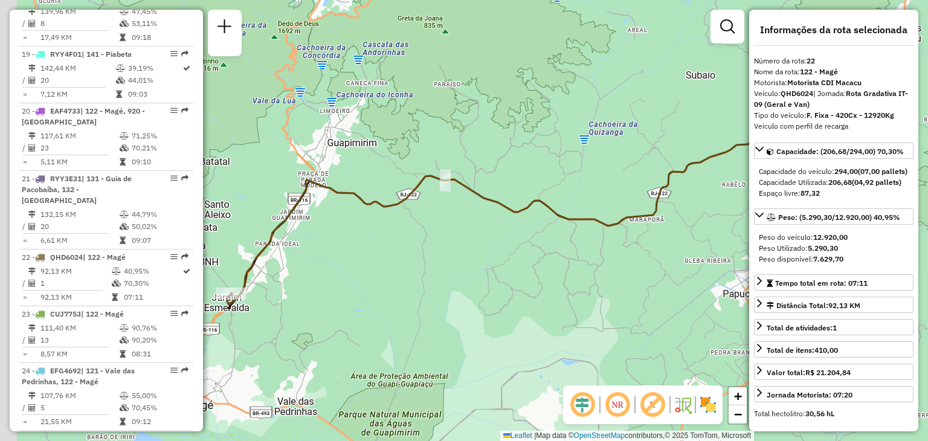
drag, startPoint x: 329, startPoint y: 300, endPoint x: 565, endPoint y: 228, distance: 247.7
click at [565, 228] on div "Janela de atendimento Grade de atendimento Capacidade Transportadoras Veículos …" at bounding box center [464, 220] width 928 height 441
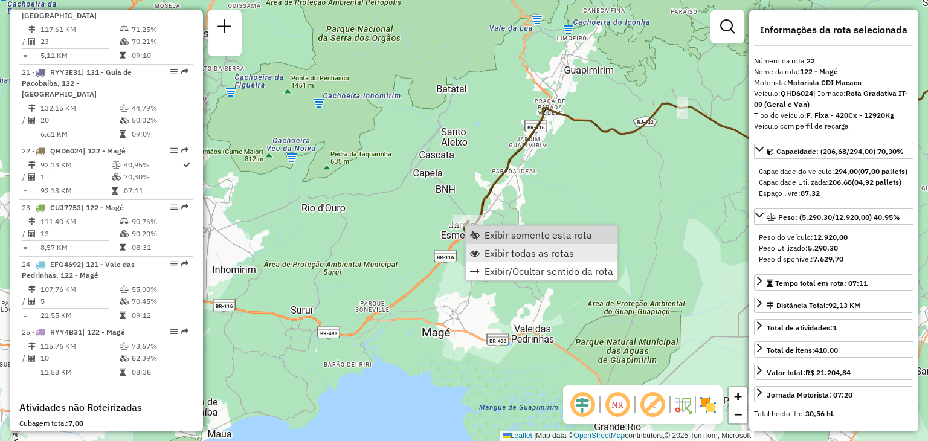
scroll to position [1841, 0]
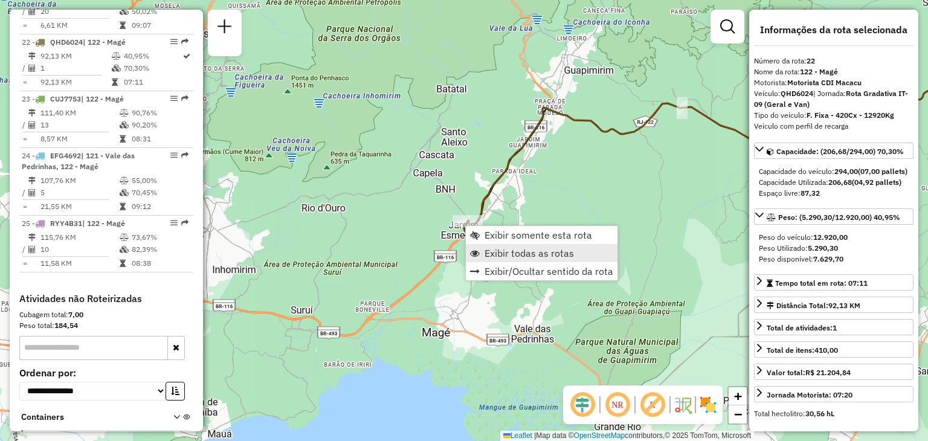
click at [505, 260] on link "Exibir todas as rotas" at bounding box center [542, 253] width 152 height 18
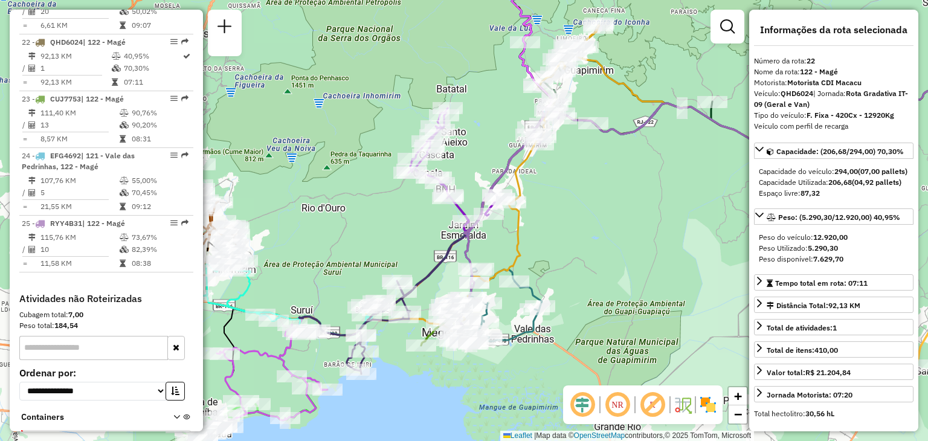
click at [653, 254] on div "Janela de atendimento Grade de atendimento Capacidade Transportadoras Veículos …" at bounding box center [464, 220] width 928 height 441
